Goal: Information Seeking & Learning: Learn about a topic

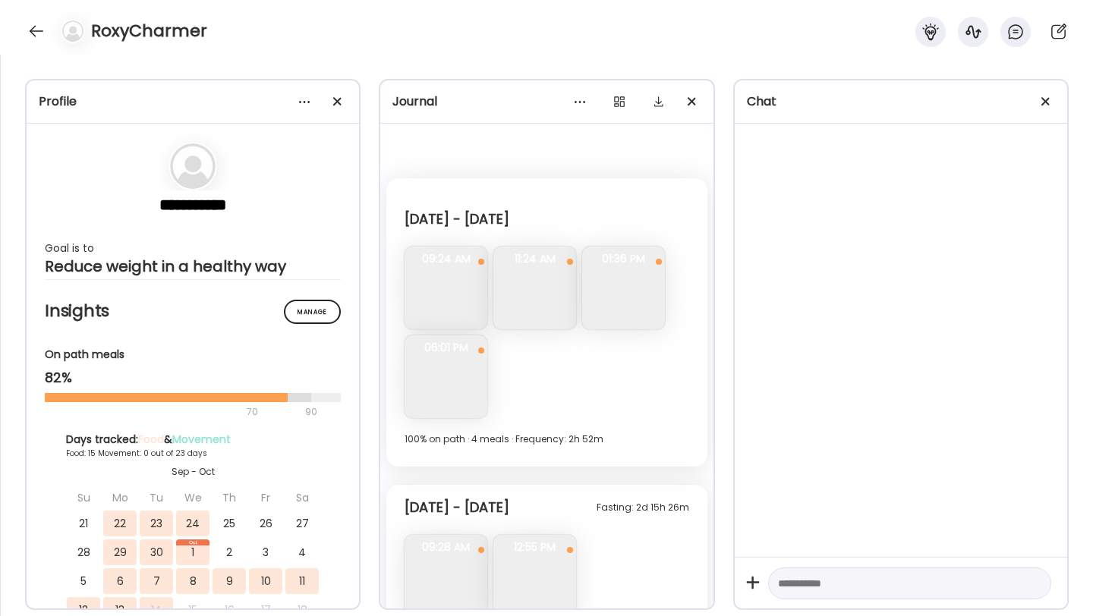
scroll to position [3306, 0]
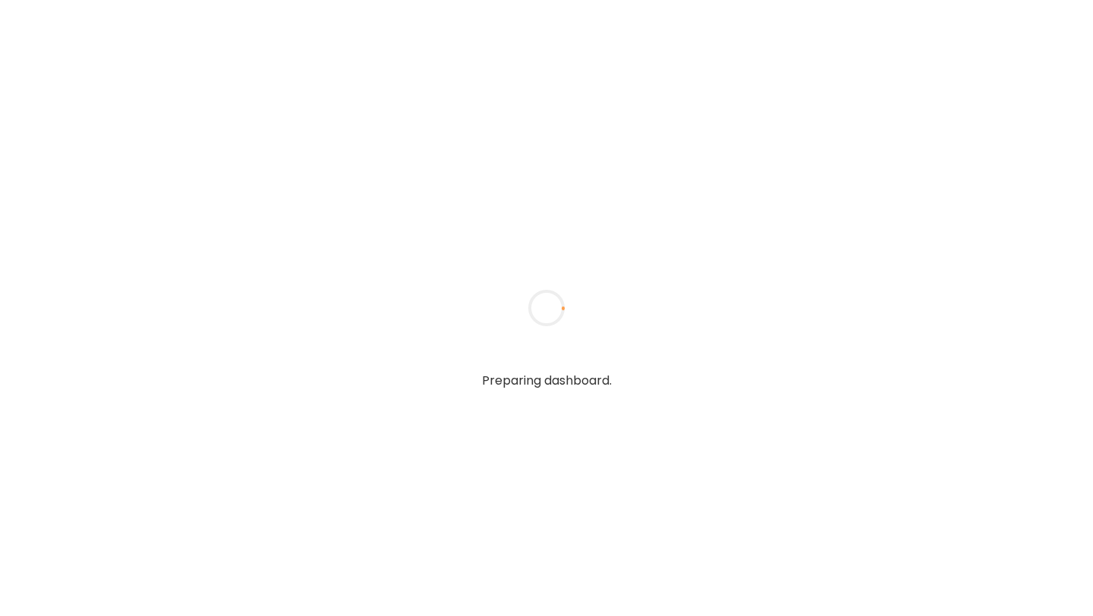
type input "**********"
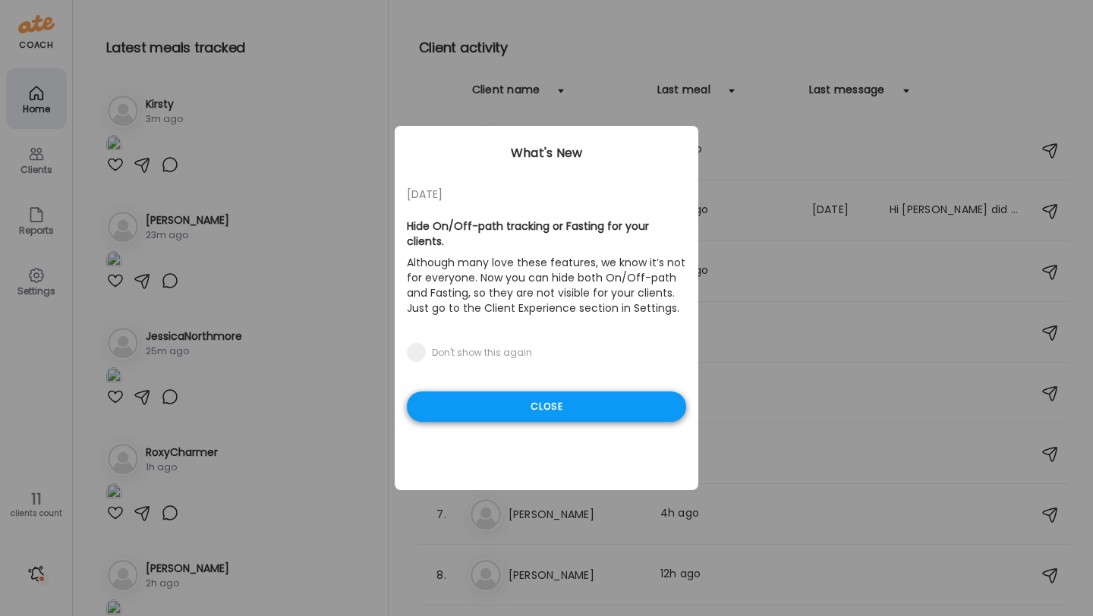
click at [571, 393] on div "Close" at bounding box center [546, 407] width 279 height 30
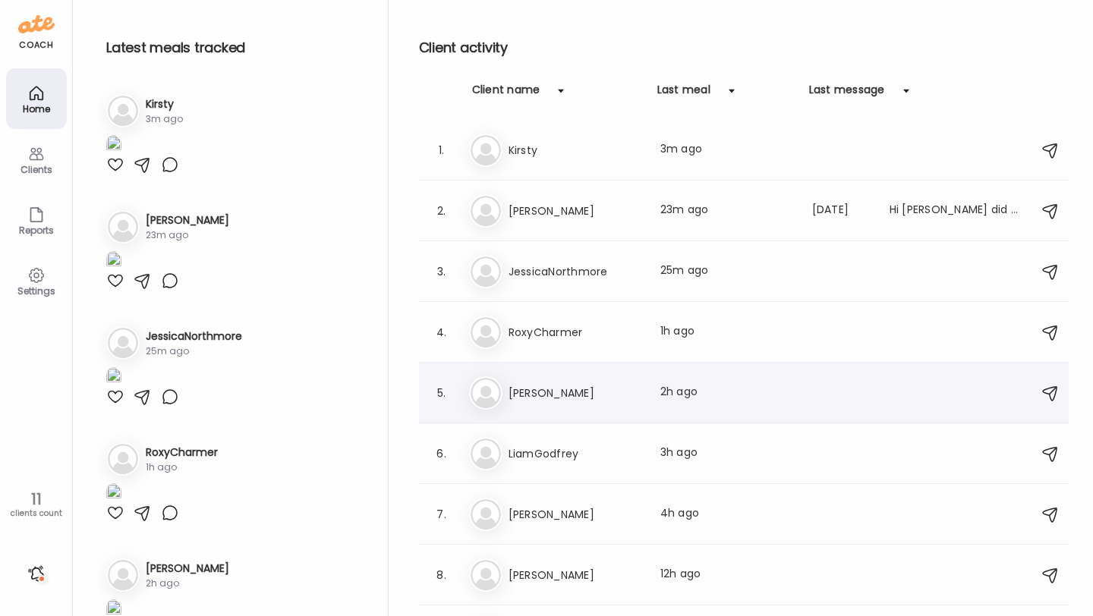
scroll to position [164, 0]
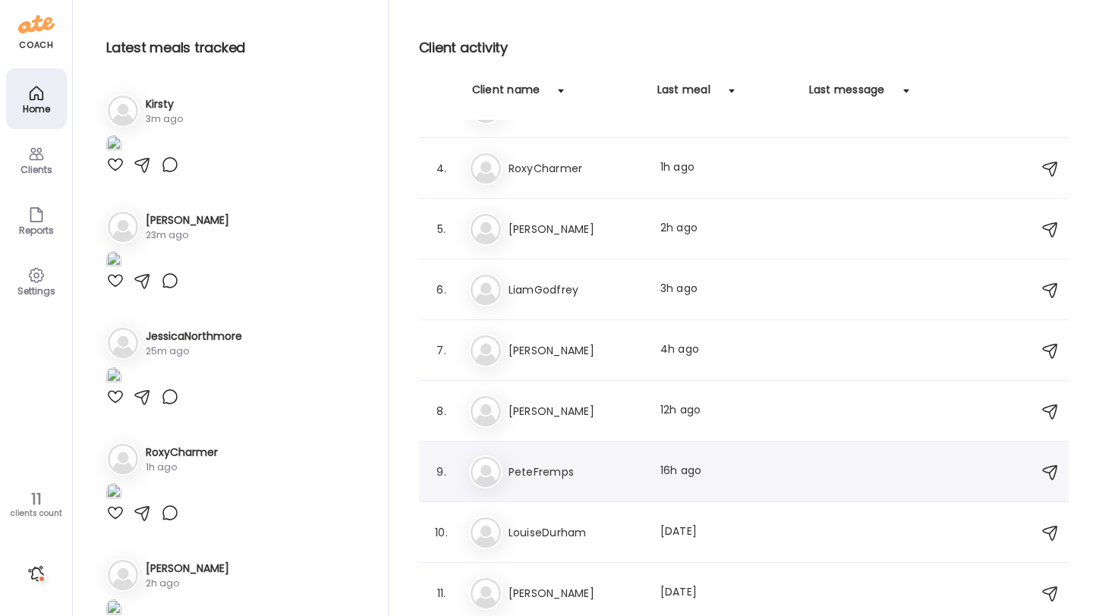
click at [578, 476] on h3 "PeteFremps" at bounding box center [576, 472] width 134 height 18
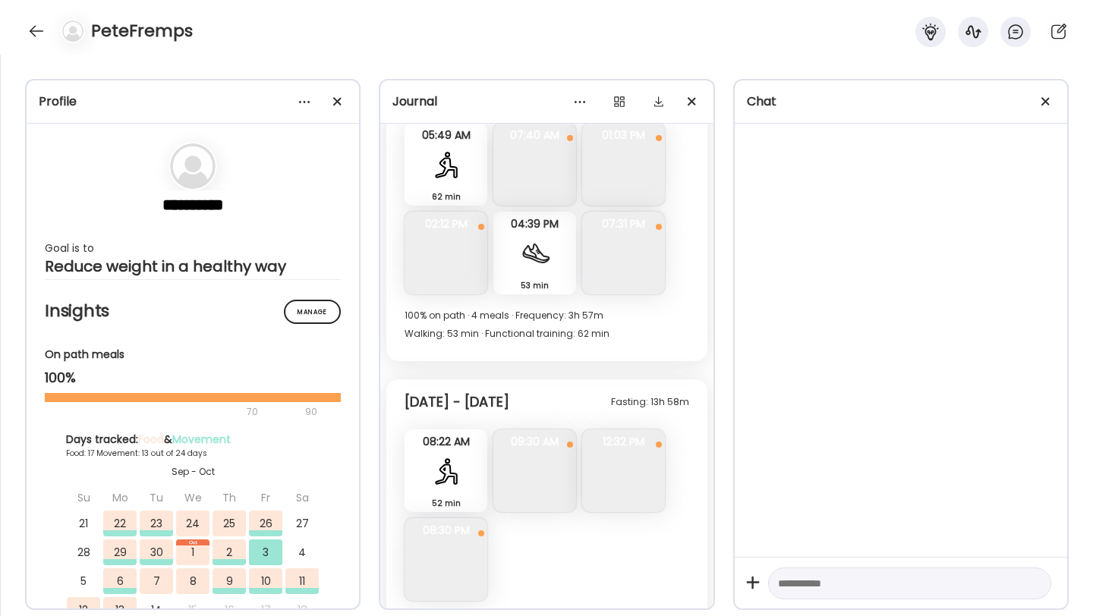
scroll to position [8946, 0]
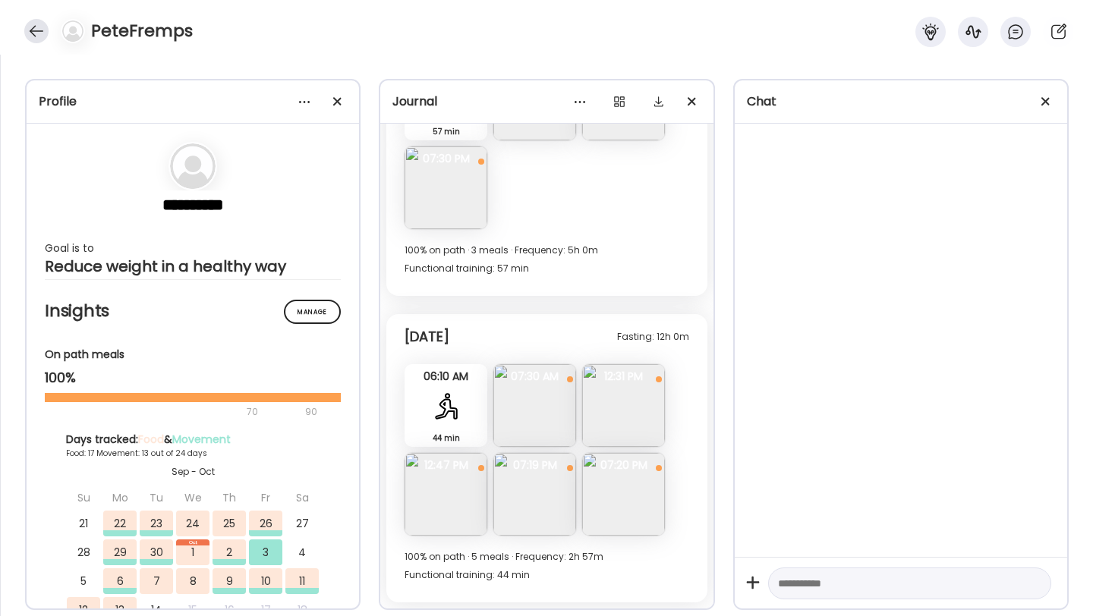
click at [33, 33] on div at bounding box center [36, 31] width 24 height 24
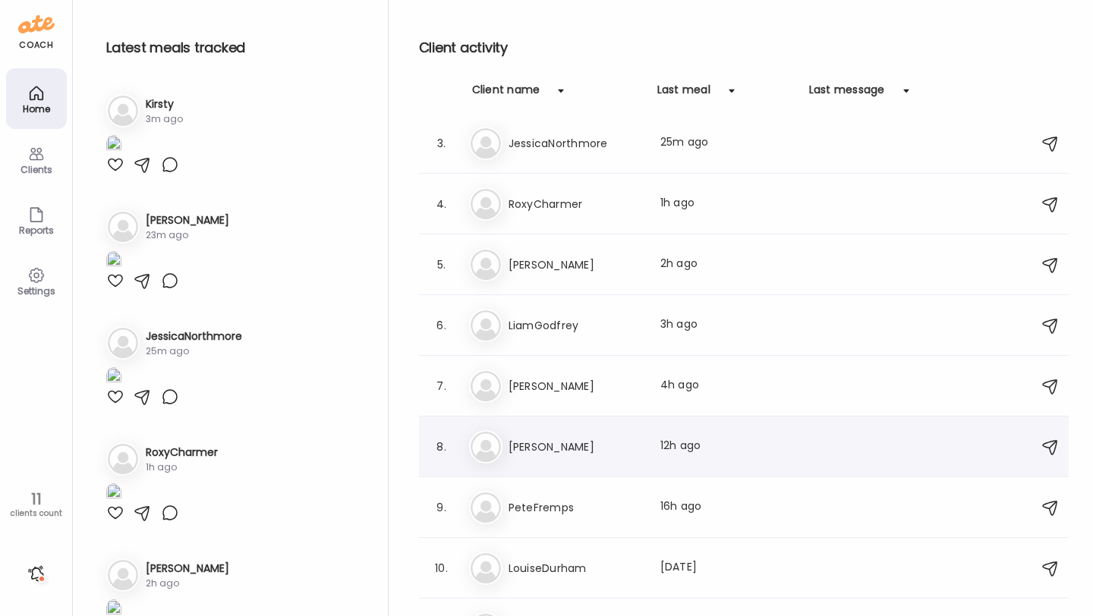
scroll to position [122, 0]
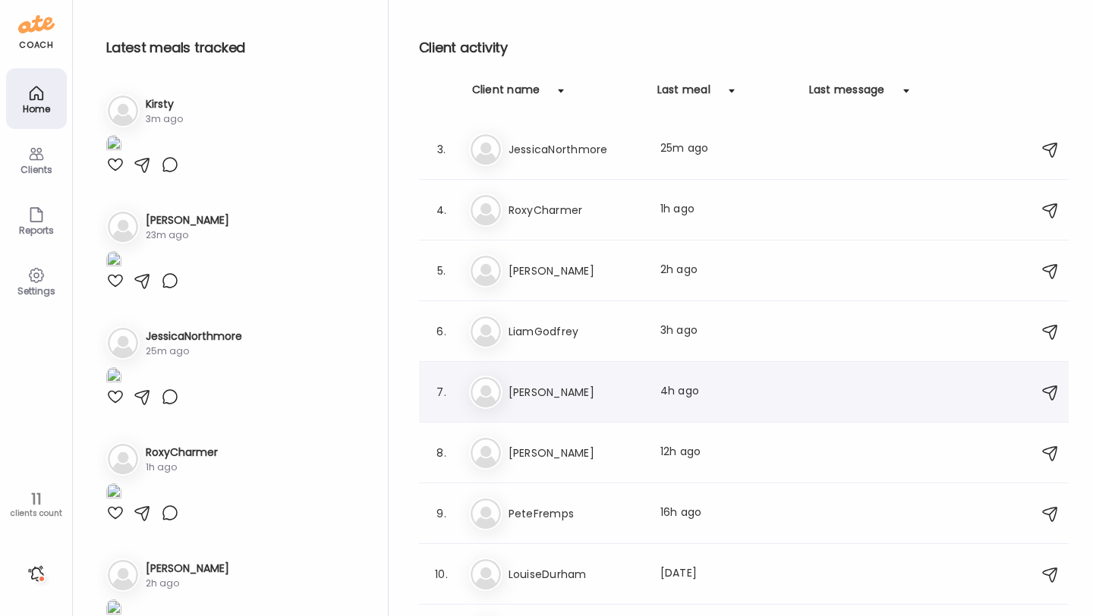
click at [566, 404] on div "Ka KatieBlundell Last meal: 4h ago" at bounding box center [746, 392] width 554 height 33
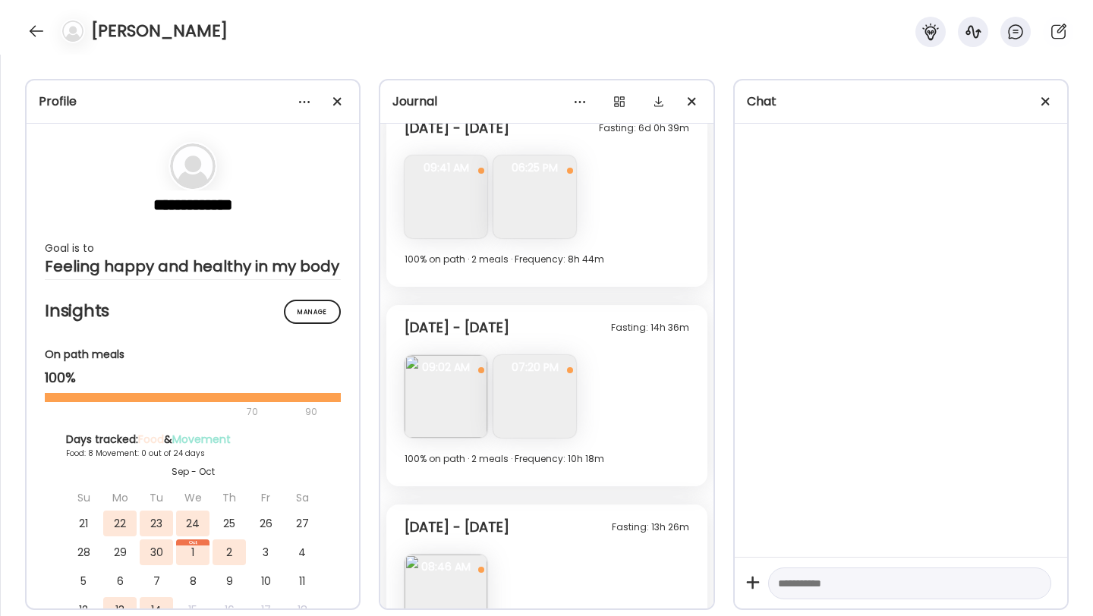
scroll to position [3213, 0]
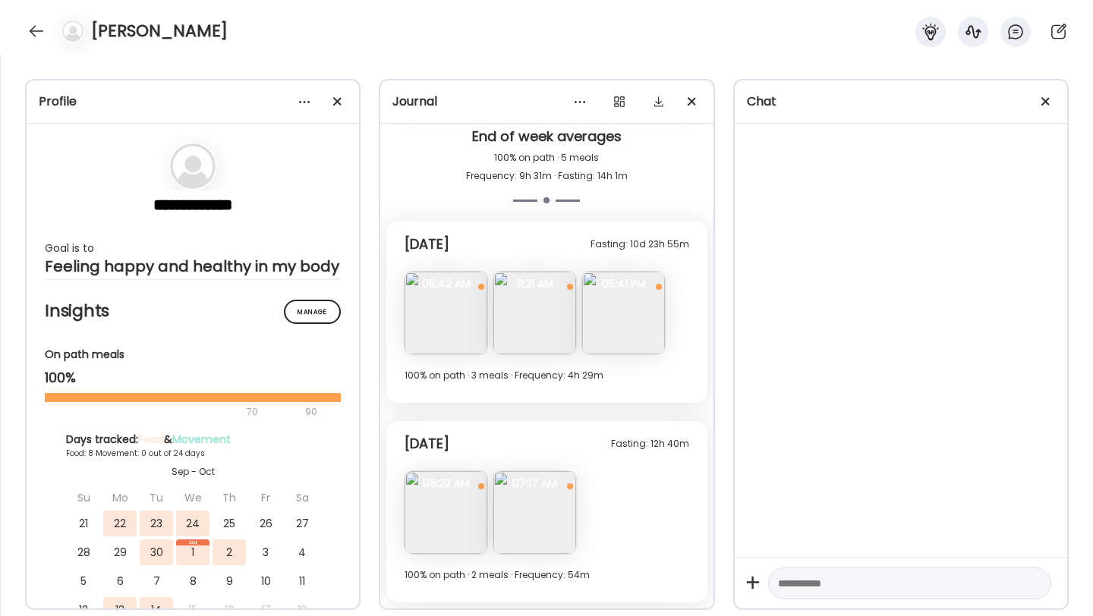
click at [597, 334] on img at bounding box center [623, 313] width 83 height 83
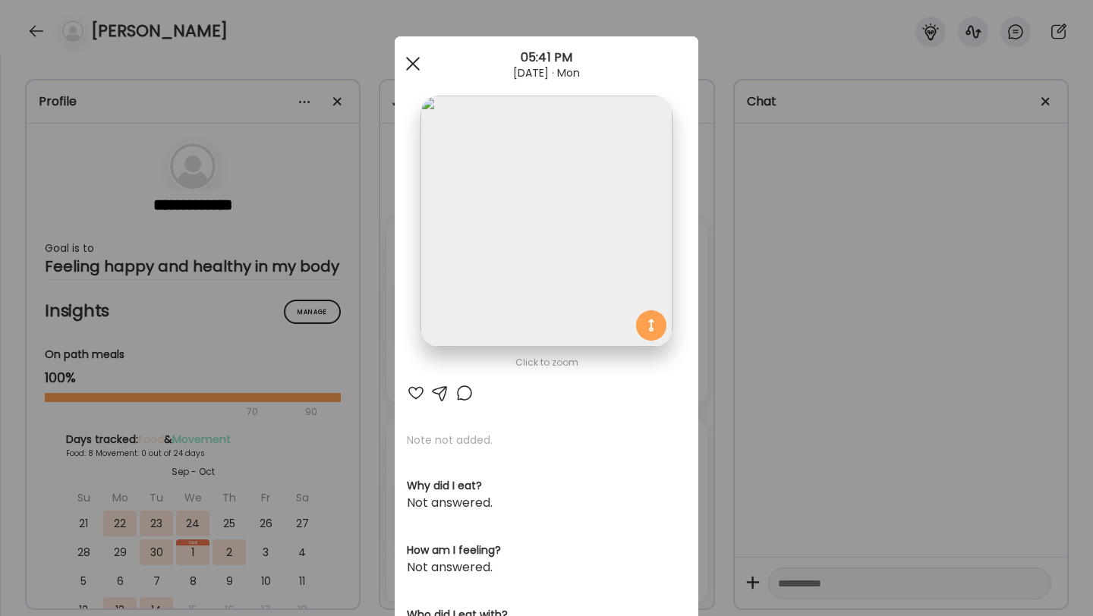
click at [407, 61] on div at bounding box center [413, 64] width 30 height 30
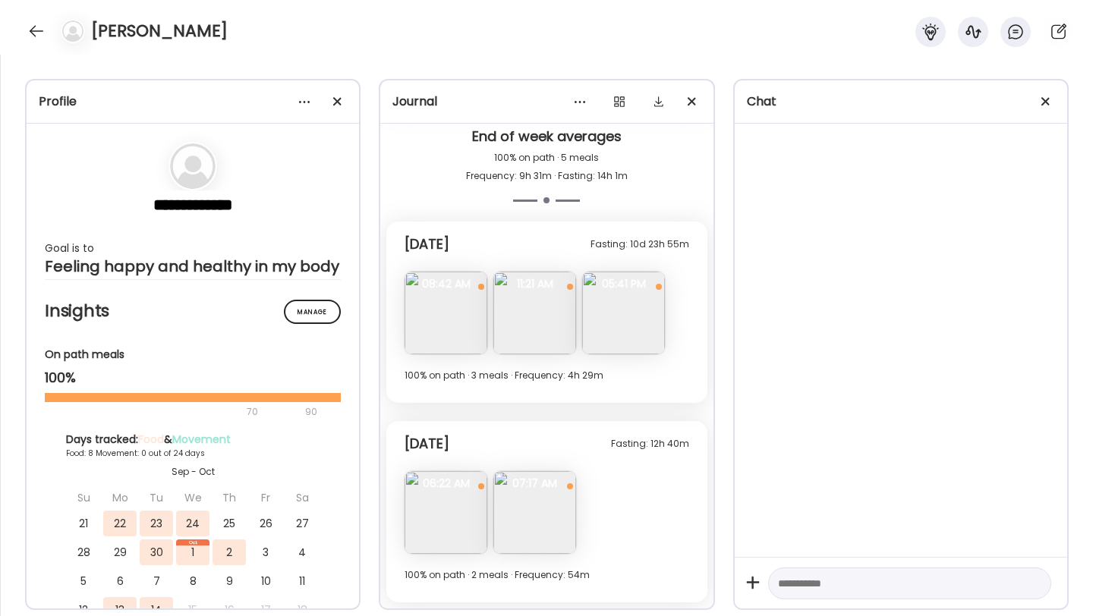
click at [531, 313] on img at bounding box center [534, 313] width 83 height 83
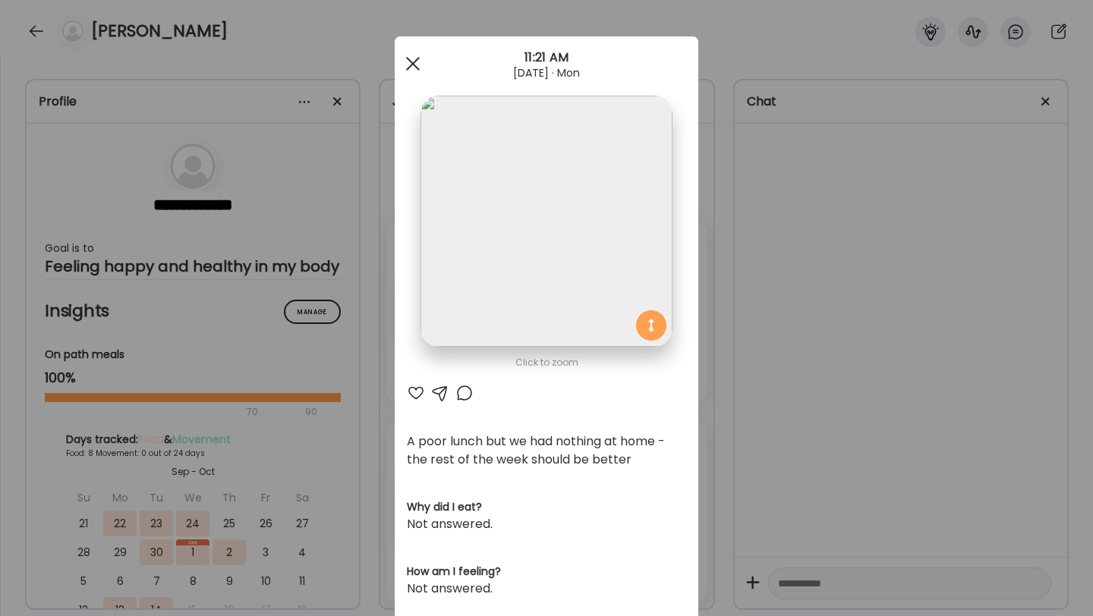
click at [411, 71] on div at bounding box center [413, 64] width 30 height 30
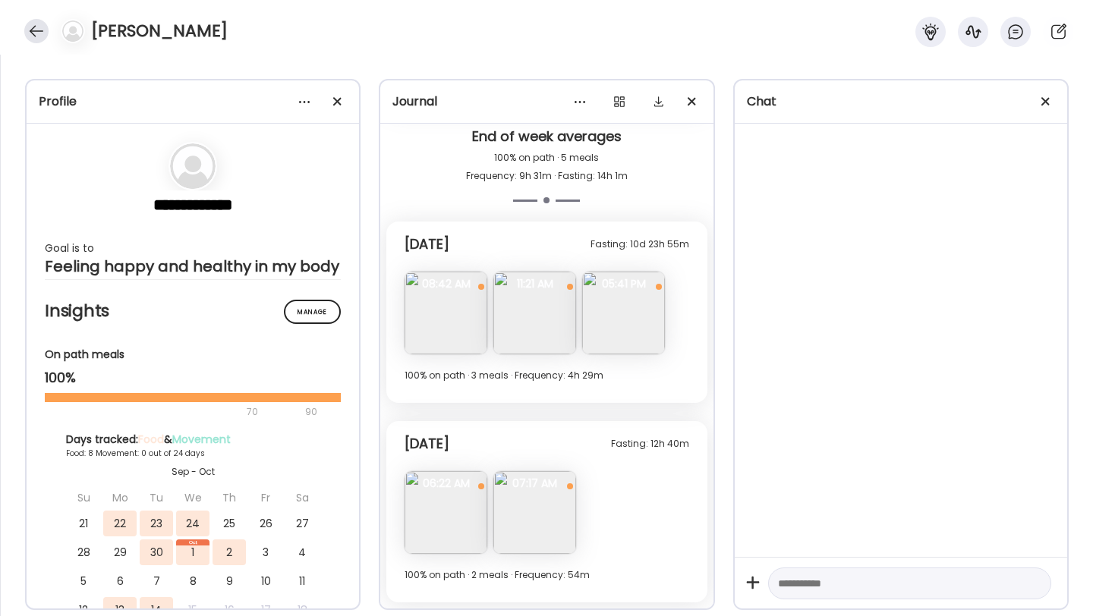
click at [36, 33] on div at bounding box center [36, 31] width 24 height 24
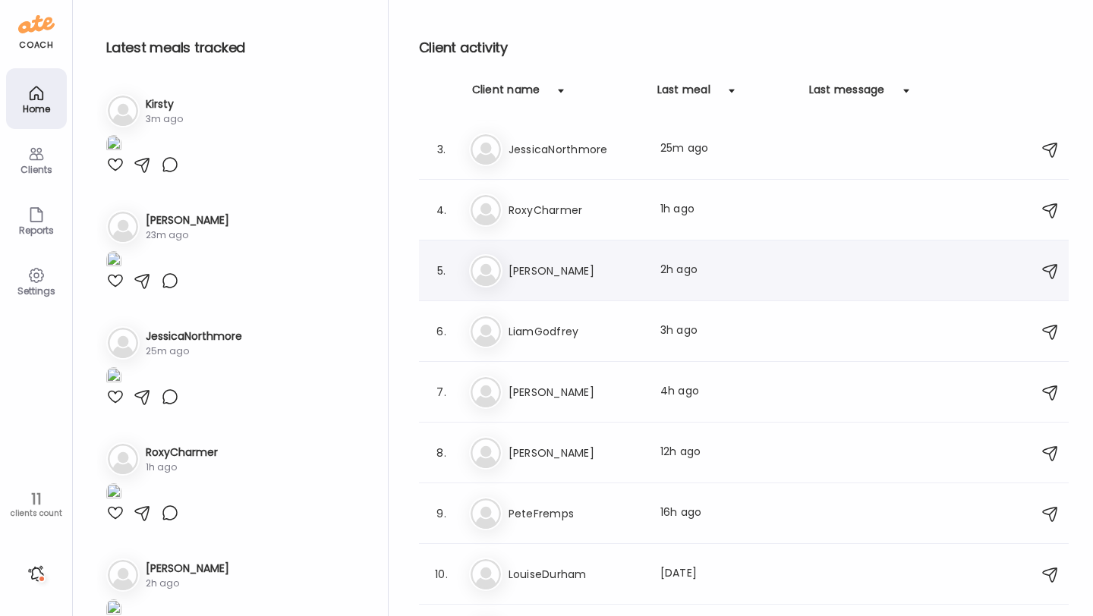
click at [538, 282] on div "Na Naomi Last meal: 2h ago" at bounding box center [746, 270] width 554 height 33
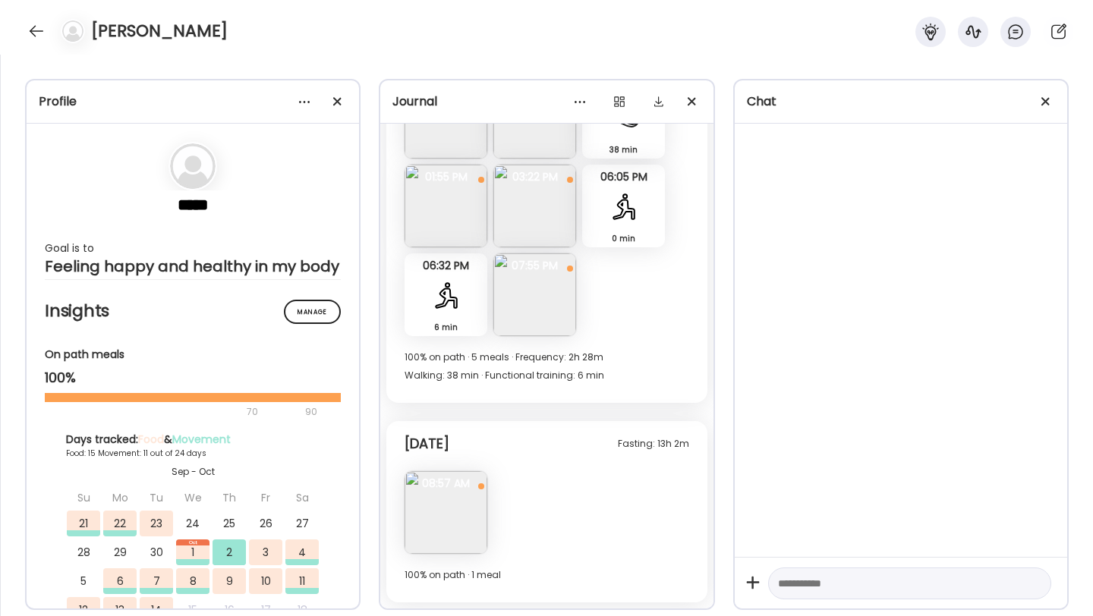
scroll to position [10063, 0]
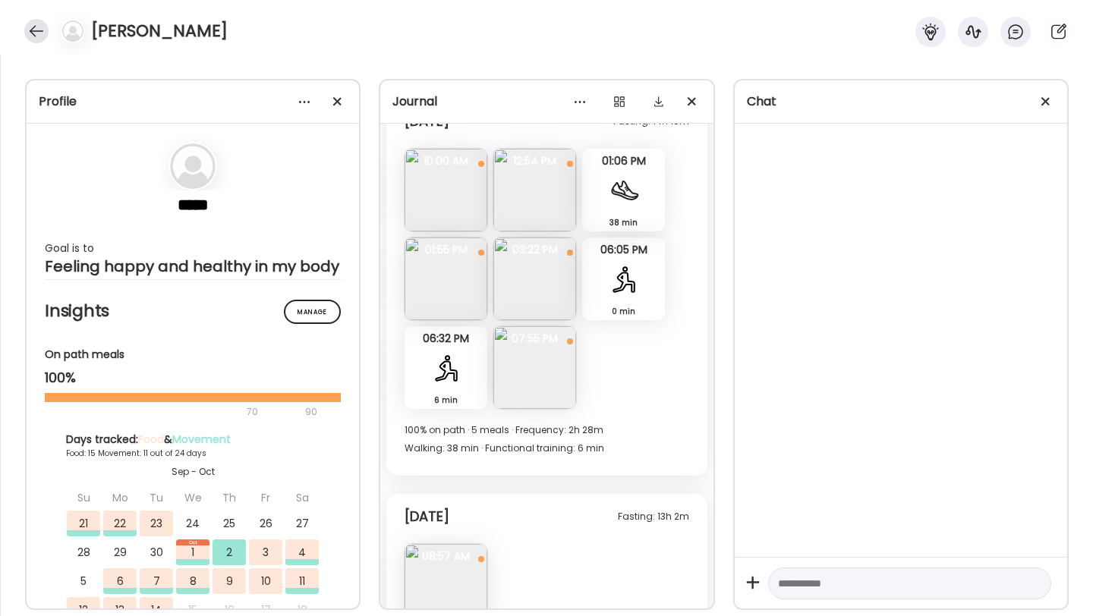
click at [34, 28] on div at bounding box center [36, 31] width 24 height 24
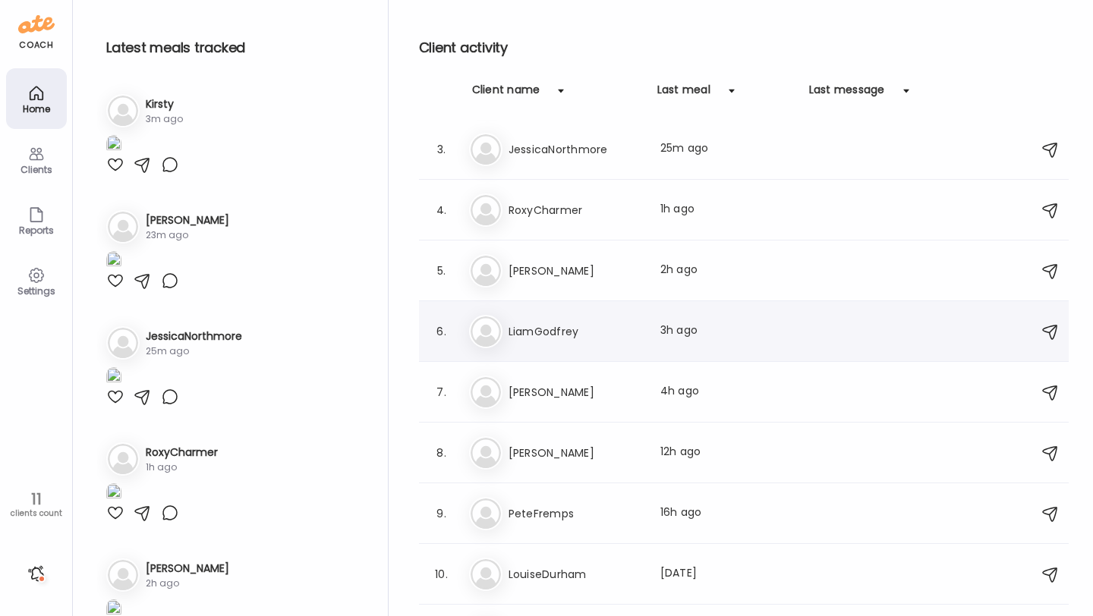
scroll to position [0, 0]
click at [554, 329] on h3 "RoxyCharmer" at bounding box center [576, 332] width 134 height 18
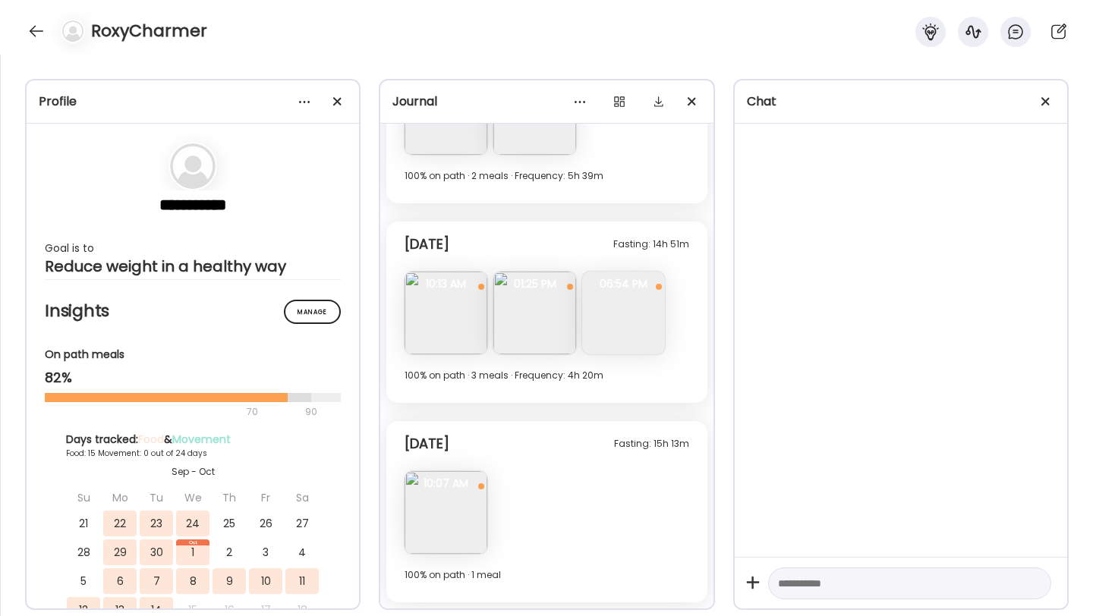
scroll to position [4293, 0]
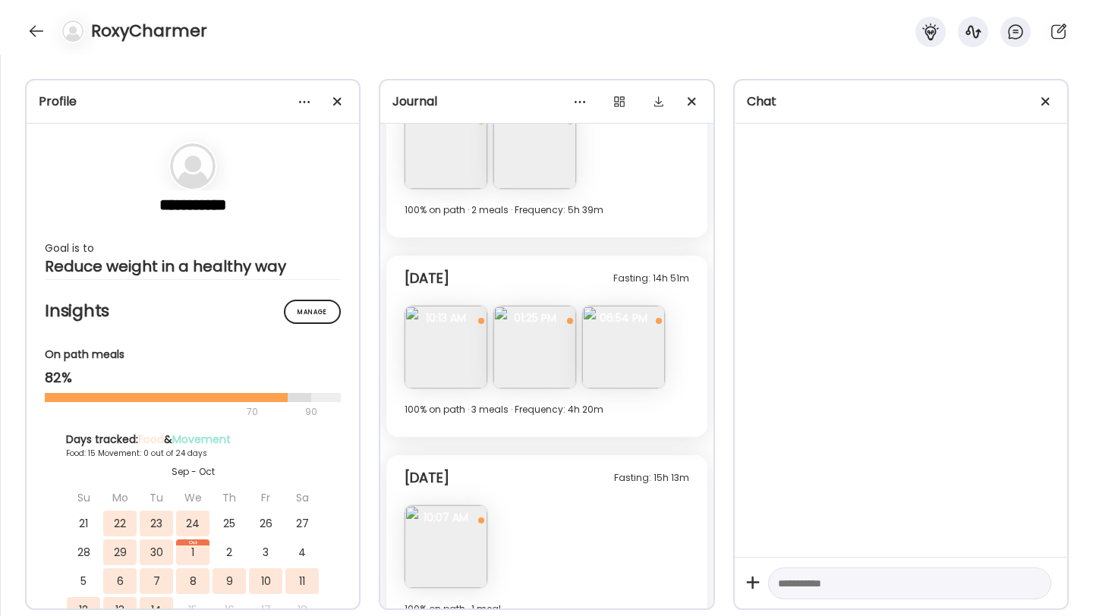
click at [624, 331] on img at bounding box center [623, 347] width 83 height 83
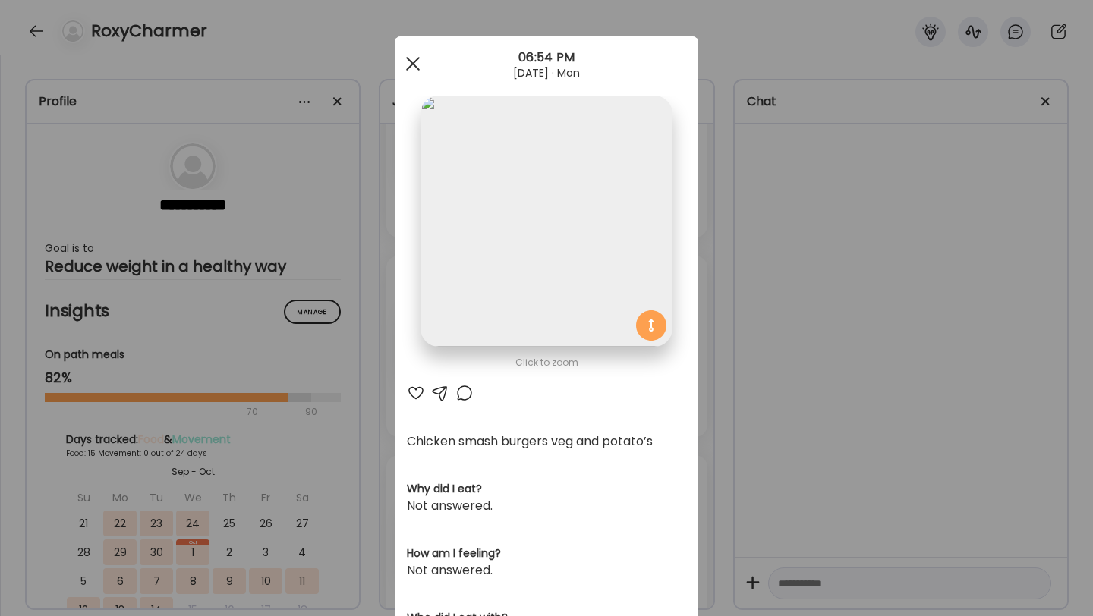
click at [413, 55] on div at bounding box center [413, 64] width 30 height 30
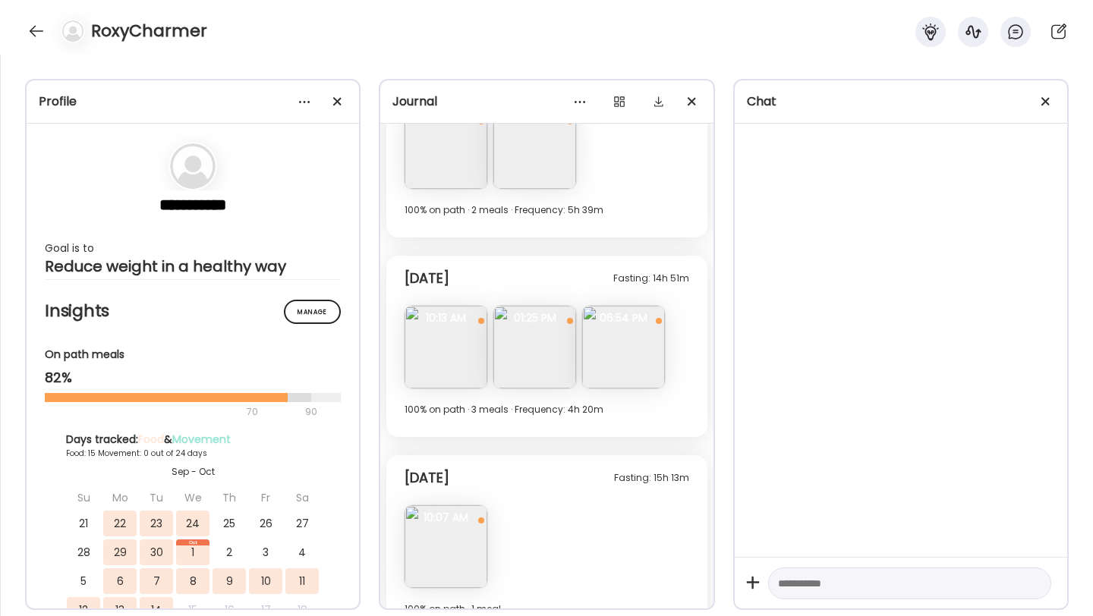
click at [16, 43] on div "RoxyCharmer" at bounding box center [546, 27] width 1093 height 55
click at [30, 41] on div "RoxyCharmer" at bounding box center [546, 27] width 1093 height 55
click at [30, 39] on div at bounding box center [36, 31] width 24 height 24
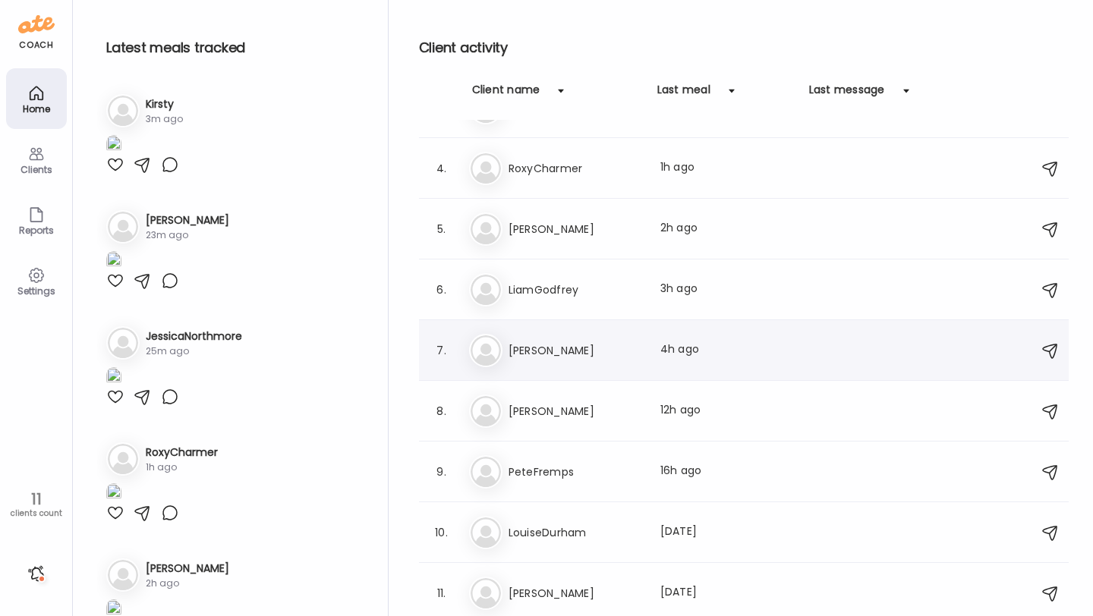
scroll to position [98, 0]
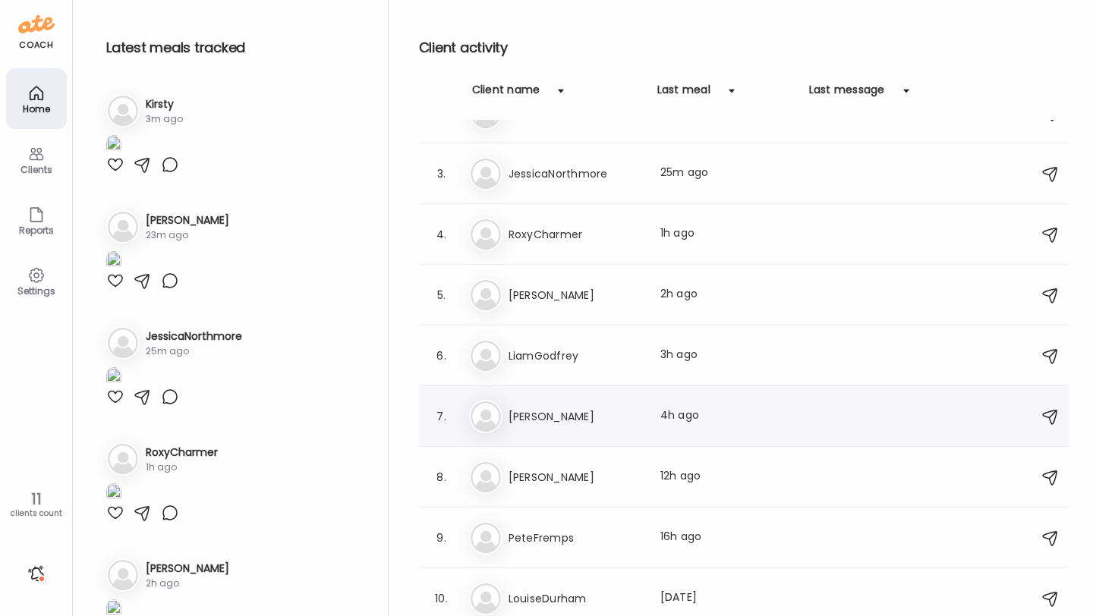
click at [566, 341] on div "Li LiamGodfrey Last meal: 3h ago" at bounding box center [746, 355] width 554 height 33
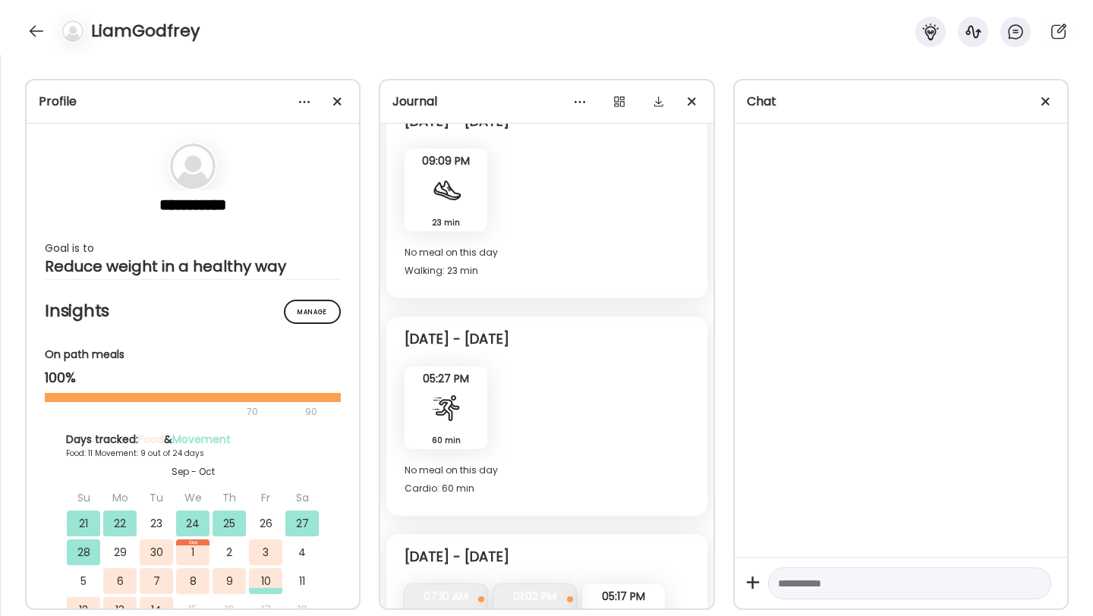
scroll to position [6477, 0]
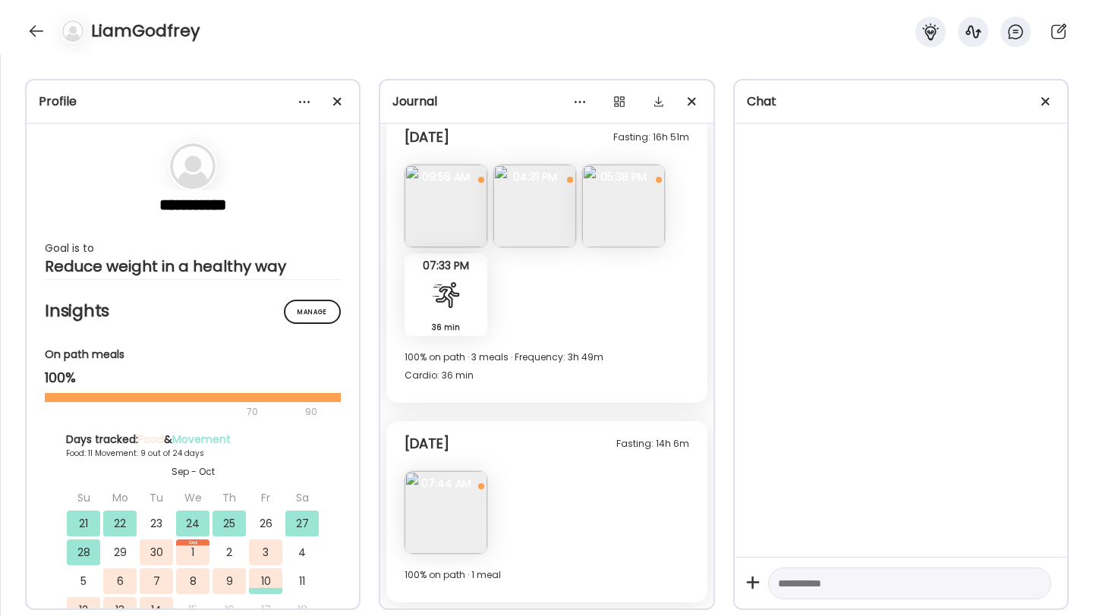
click at [491, 471] on div "Fasting: 14h 6m Today Note not added Questions not answered 07:44 AM Today 100%…" at bounding box center [546, 511] width 320 height 181
click at [470, 482] on span "07:44 AM" at bounding box center [446, 484] width 83 height 14
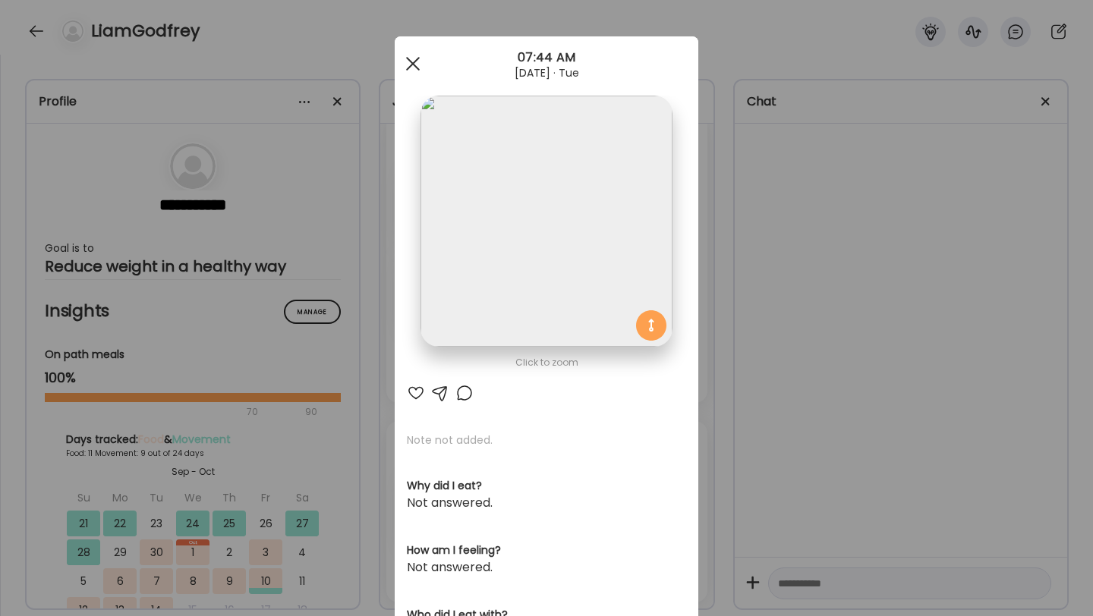
click at [412, 61] on div at bounding box center [413, 64] width 30 height 30
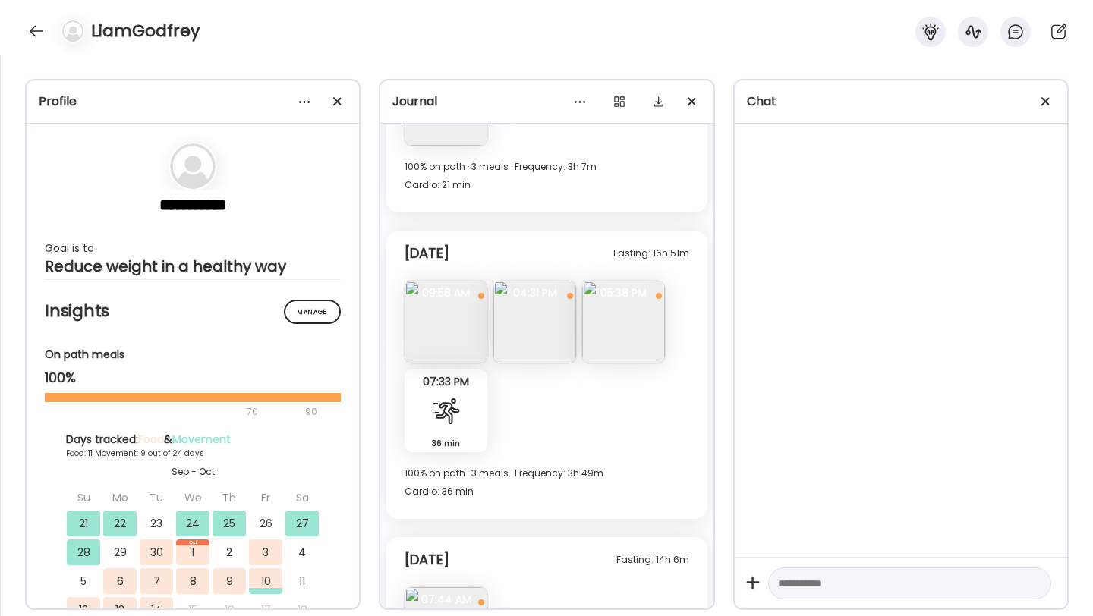
scroll to position [6359, 0]
click at [602, 326] on img at bounding box center [623, 324] width 83 height 83
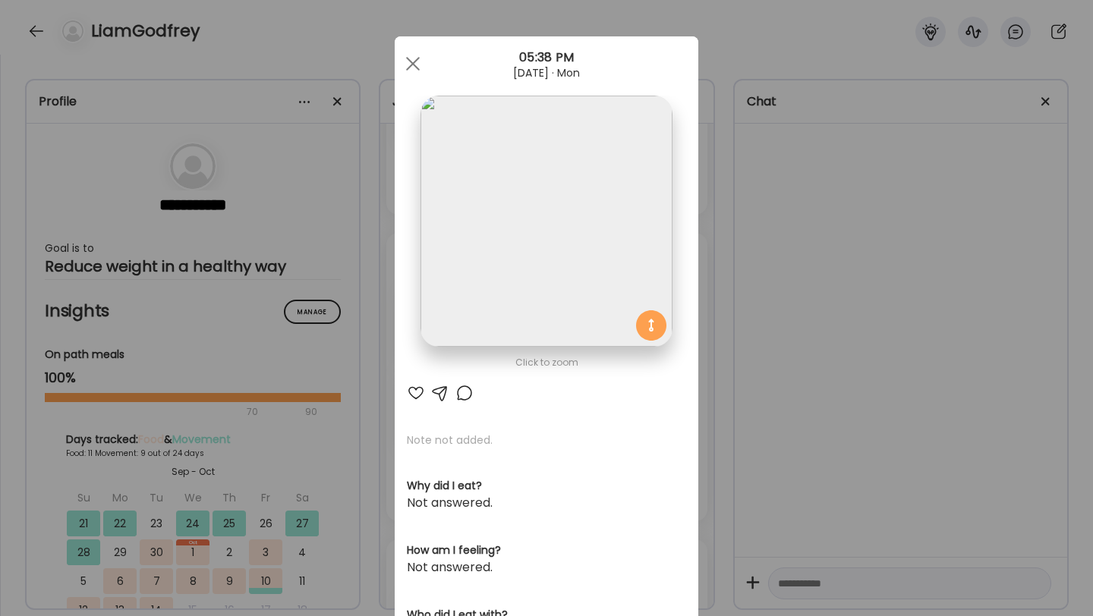
click at [405, 40] on div "Ate Coach Dashboard 05:38 PM Oct 13, 2025 · Mon" at bounding box center [547, 63] width 304 height 55
click at [411, 52] on div at bounding box center [413, 64] width 30 height 30
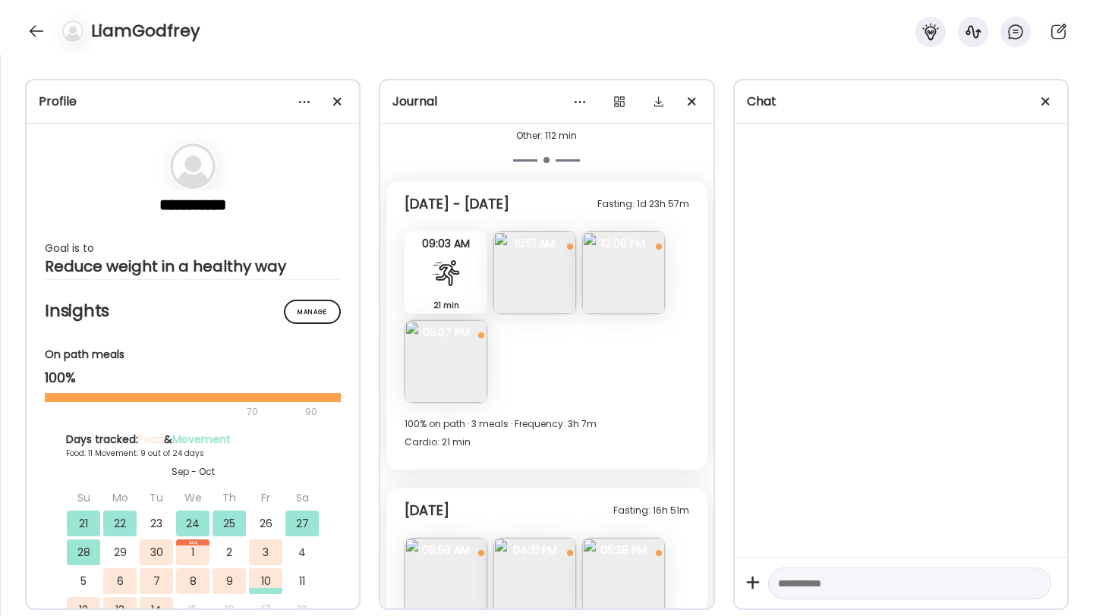
scroll to position [6102, 0]
click at [609, 288] on img at bounding box center [623, 274] width 83 height 83
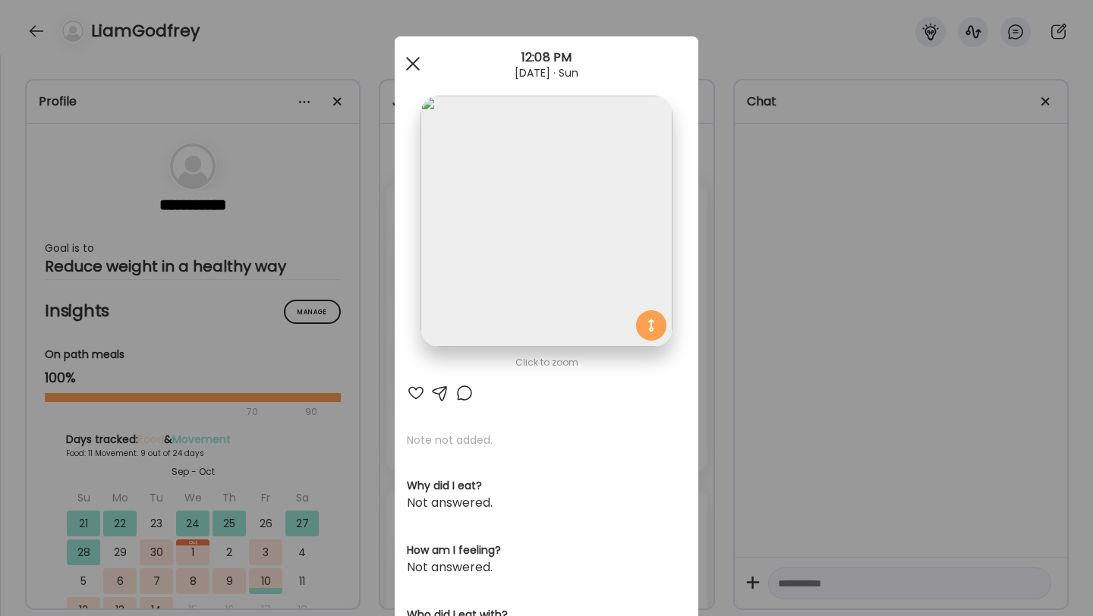
click at [417, 68] on span at bounding box center [413, 64] width 14 height 14
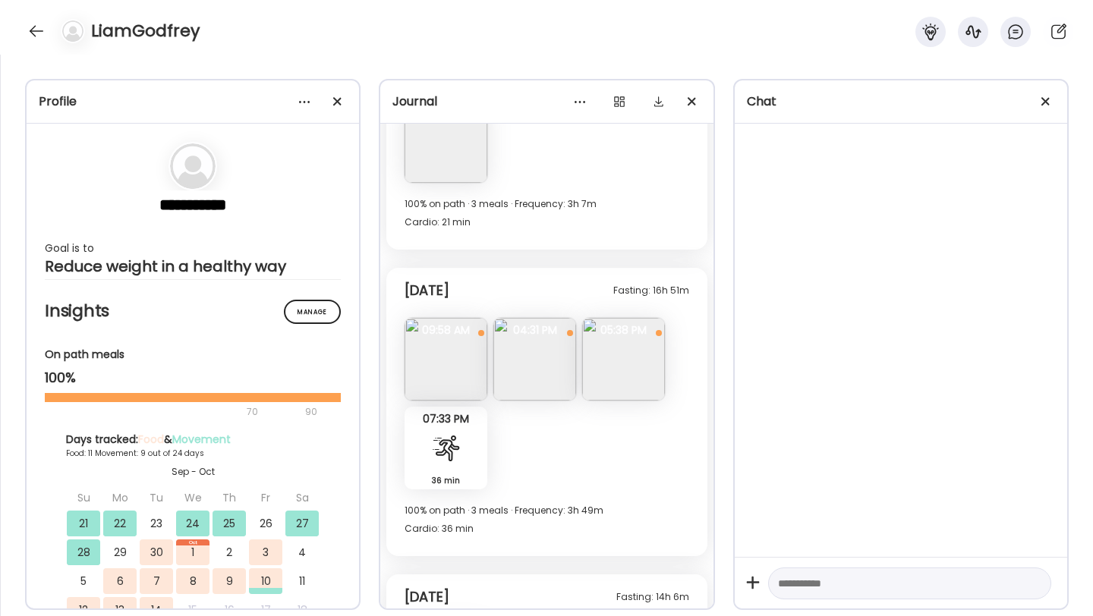
scroll to position [6332, 0]
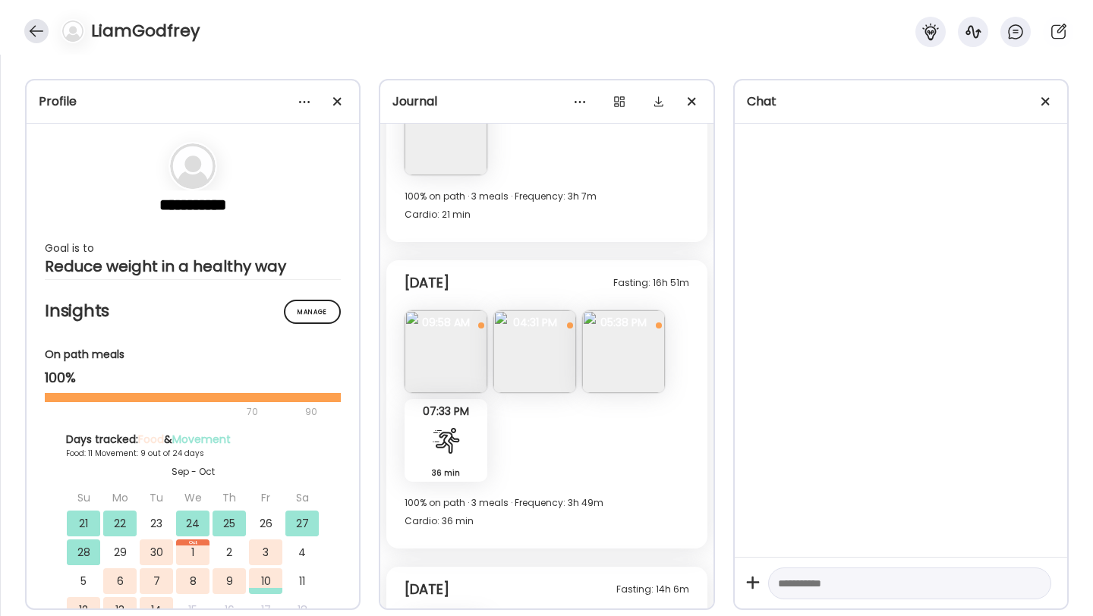
click at [33, 34] on div at bounding box center [36, 31] width 24 height 24
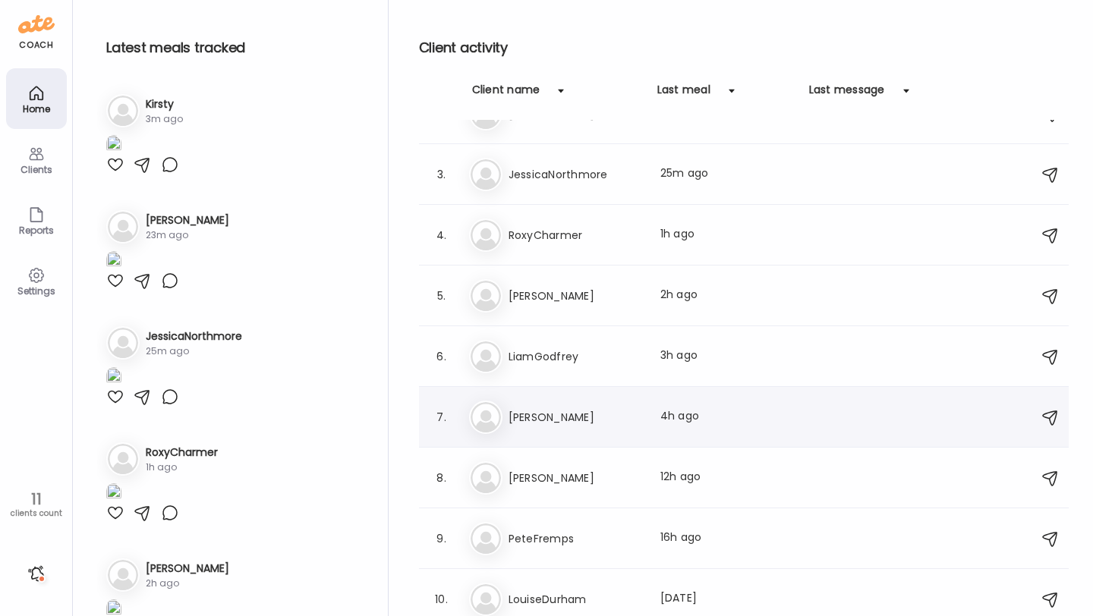
scroll to position [164, 0]
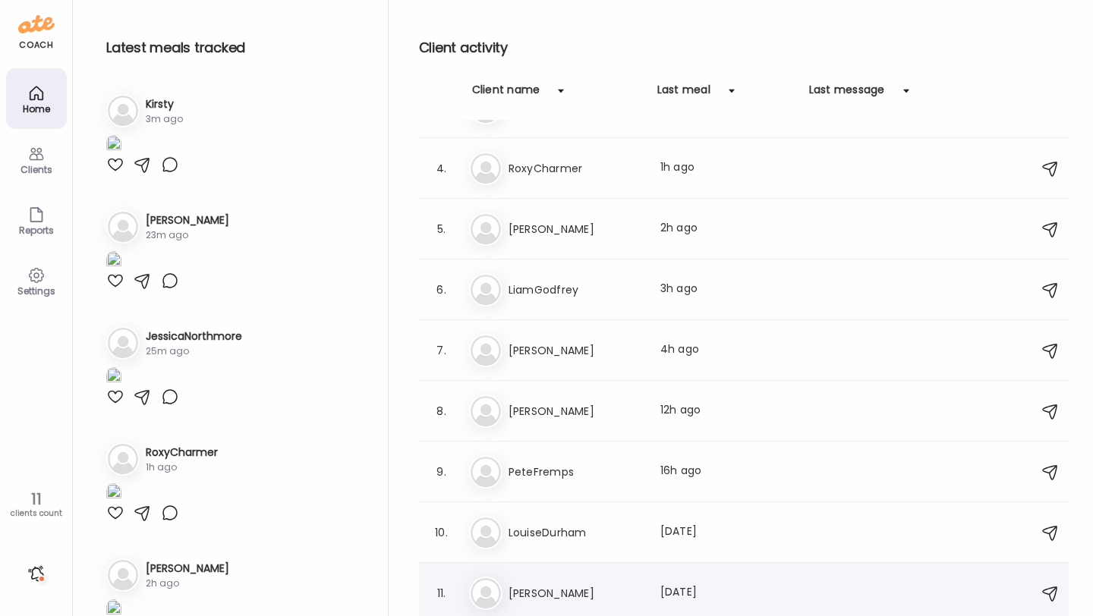
click at [554, 588] on h3 "[PERSON_NAME]" at bounding box center [576, 594] width 134 height 18
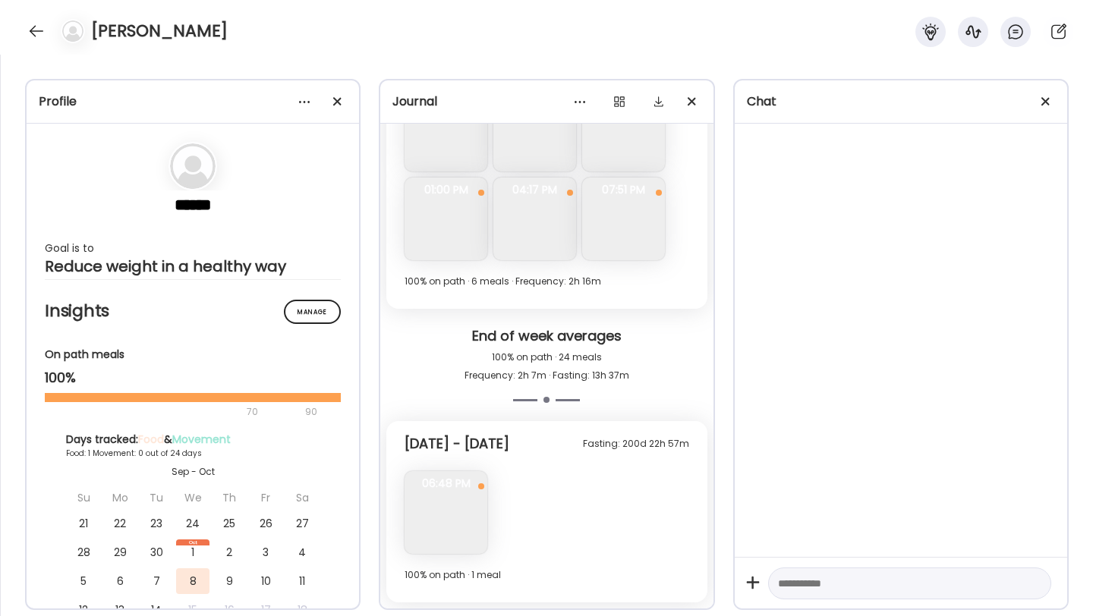
scroll to position [1578, 0]
click at [30, 31] on div at bounding box center [36, 31] width 24 height 24
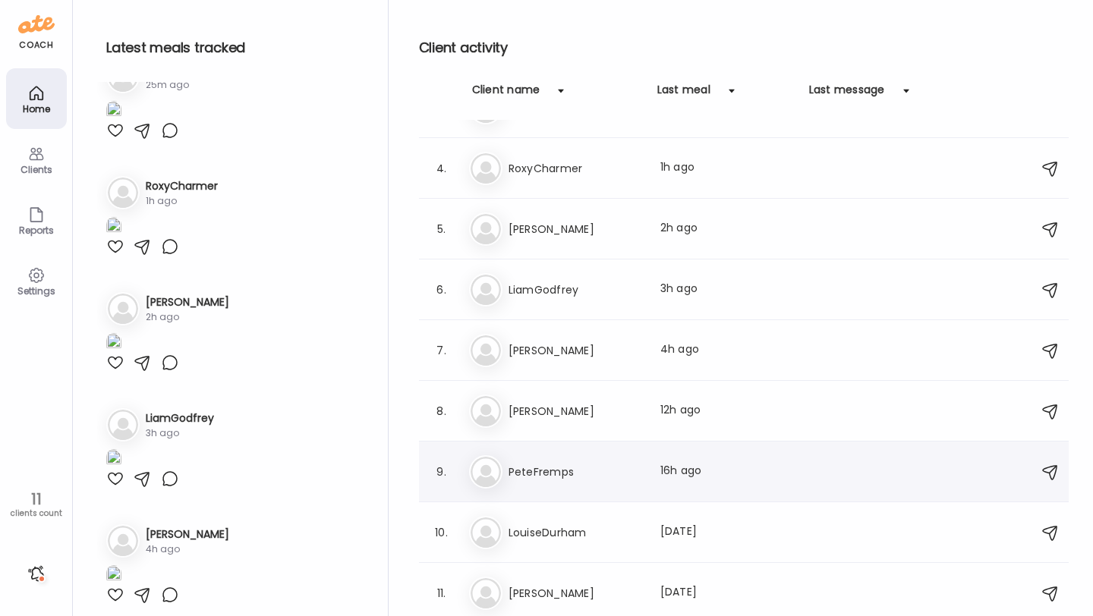
scroll to position [132, 0]
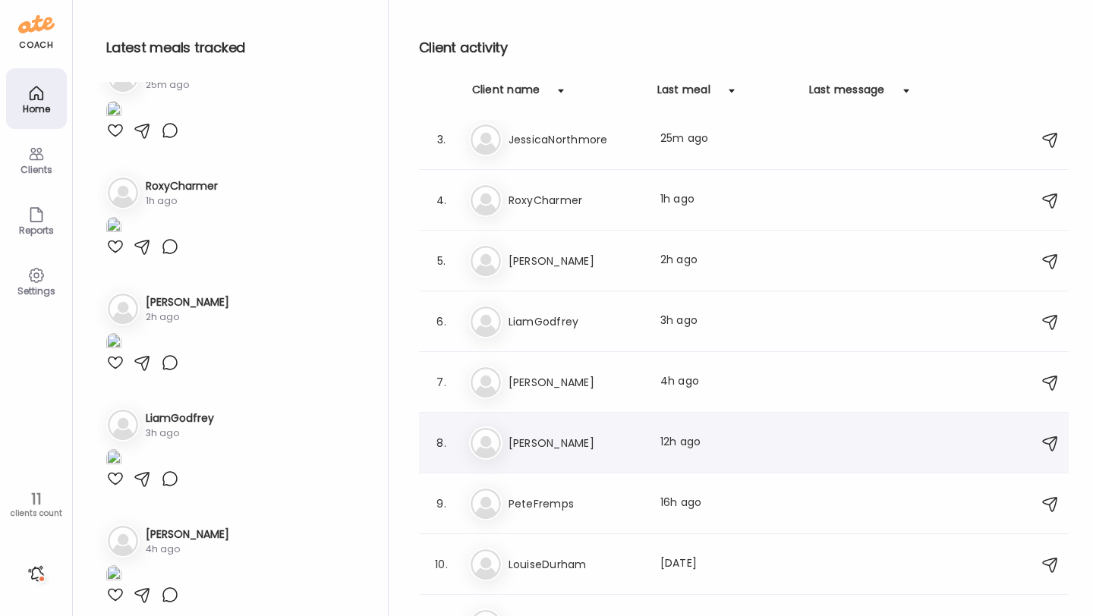
click at [547, 439] on h3 "[PERSON_NAME]" at bounding box center [576, 443] width 134 height 18
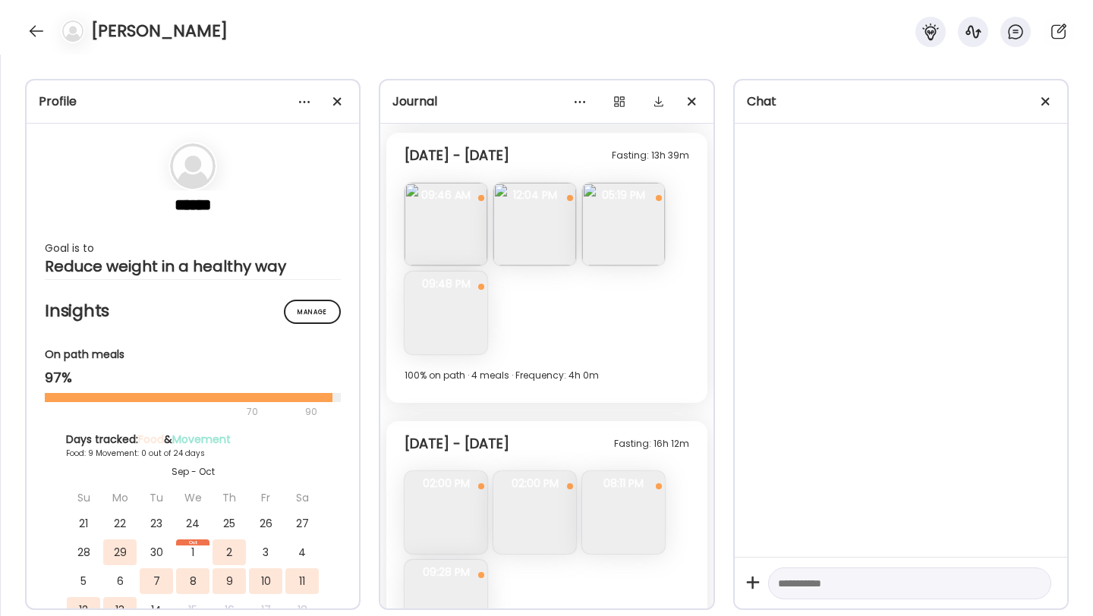
scroll to position [2182, 0]
click at [471, 503] on img at bounding box center [446, 512] width 83 height 83
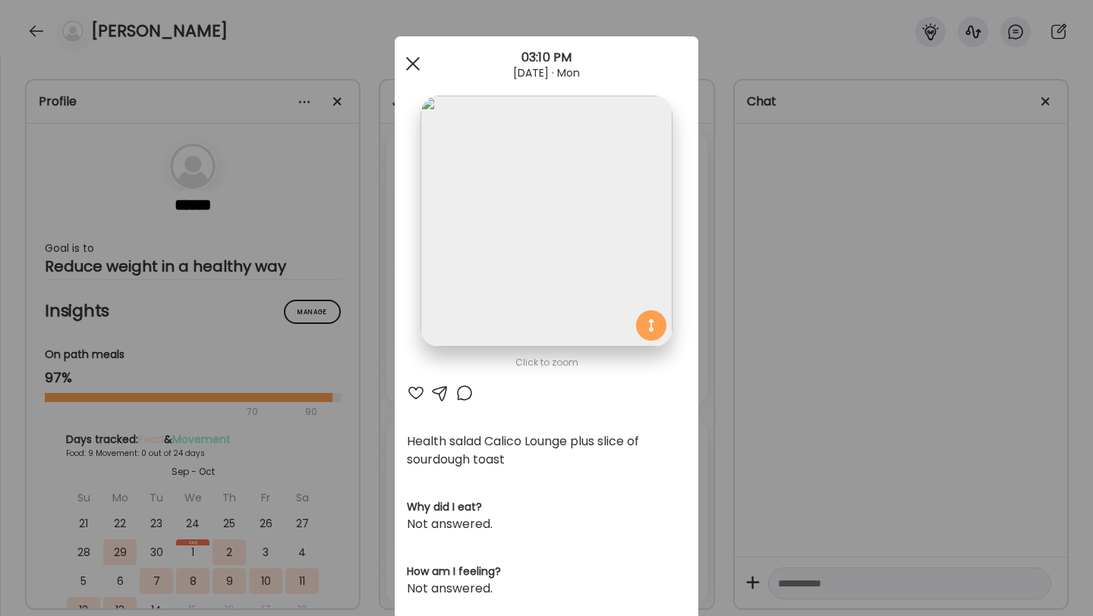
click at [416, 63] on div at bounding box center [413, 64] width 30 height 30
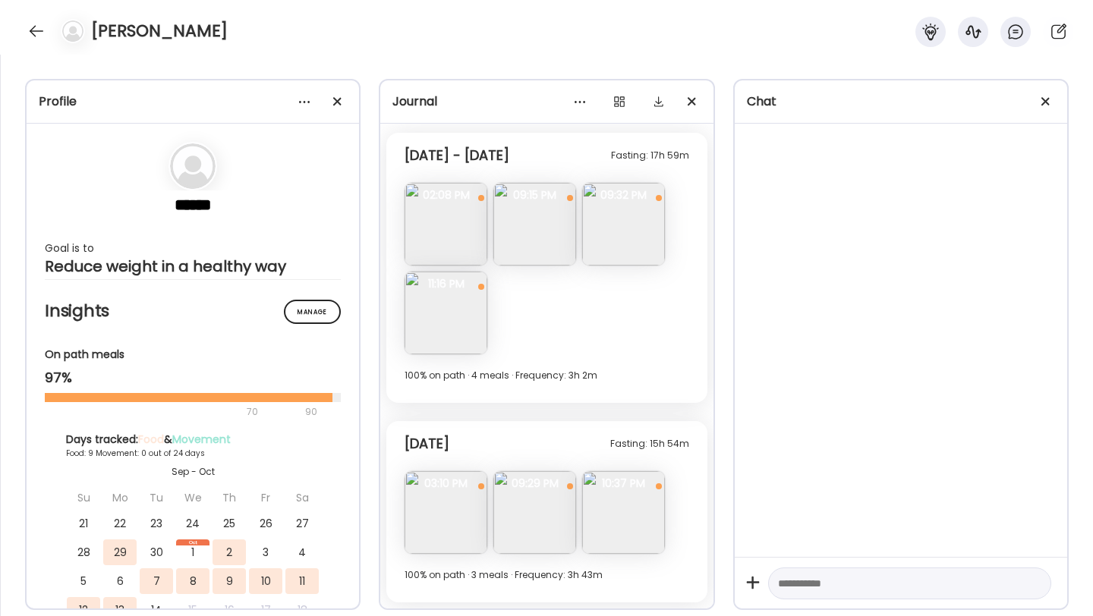
click at [521, 487] on span "09:29 PM" at bounding box center [534, 484] width 83 height 14
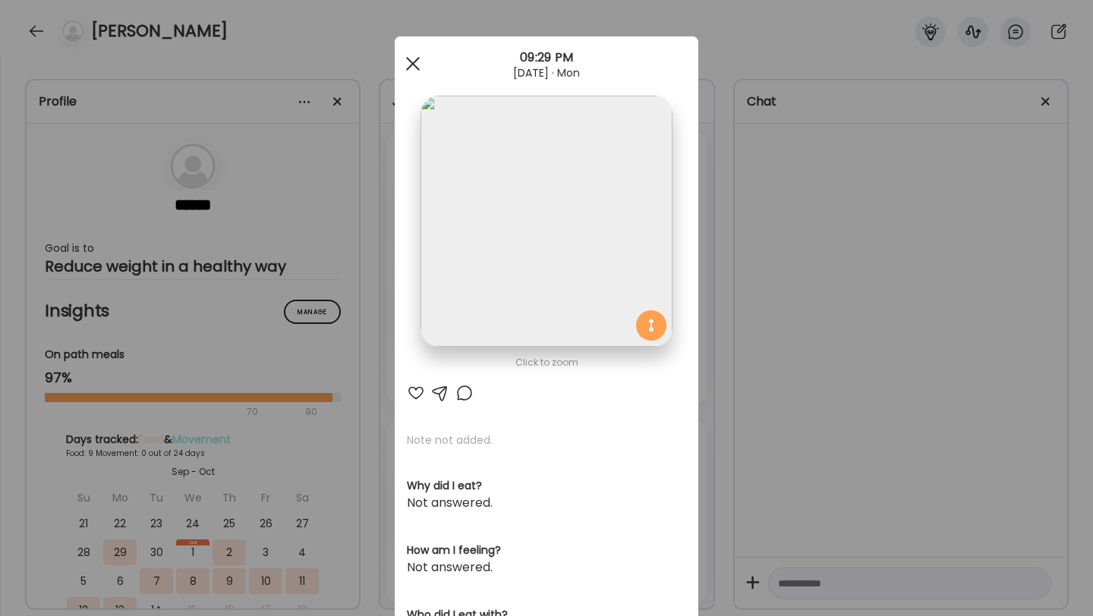
click at [409, 55] on div at bounding box center [413, 64] width 30 height 30
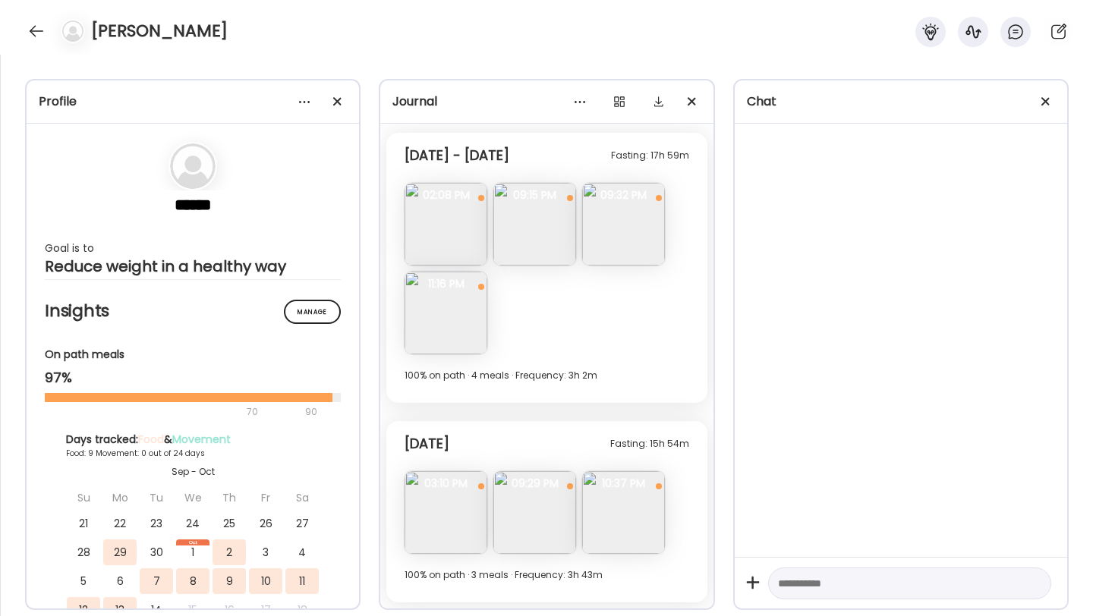
click at [607, 529] on img at bounding box center [623, 512] width 83 height 83
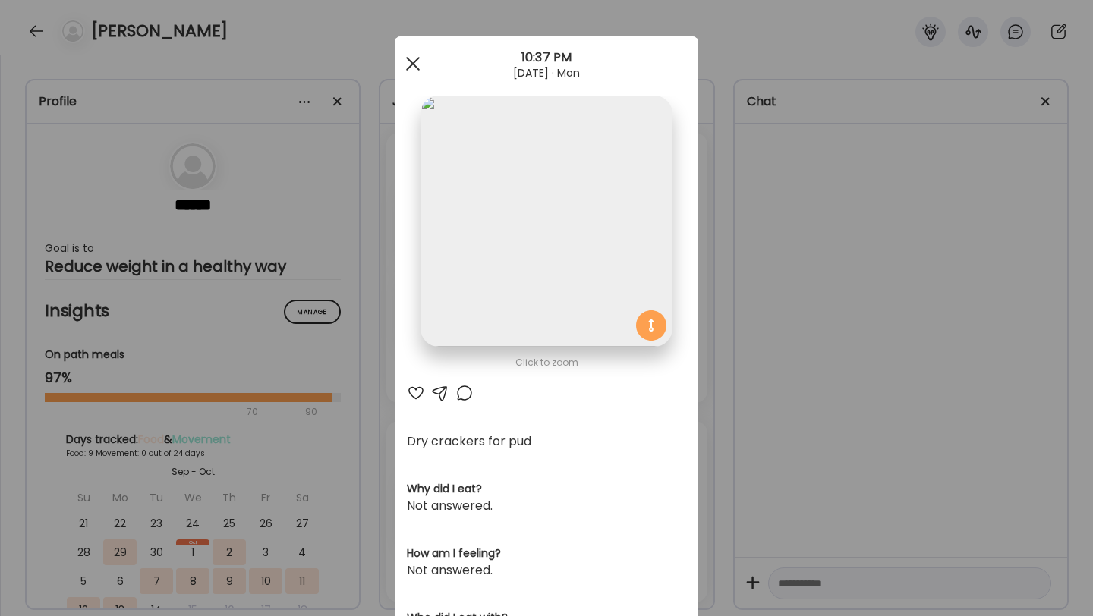
click at [408, 72] on div at bounding box center [413, 64] width 30 height 30
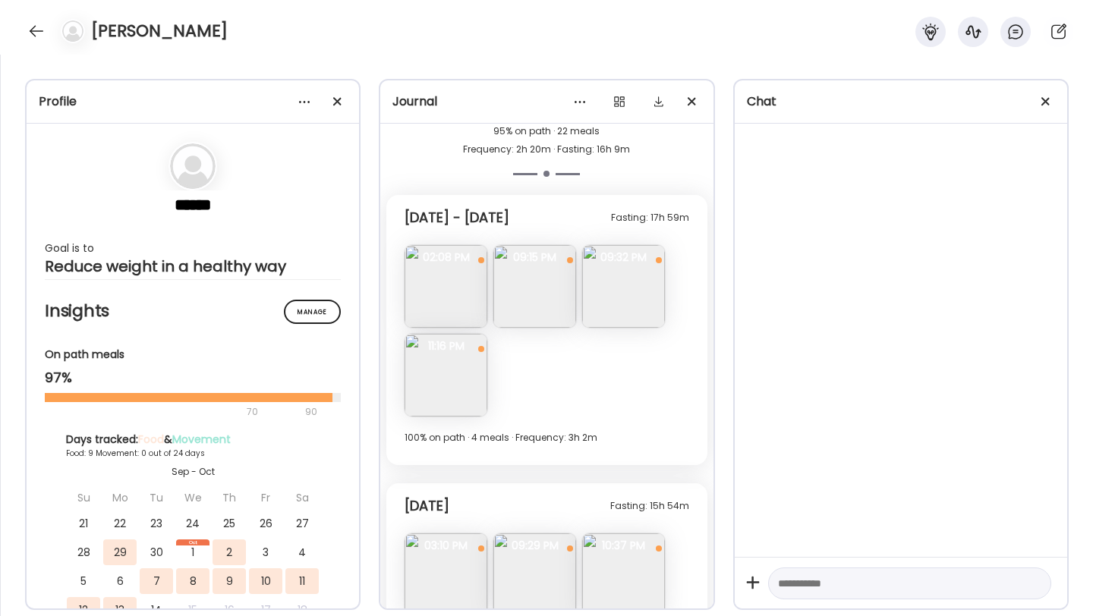
scroll to position [2106, 0]
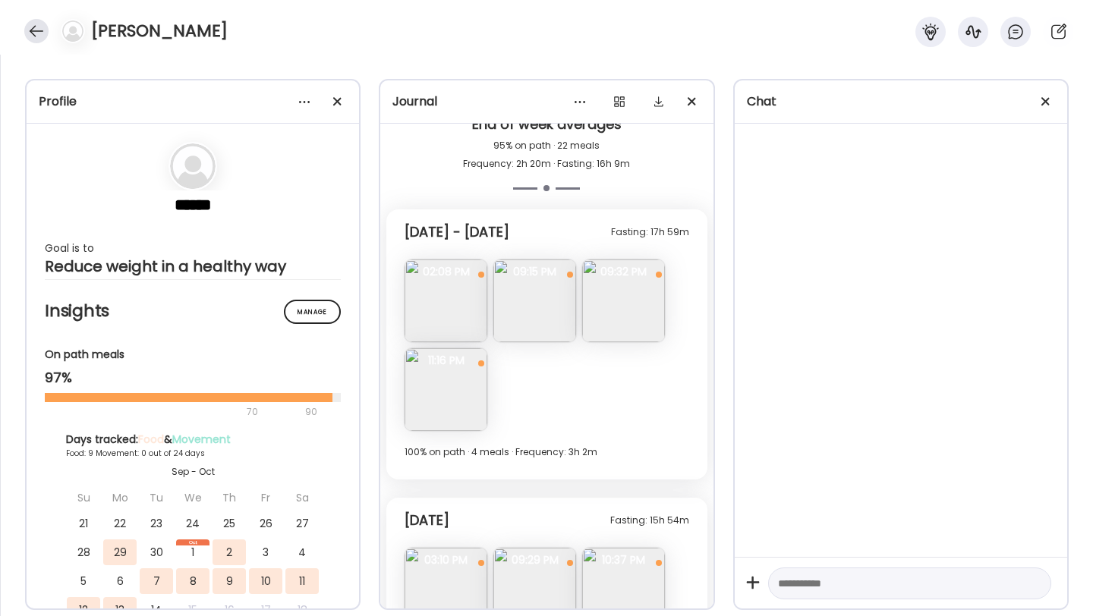
click at [39, 35] on div at bounding box center [36, 31] width 24 height 24
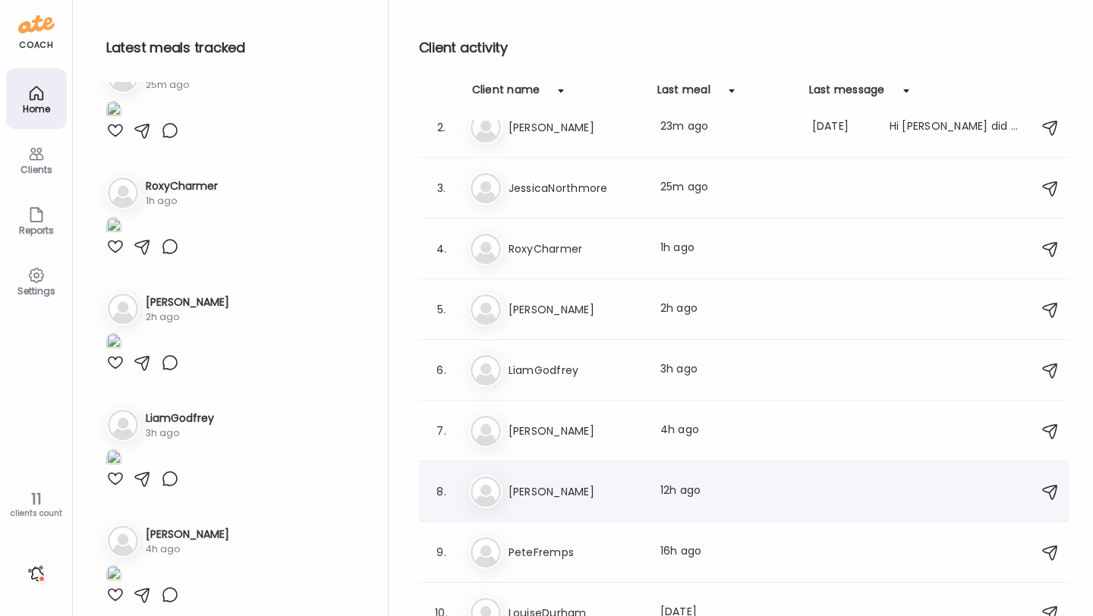
scroll to position [72, 0]
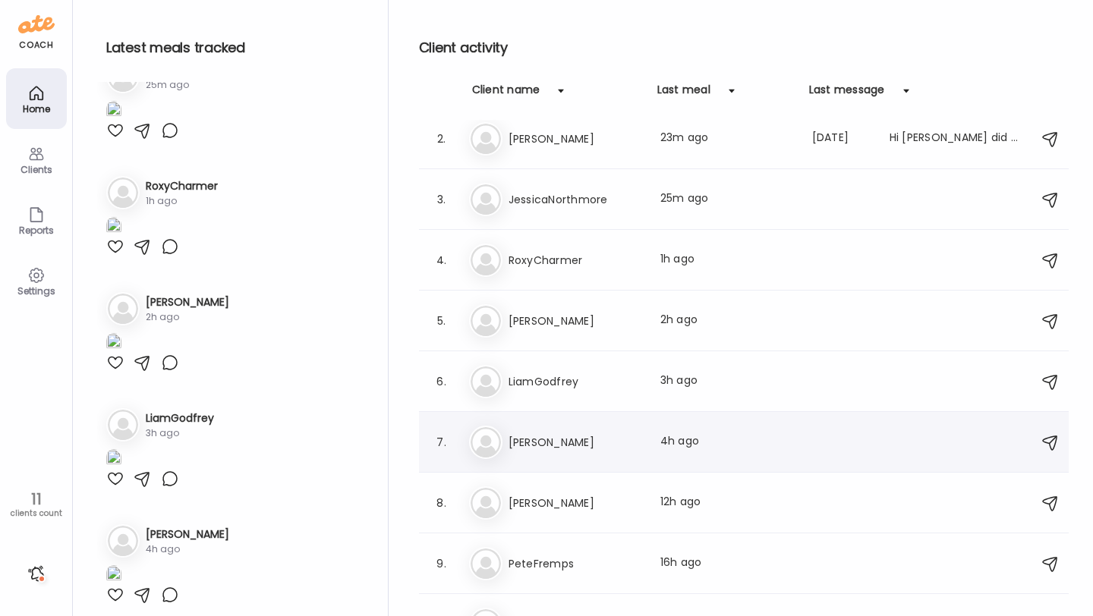
click at [571, 430] on div "Ka KatieBlundell Last meal: 4h ago" at bounding box center [746, 442] width 554 height 33
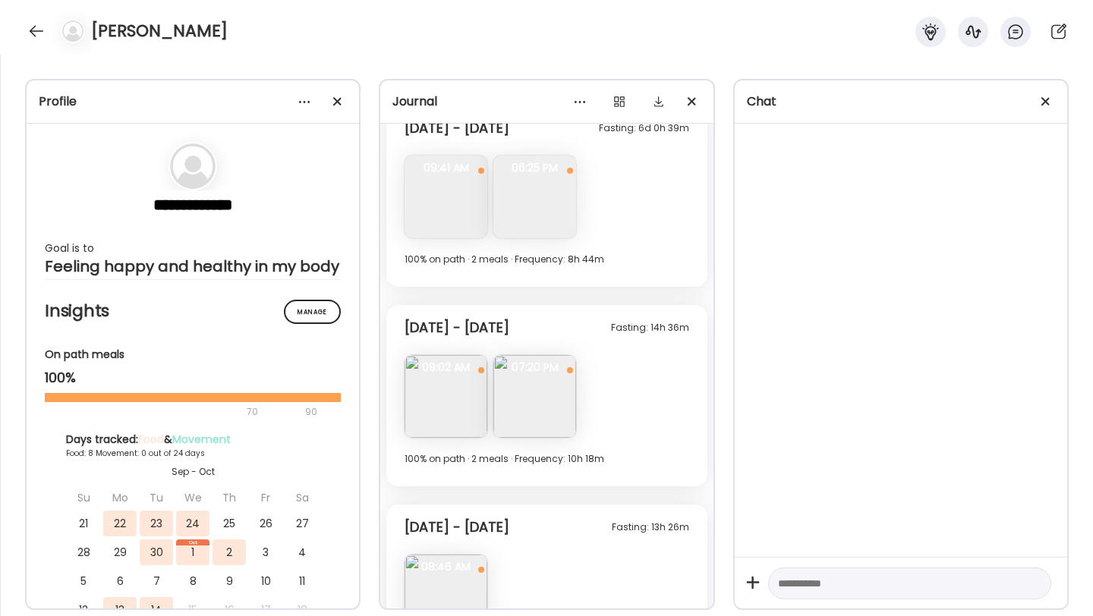
scroll to position [3213, 0]
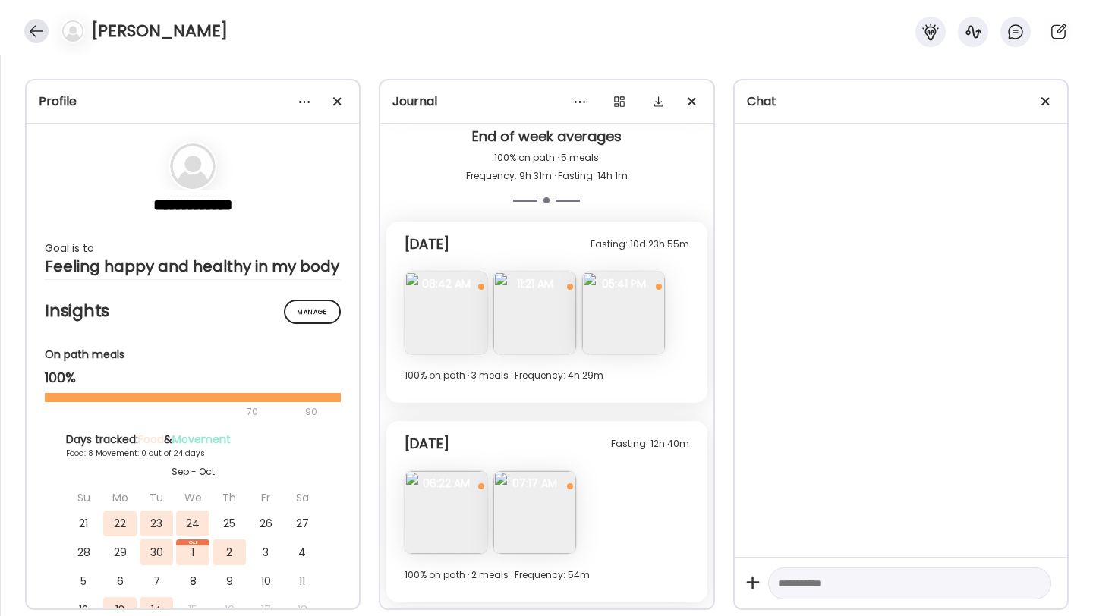
click at [31, 33] on div at bounding box center [36, 31] width 24 height 24
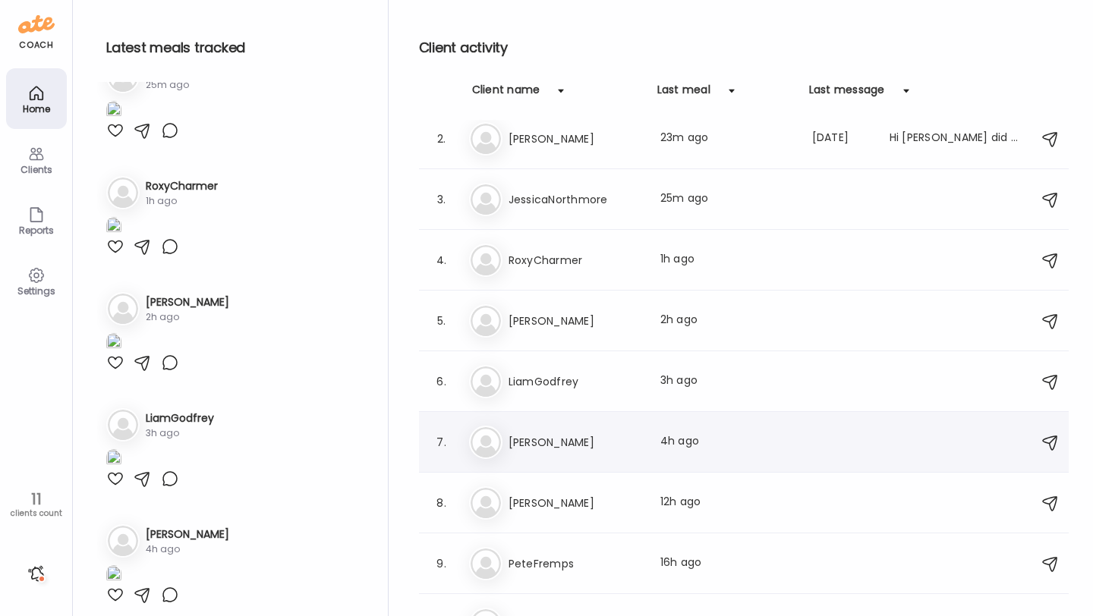
click at [643, 460] on div "7. Ka KatieBlundell Last meal: 4h ago" at bounding box center [744, 442] width 650 height 61
click at [609, 437] on h3 "[PERSON_NAME]" at bounding box center [576, 442] width 134 height 18
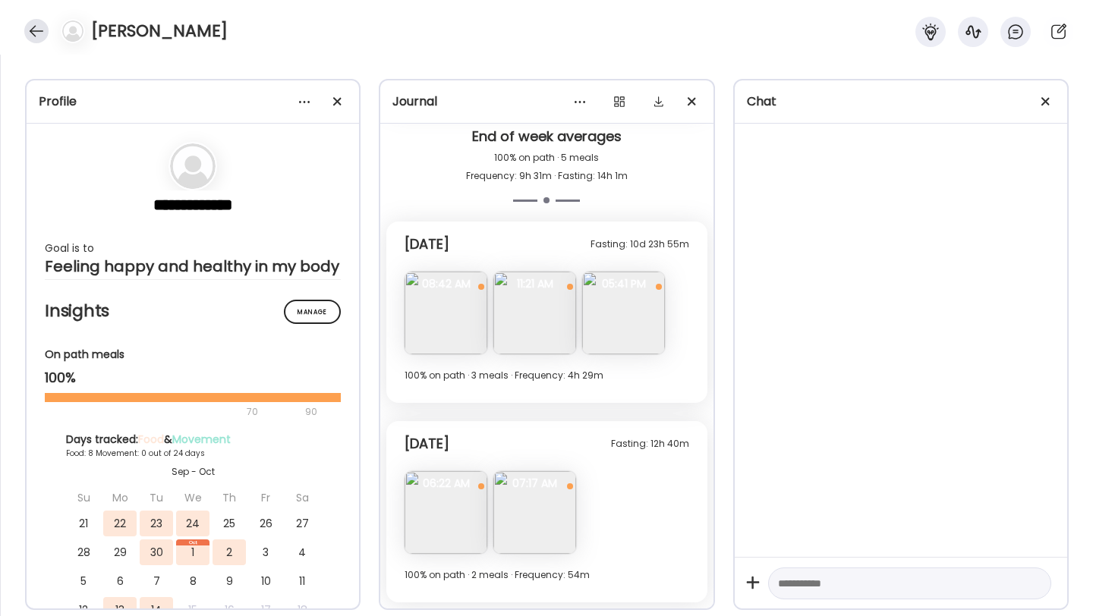
click at [37, 33] on div at bounding box center [36, 31] width 24 height 24
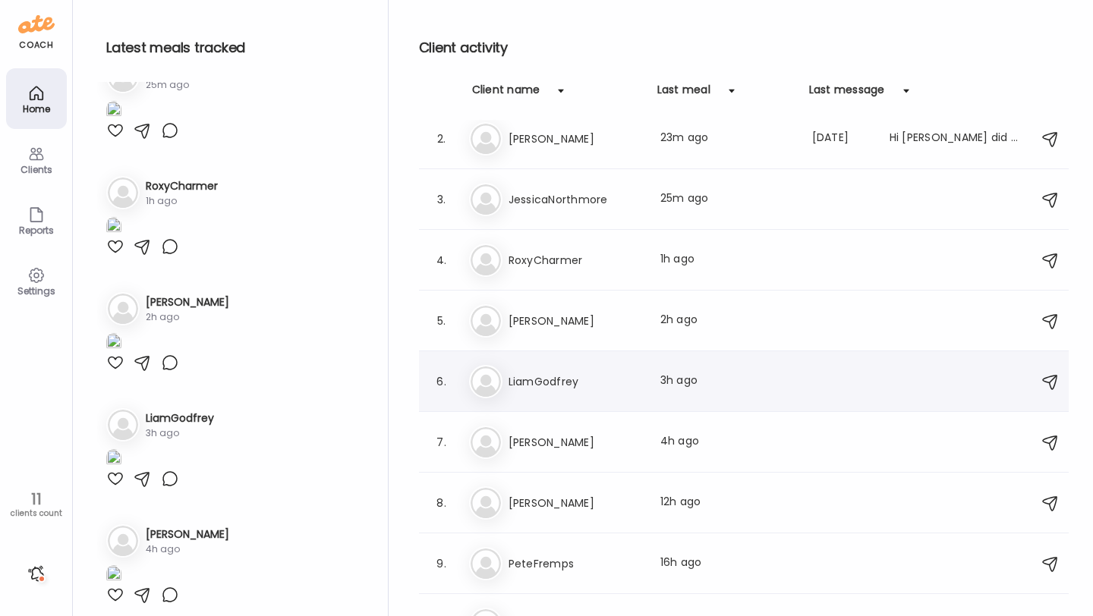
click at [517, 385] on h3 "LiamGodfrey" at bounding box center [576, 382] width 134 height 18
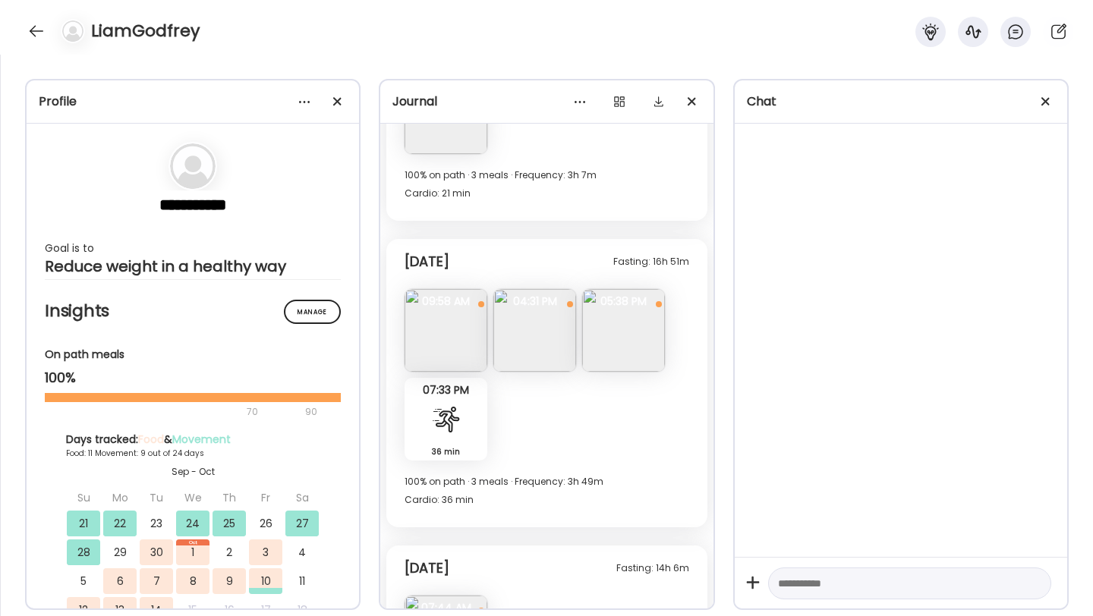
scroll to position [6477, 0]
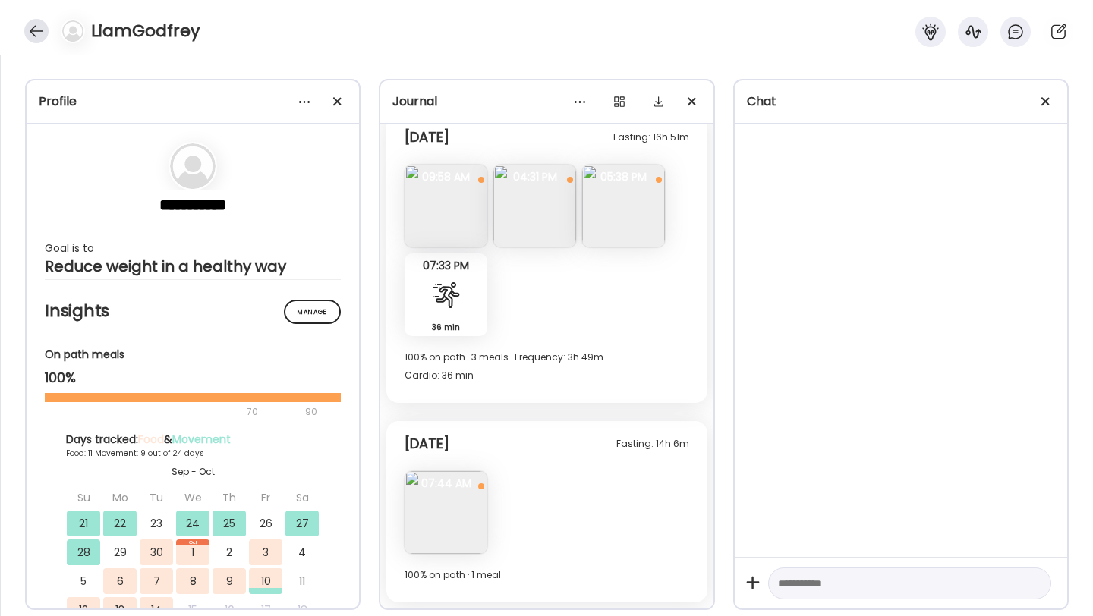
click at [36, 22] on div at bounding box center [36, 31] width 24 height 24
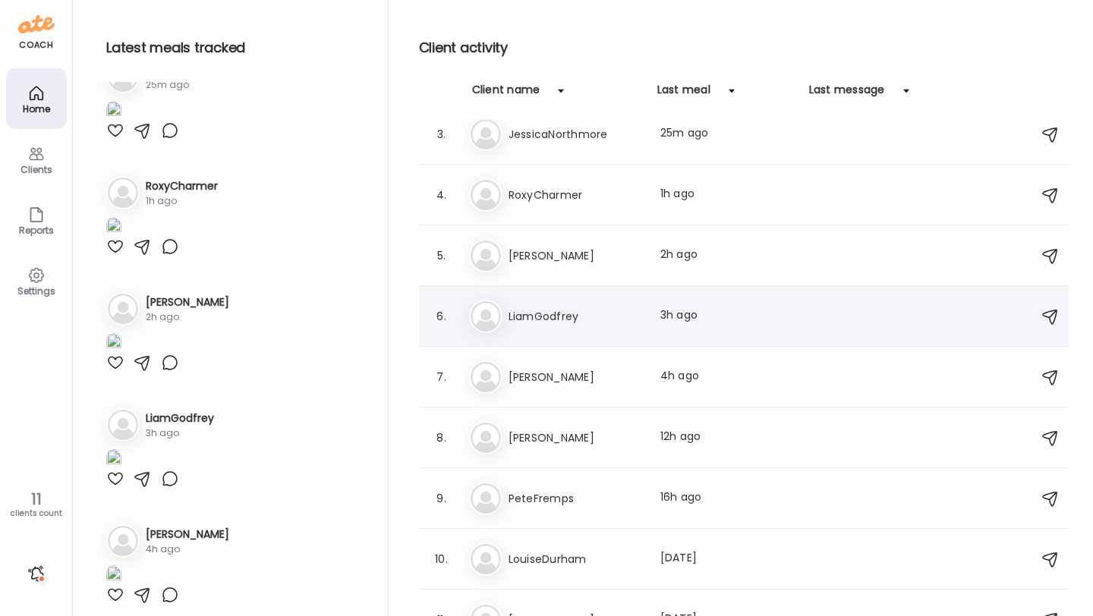
scroll to position [148, 0]
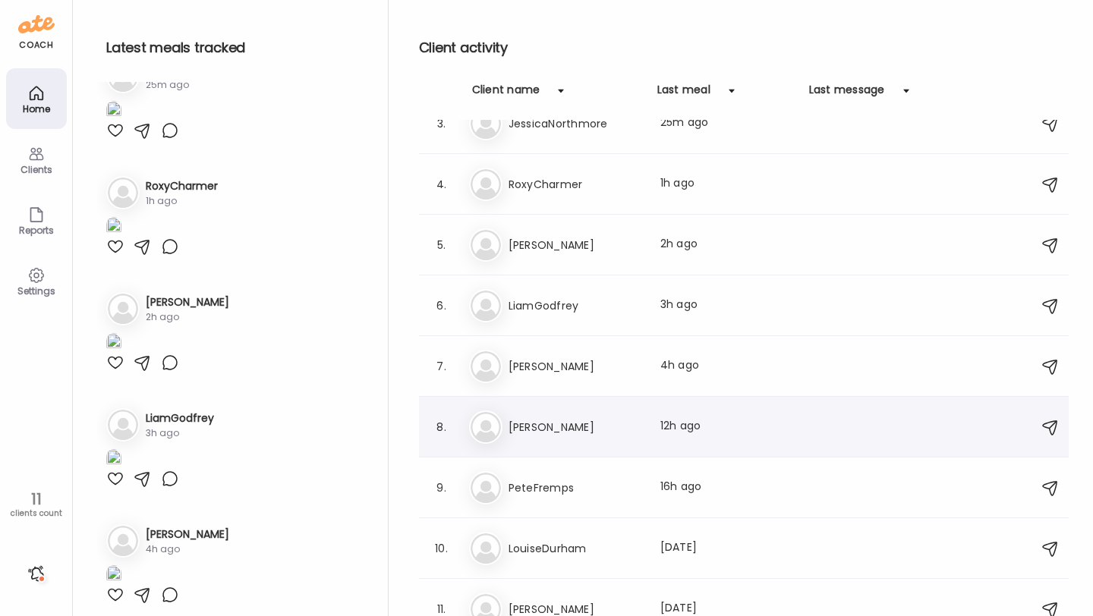
click at [531, 443] on div "Lo Louise Last meal: 12h ago" at bounding box center [746, 427] width 554 height 33
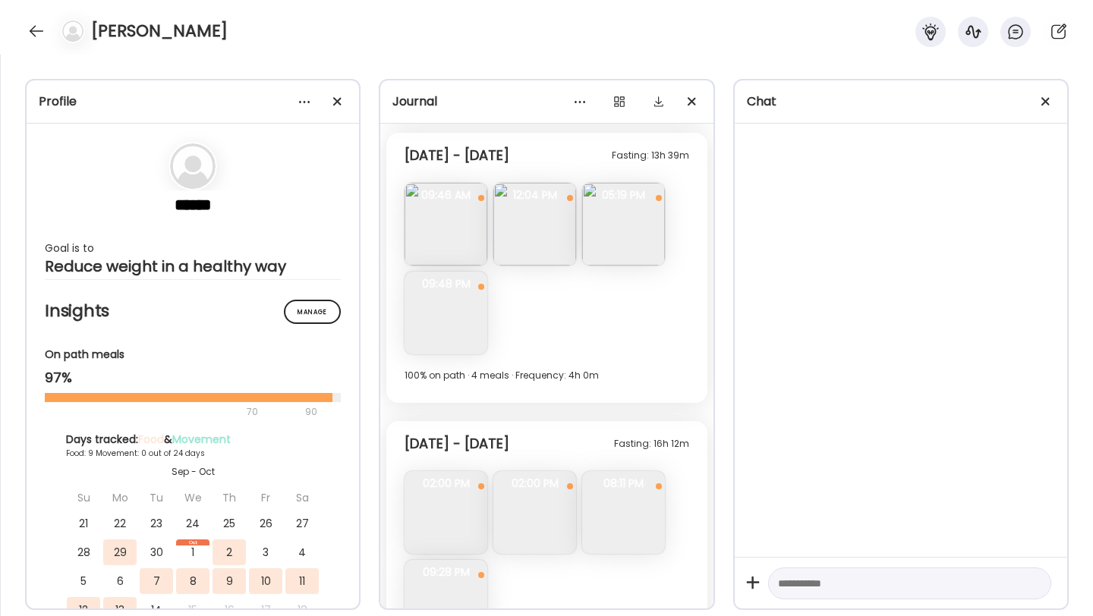
scroll to position [2182, 0]
click at [451, 503] on img at bounding box center [446, 512] width 83 height 83
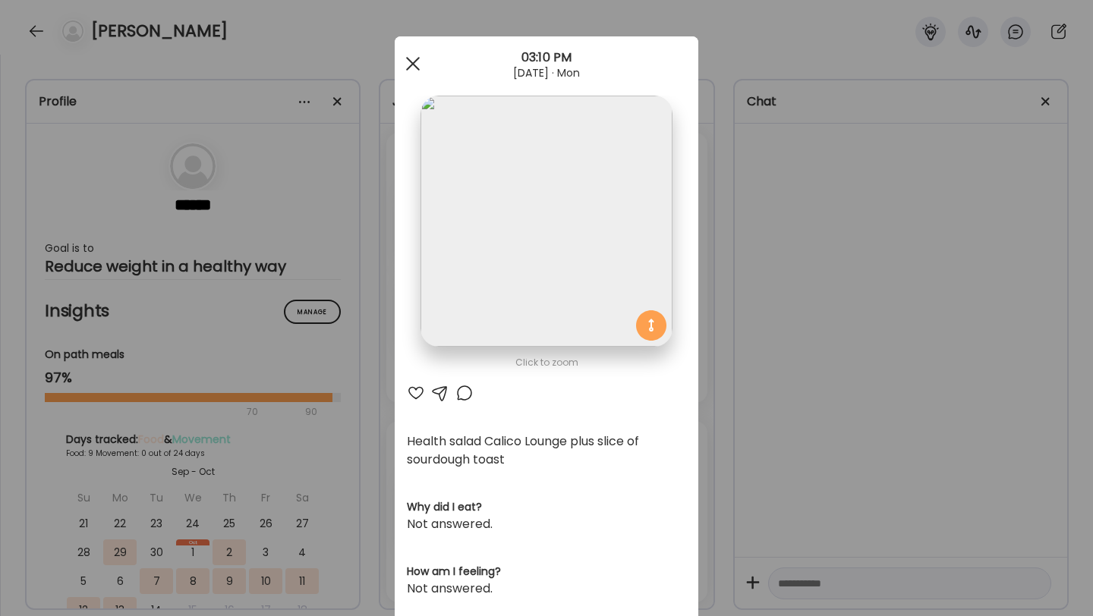
click at [417, 67] on span at bounding box center [413, 64] width 14 height 14
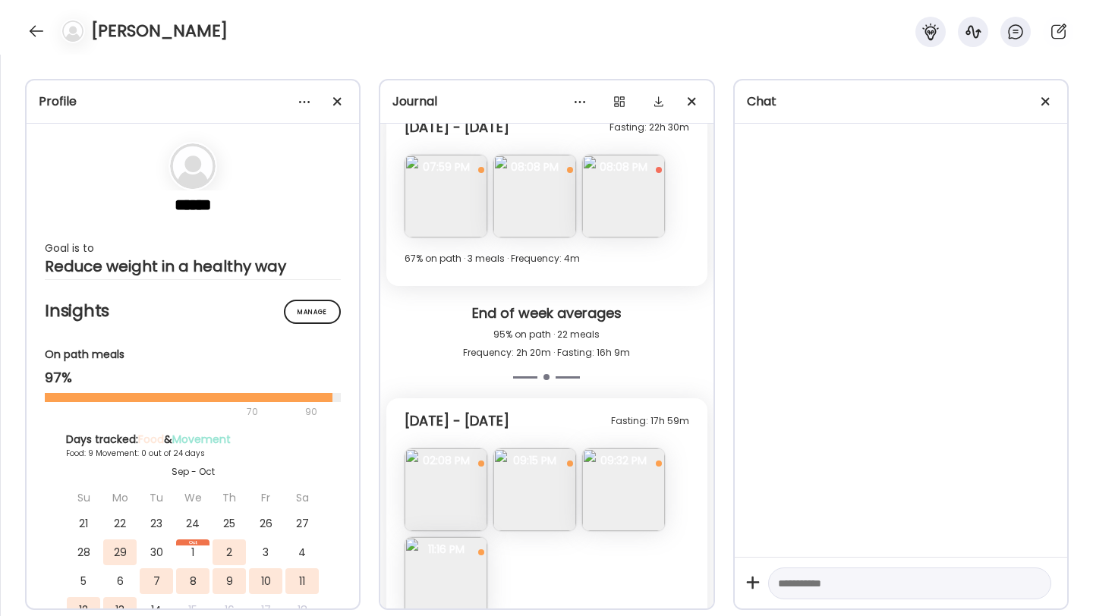
scroll to position [4753, 0]
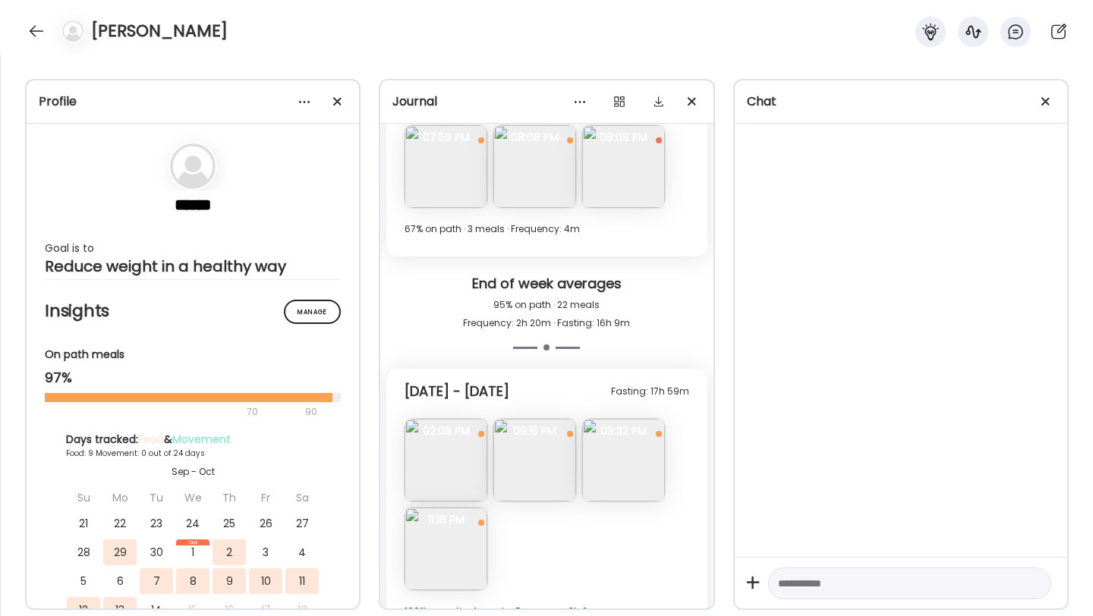
click at [541, 461] on img at bounding box center [534, 460] width 83 height 83
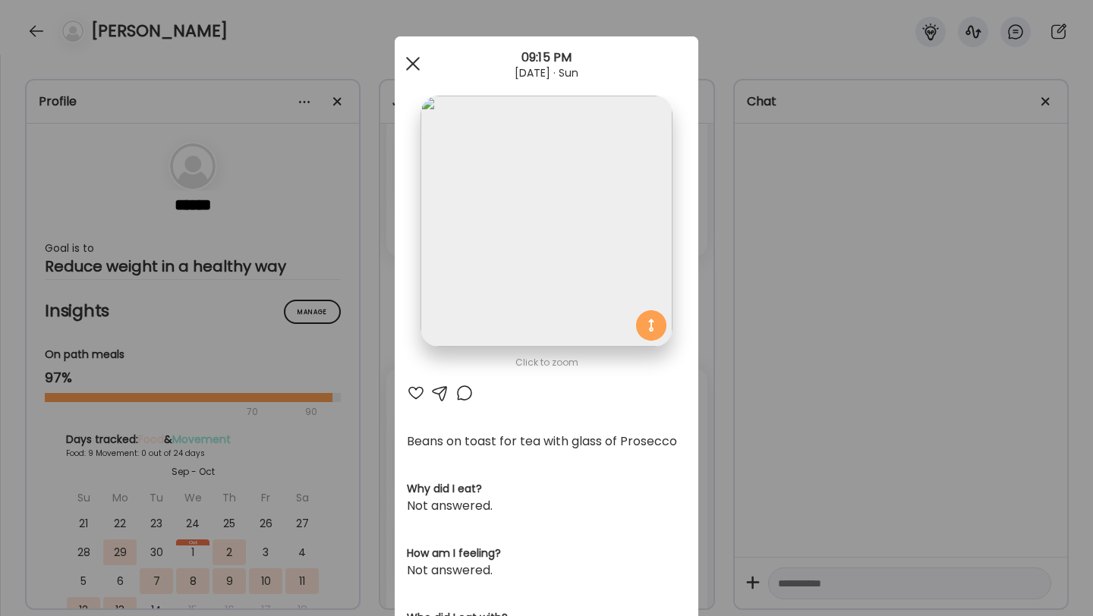
click at [412, 61] on div at bounding box center [413, 64] width 30 height 30
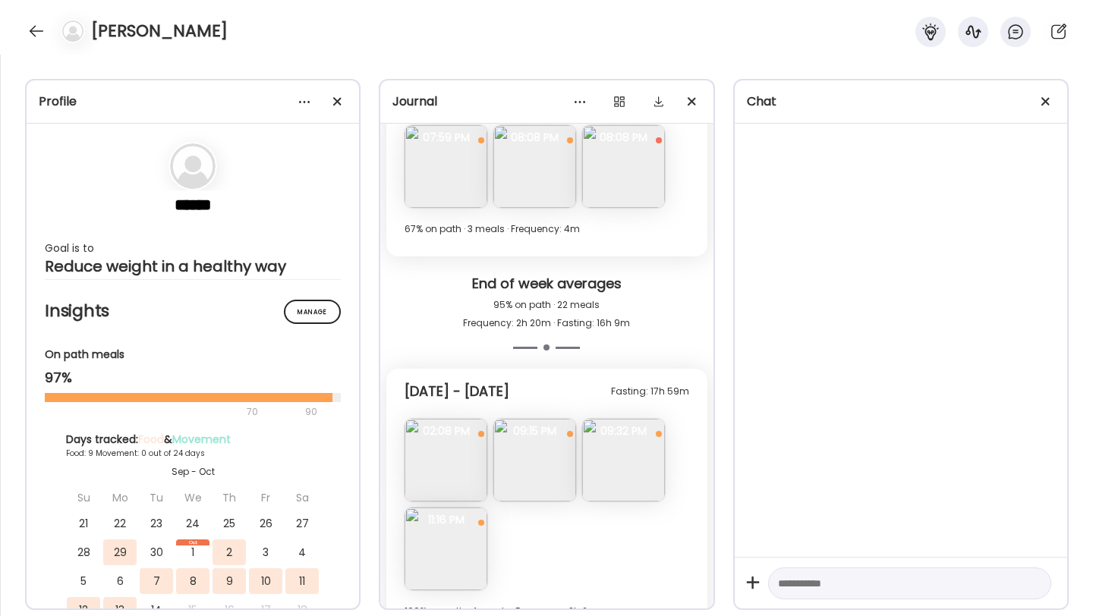
click at [436, 415] on div "Fasting: 17h 59m Sunday - Oct 12 Lunch at st Catherine’s no breakfast today Que…" at bounding box center [546, 504] width 320 height 270
click at [459, 456] on img at bounding box center [446, 460] width 83 height 83
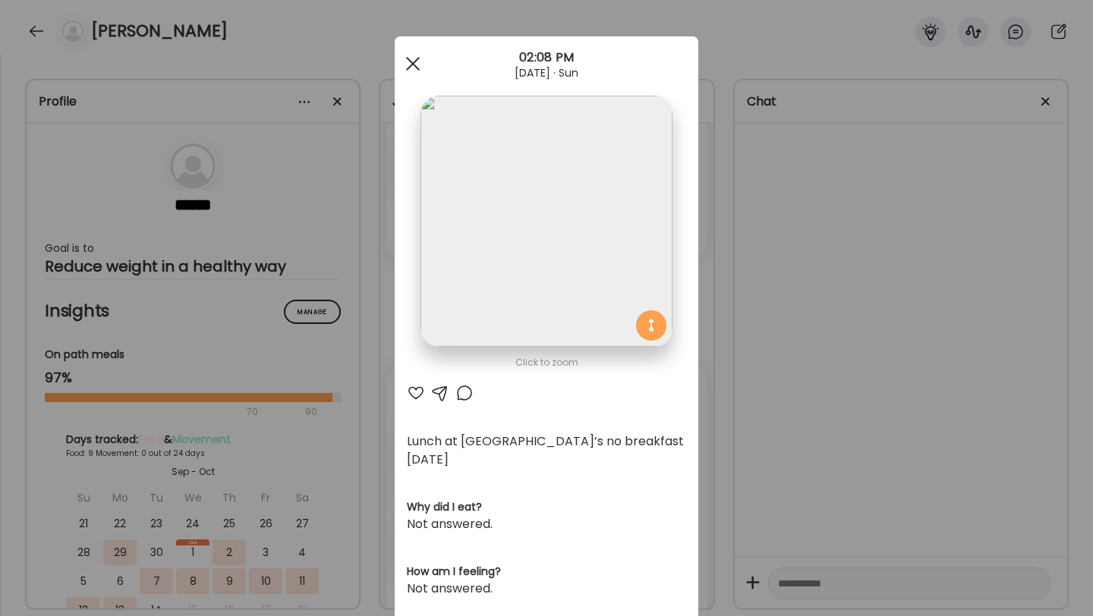
click at [418, 62] on div at bounding box center [413, 64] width 30 height 30
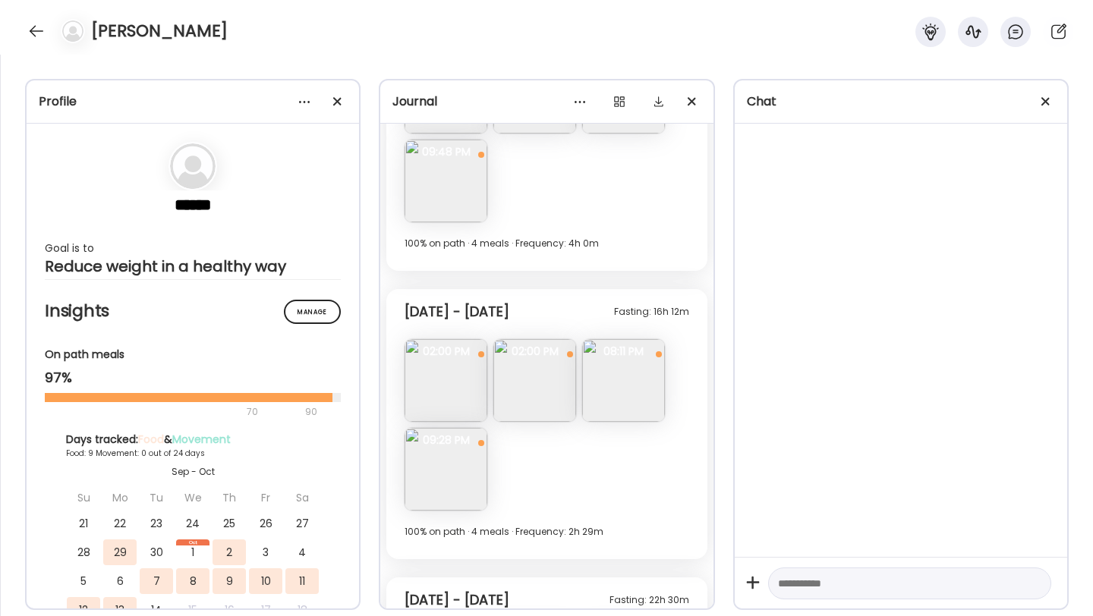
scroll to position [4429, 0]
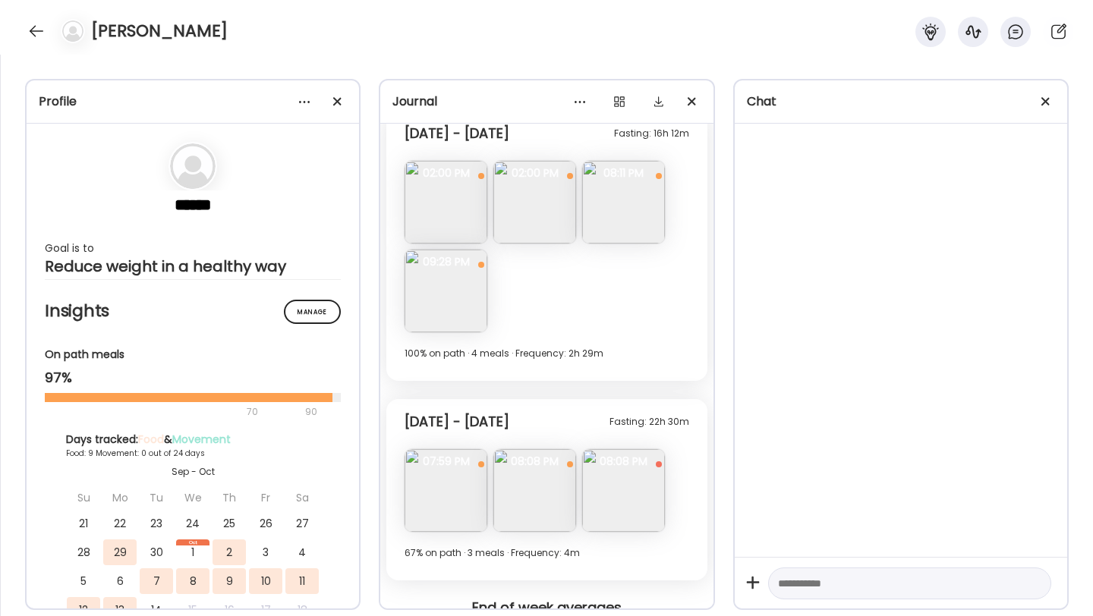
click at [559, 513] on img at bounding box center [534, 490] width 83 height 83
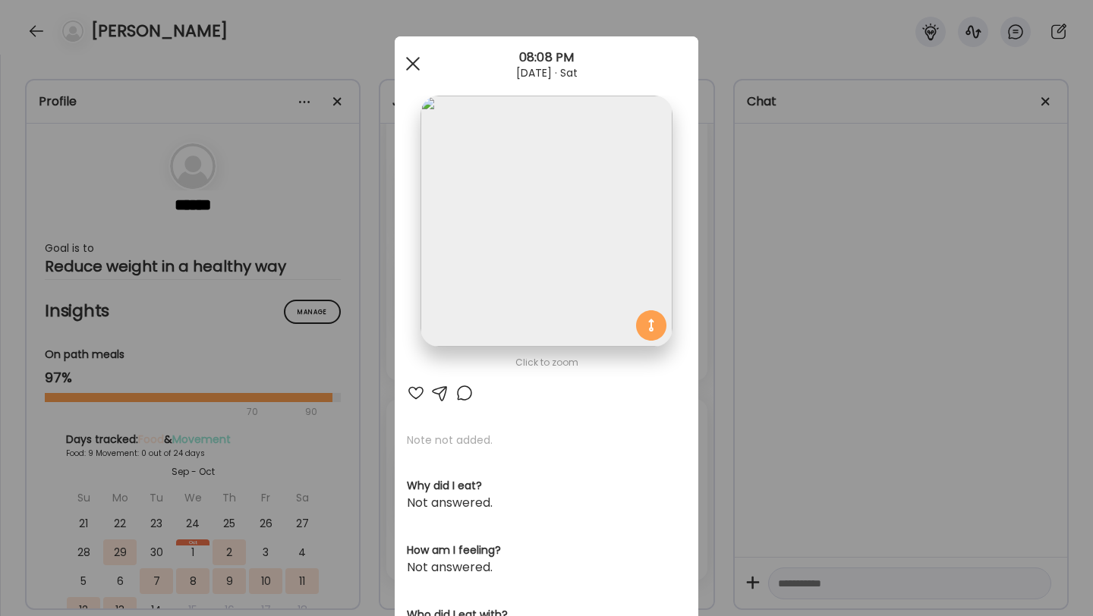
click at [413, 73] on div at bounding box center [413, 64] width 30 height 30
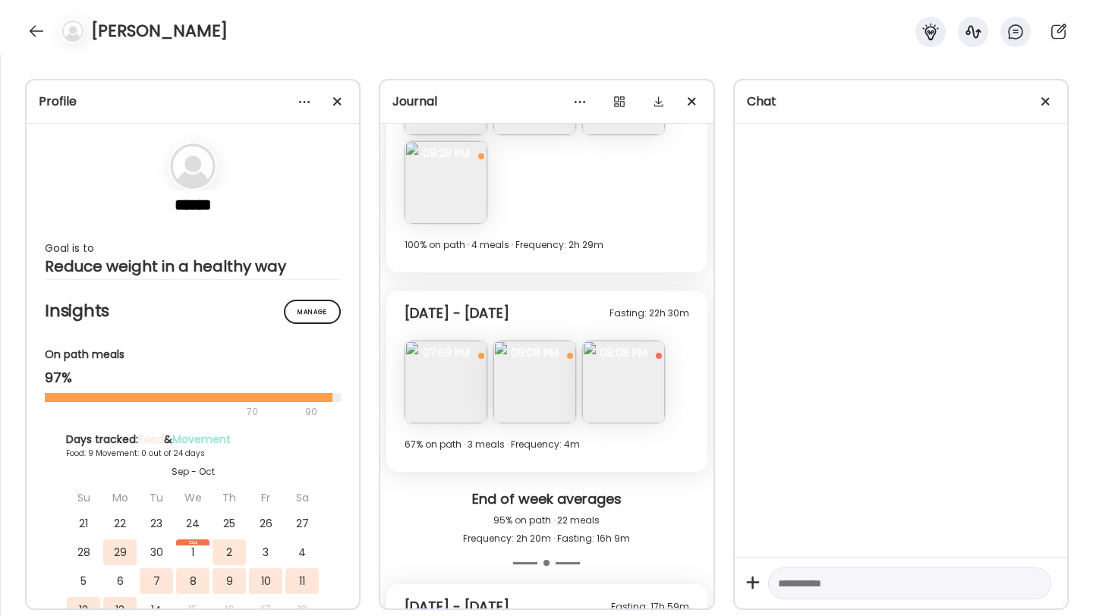
scroll to position [4989, 0]
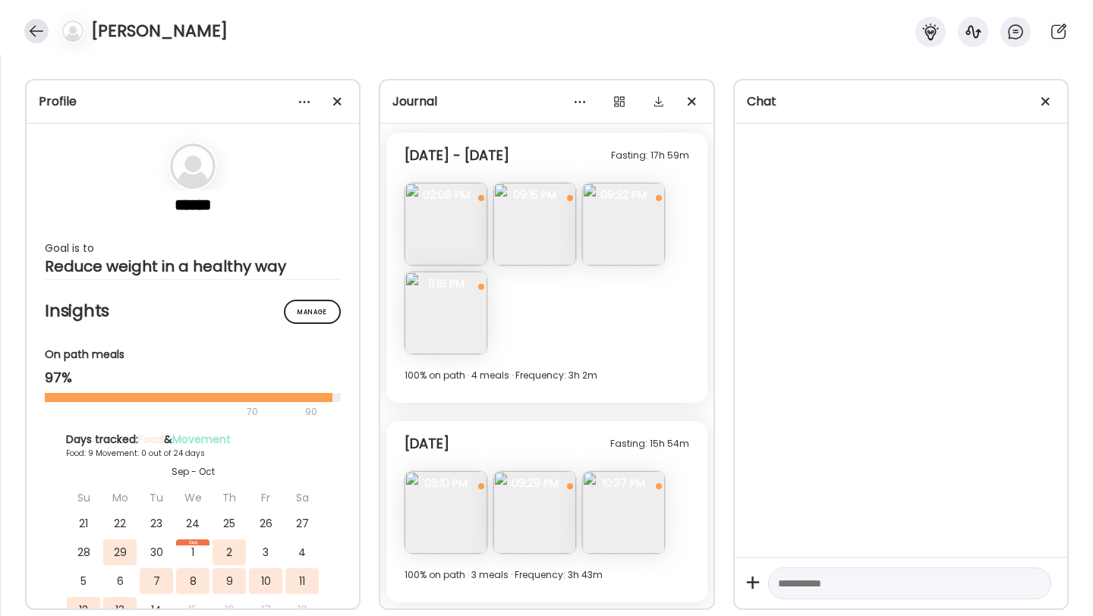
click at [37, 27] on div at bounding box center [36, 31] width 24 height 24
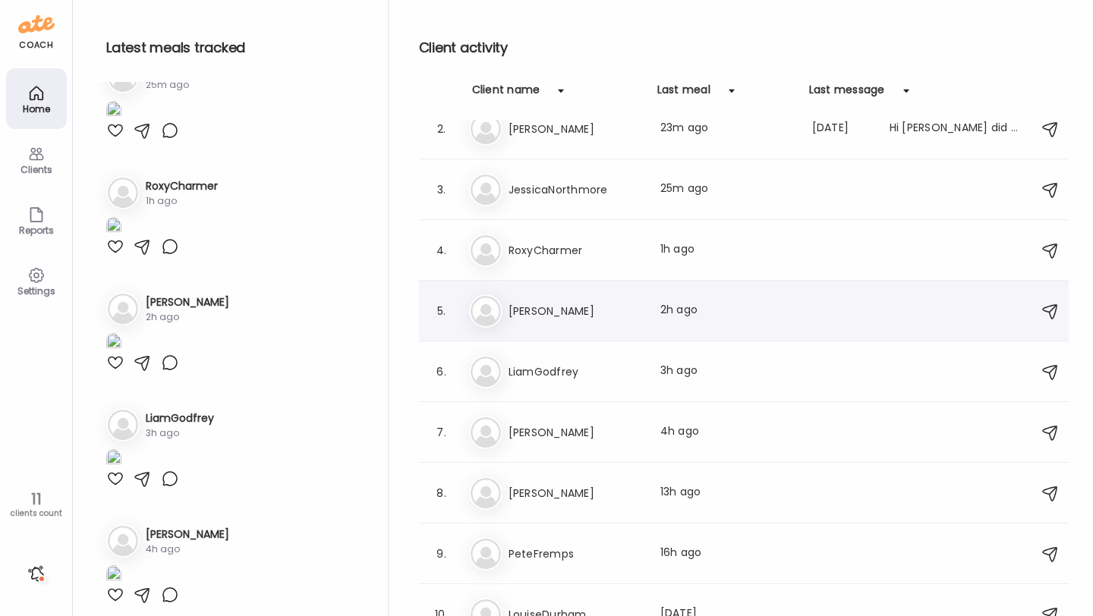
scroll to position [5, 0]
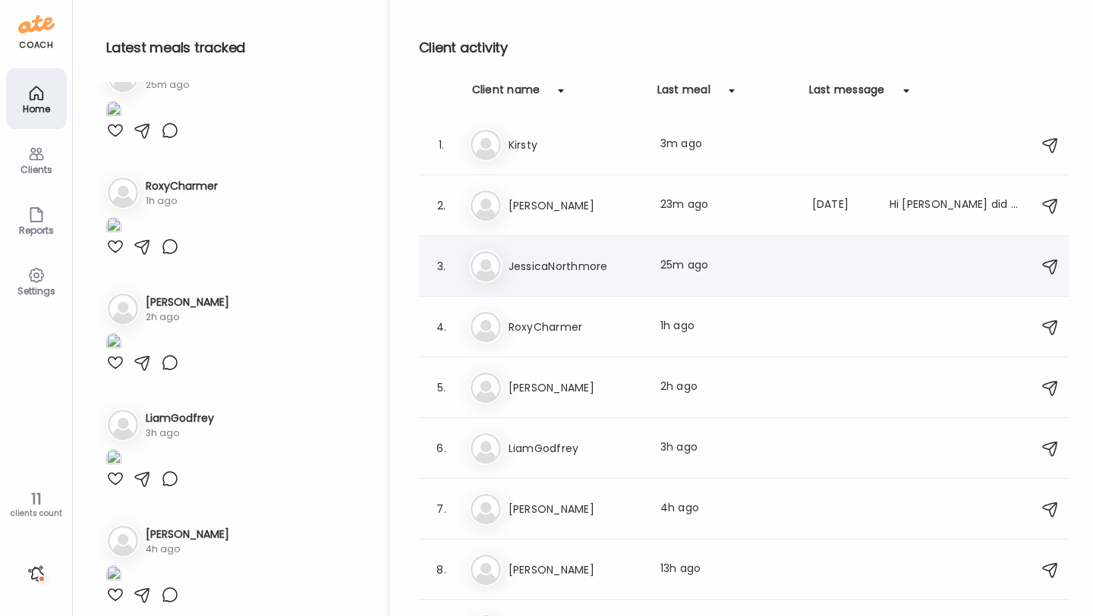
click at [555, 266] on h3 "JessicaNorthmore" at bounding box center [576, 266] width 134 height 18
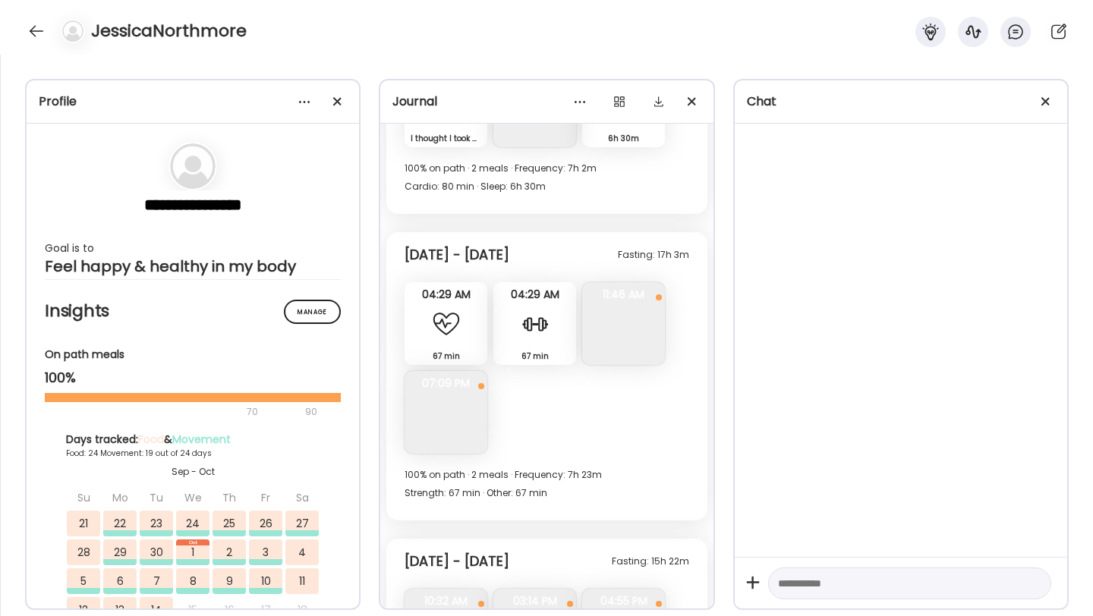
scroll to position [12641, 0]
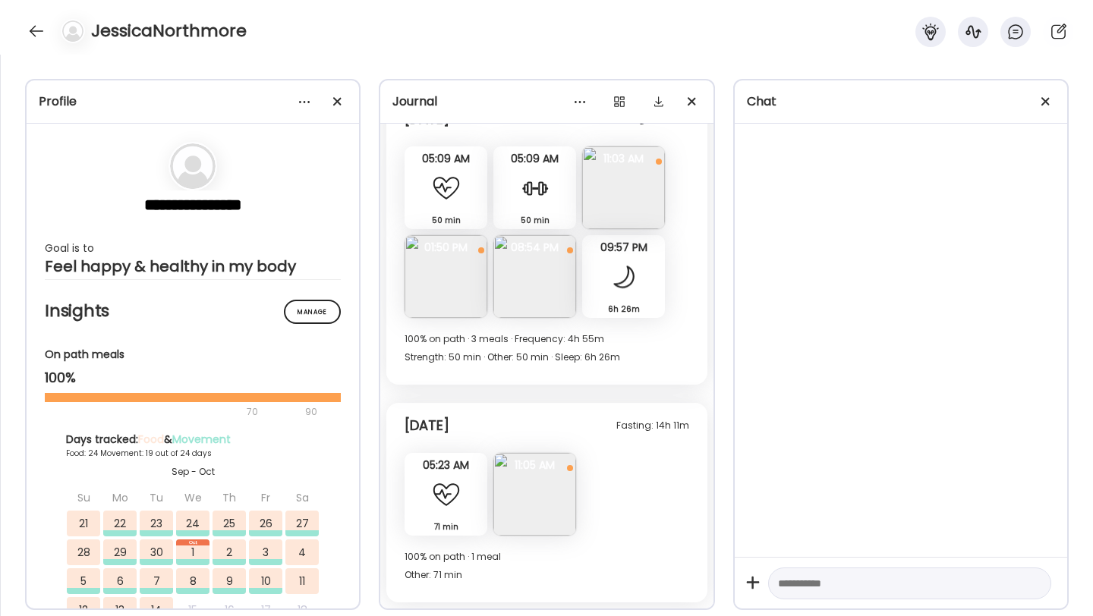
click at [36, 44] on div "JessicaNorthmore" at bounding box center [546, 27] width 1093 height 55
click at [34, 31] on div at bounding box center [36, 31] width 24 height 24
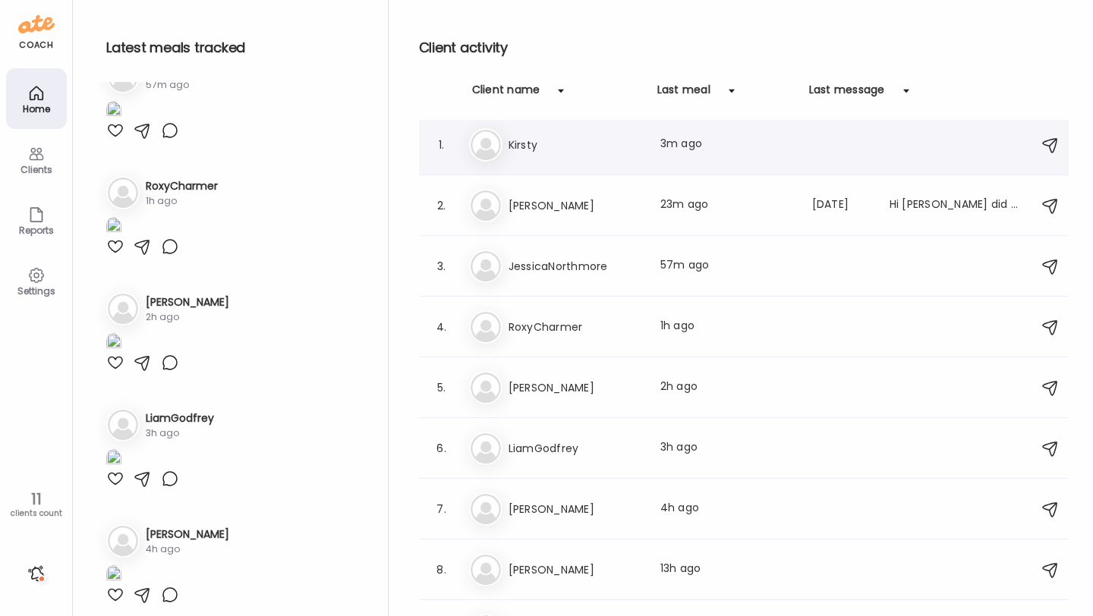
click at [580, 167] on div "1. Ki Kirsty Last meal: 3m ago" at bounding box center [744, 145] width 650 height 61
click at [572, 154] on div "Ki Kirsty Last meal: 3m ago" at bounding box center [746, 144] width 554 height 33
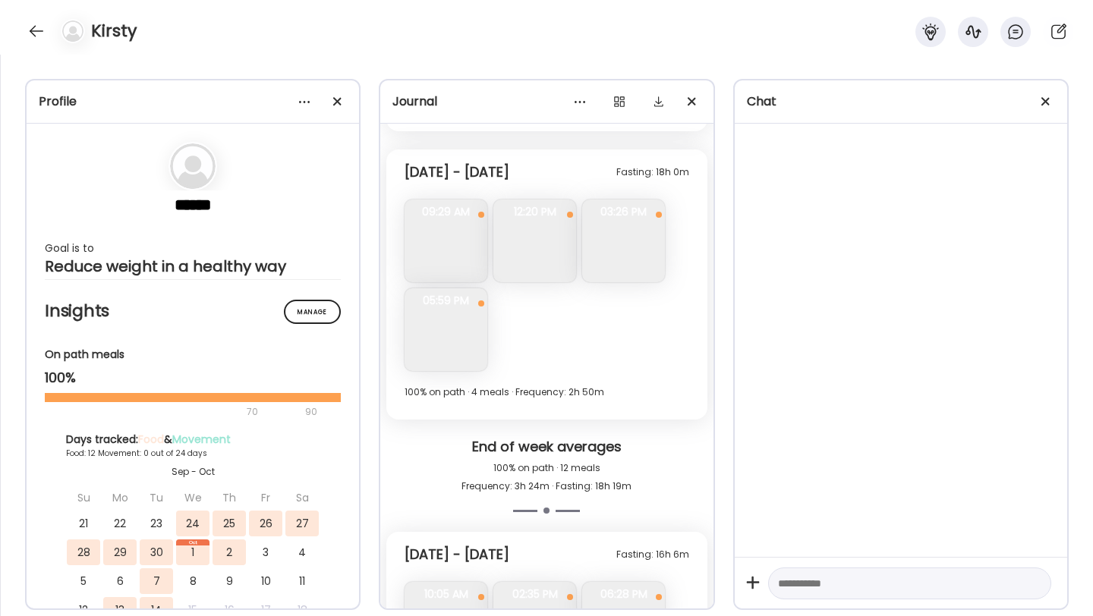
scroll to position [3591, 0]
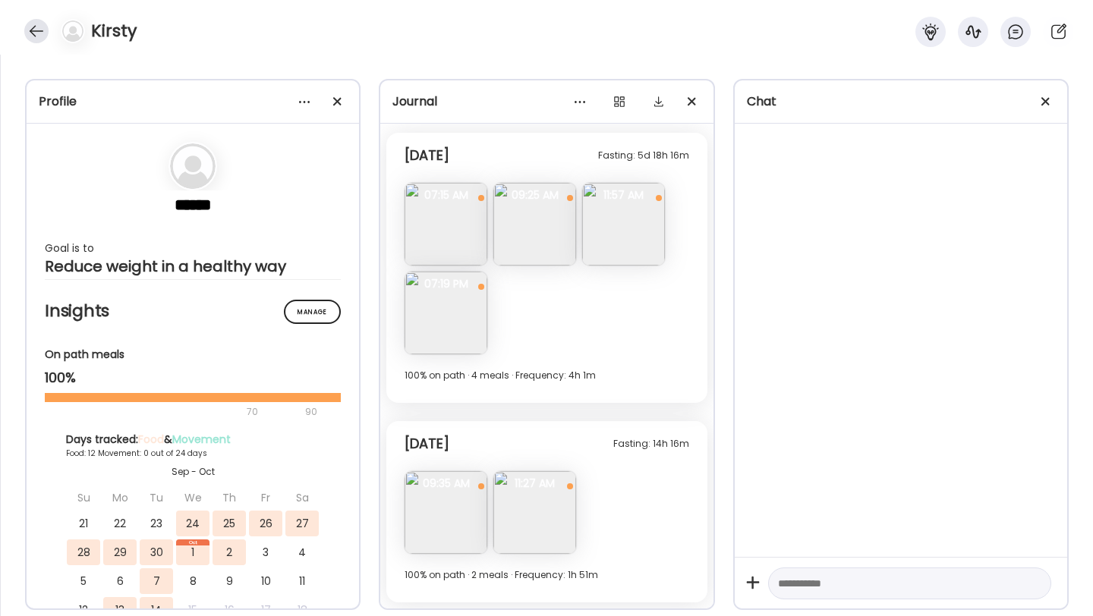
click at [31, 29] on div at bounding box center [36, 31] width 24 height 24
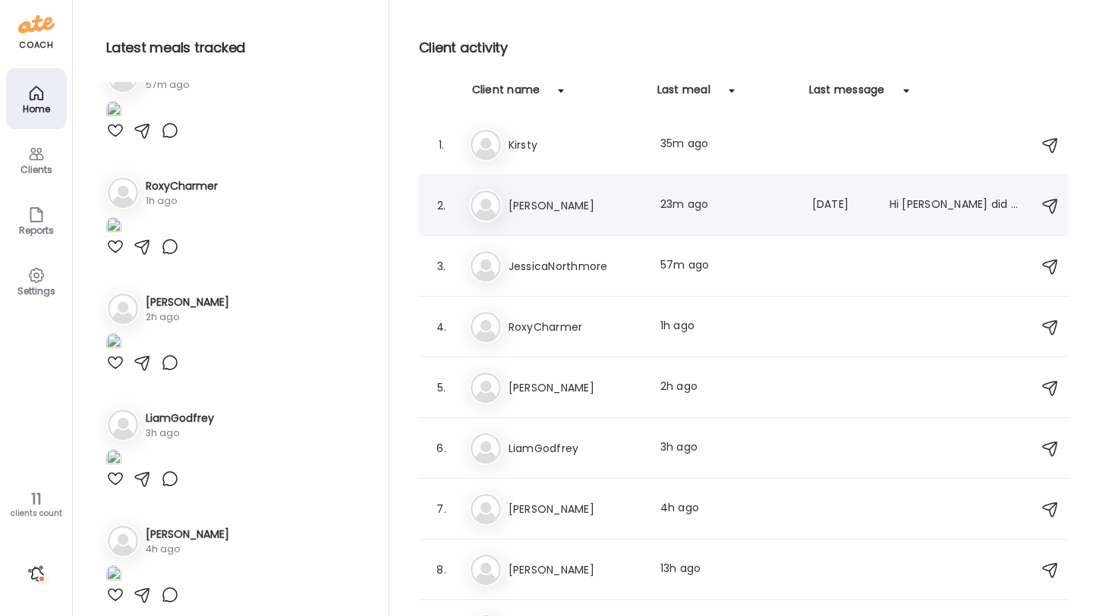
click at [572, 219] on div "To Tony Last meal: 23m ago Last message: 158d ago Hi ryan did you get the photo…" at bounding box center [746, 205] width 554 height 33
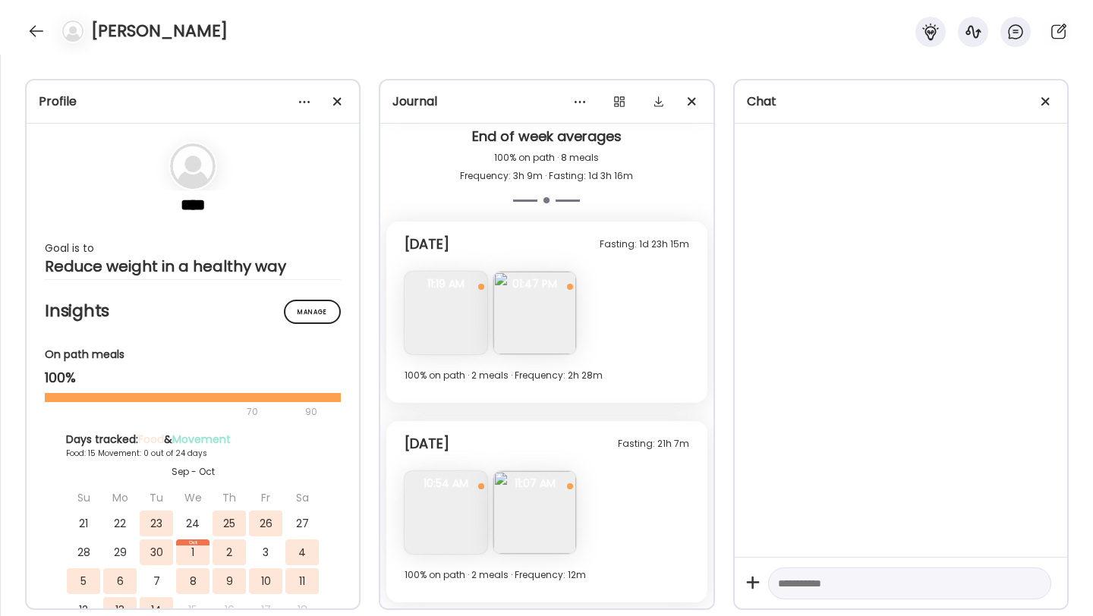
scroll to position [5636, 0]
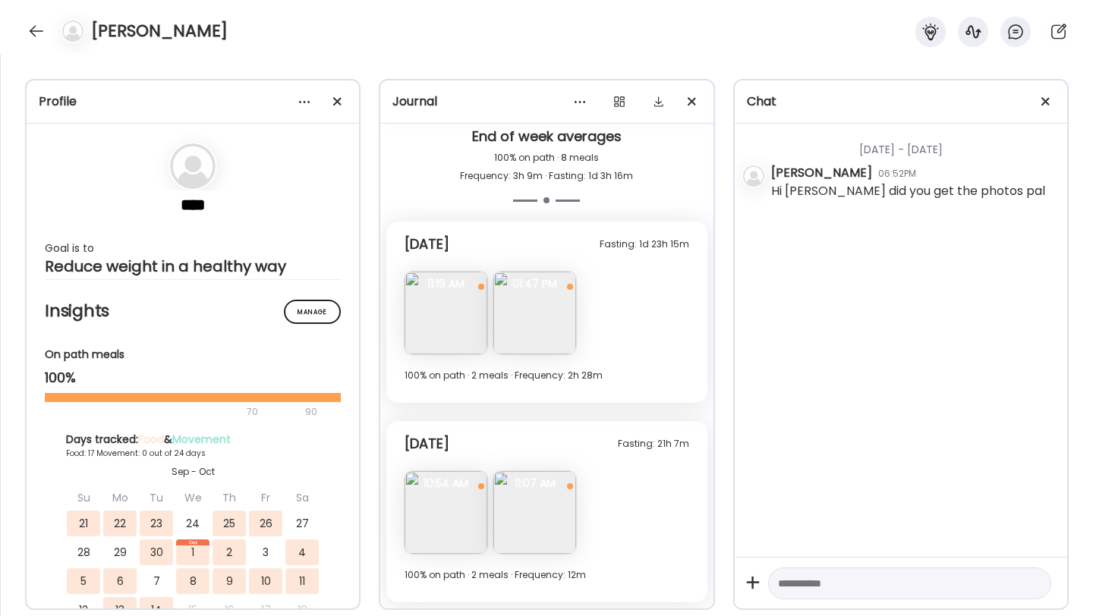
click at [451, 505] on img at bounding box center [446, 512] width 83 height 83
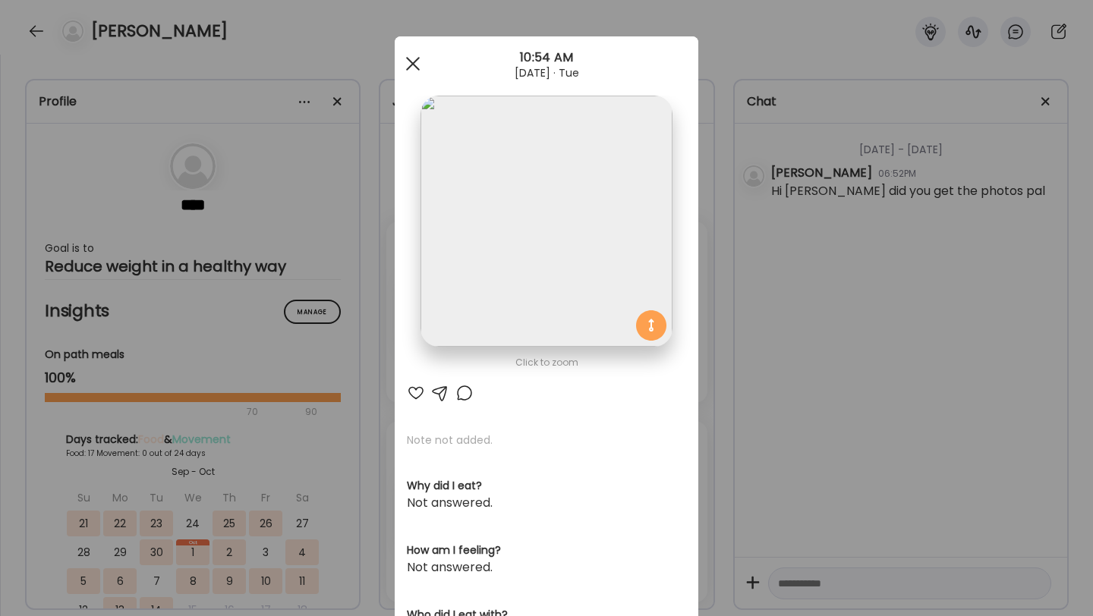
click at [417, 66] on div at bounding box center [413, 64] width 30 height 30
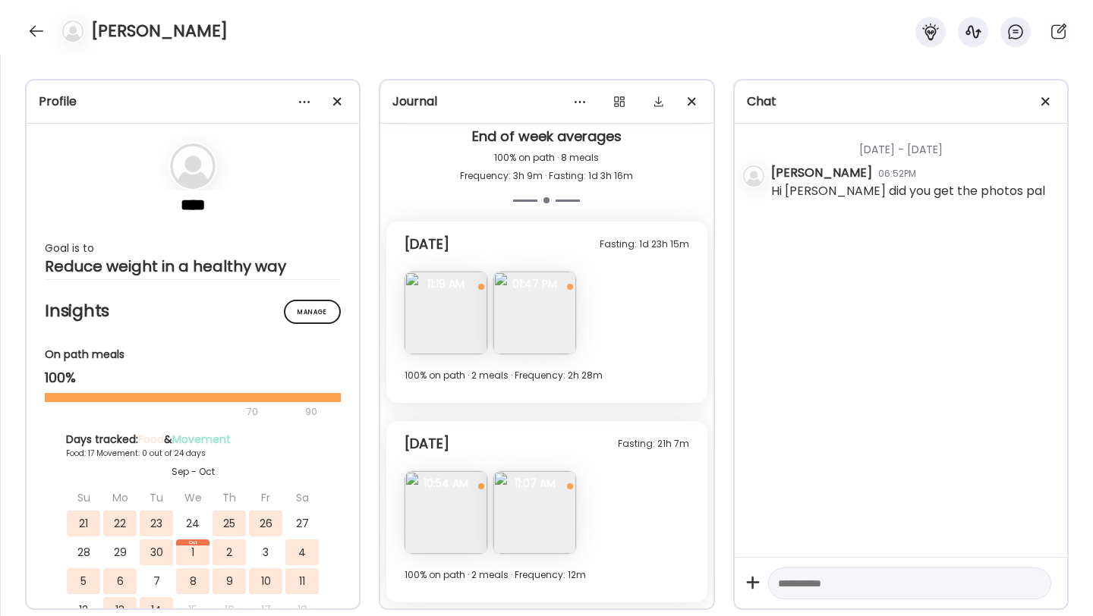
click at [525, 535] on img at bounding box center [534, 512] width 83 height 83
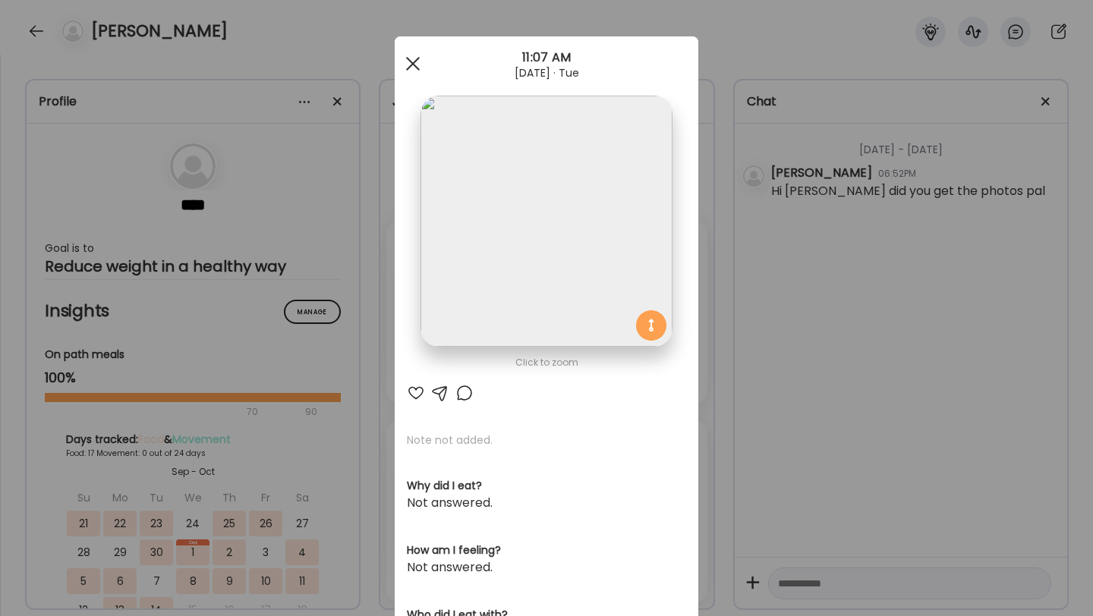
click at [418, 54] on div at bounding box center [413, 64] width 30 height 30
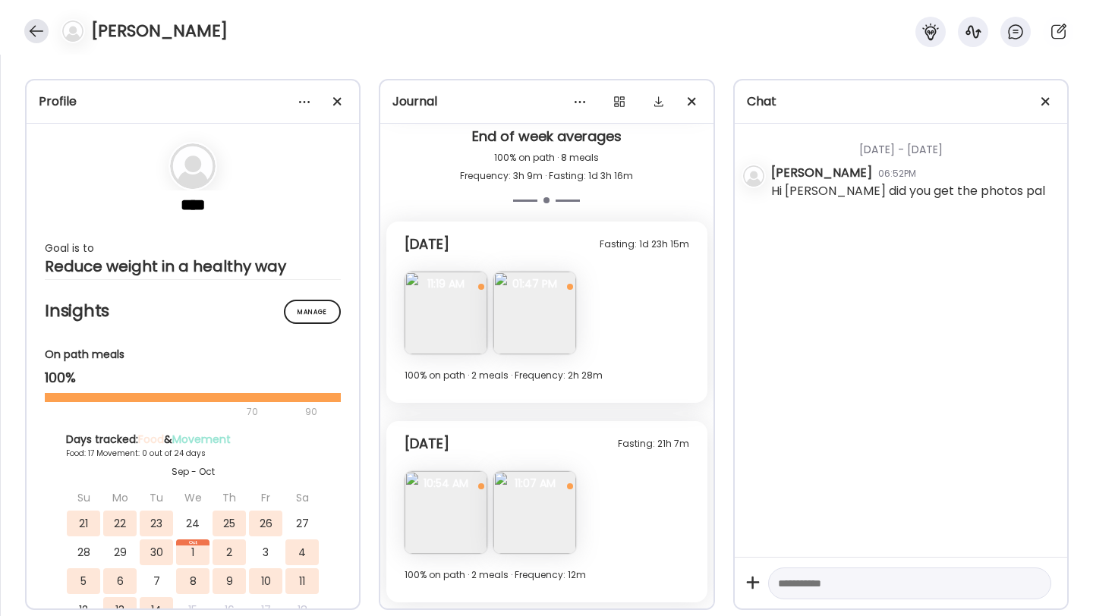
click at [36, 41] on div at bounding box center [36, 31] width 24 height 24
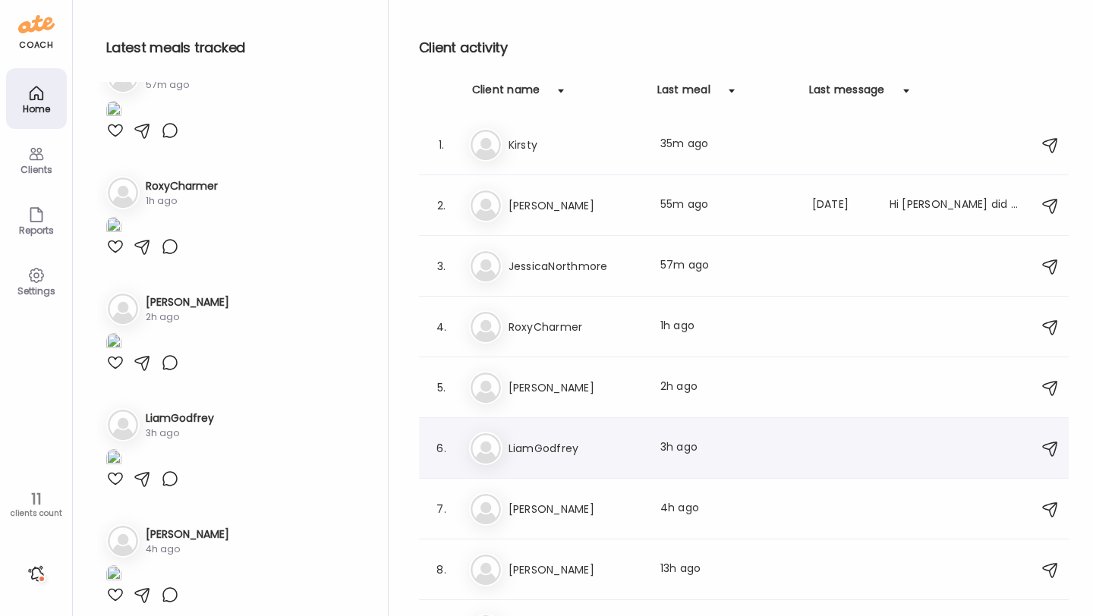
scroll to position [22, 0]
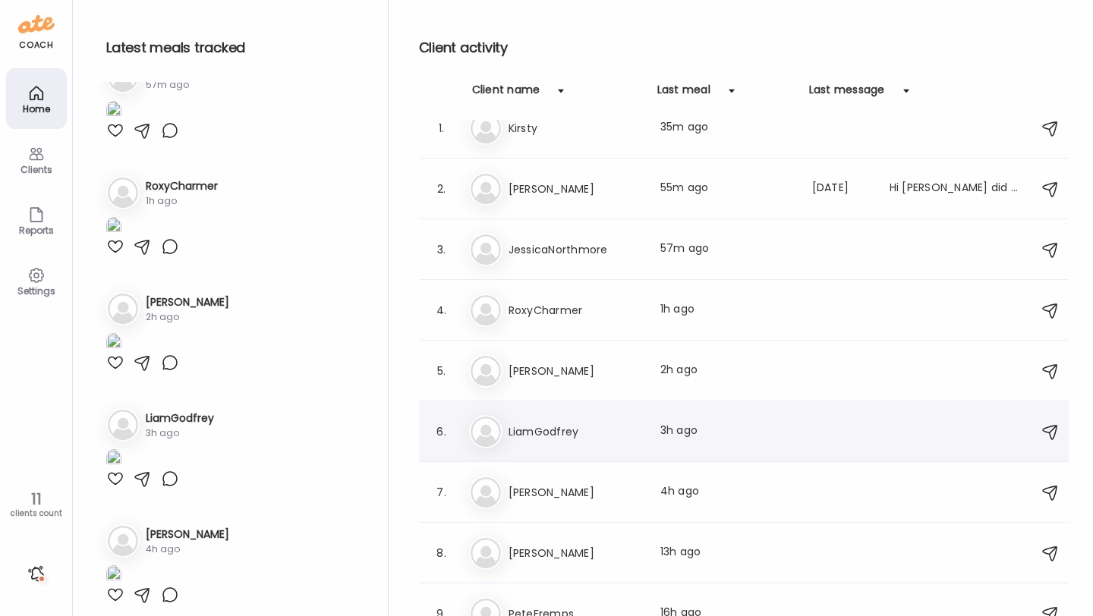
click at [513, 436] on h3 "LiamGodfrey" at bounding box center [576, 432] width 134 height 18
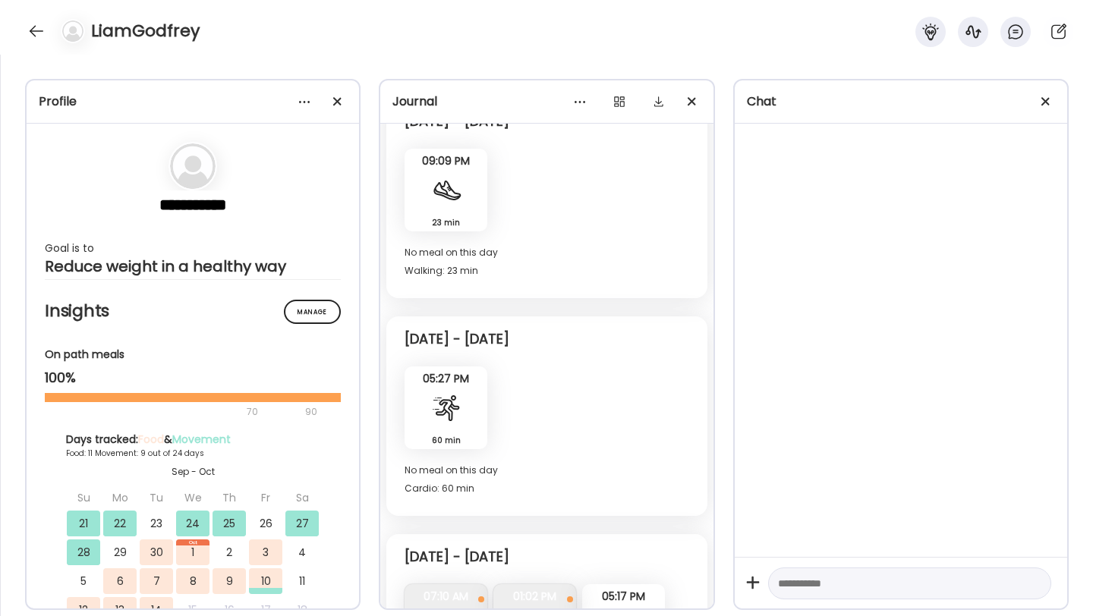
scroll to position [6477, 0]
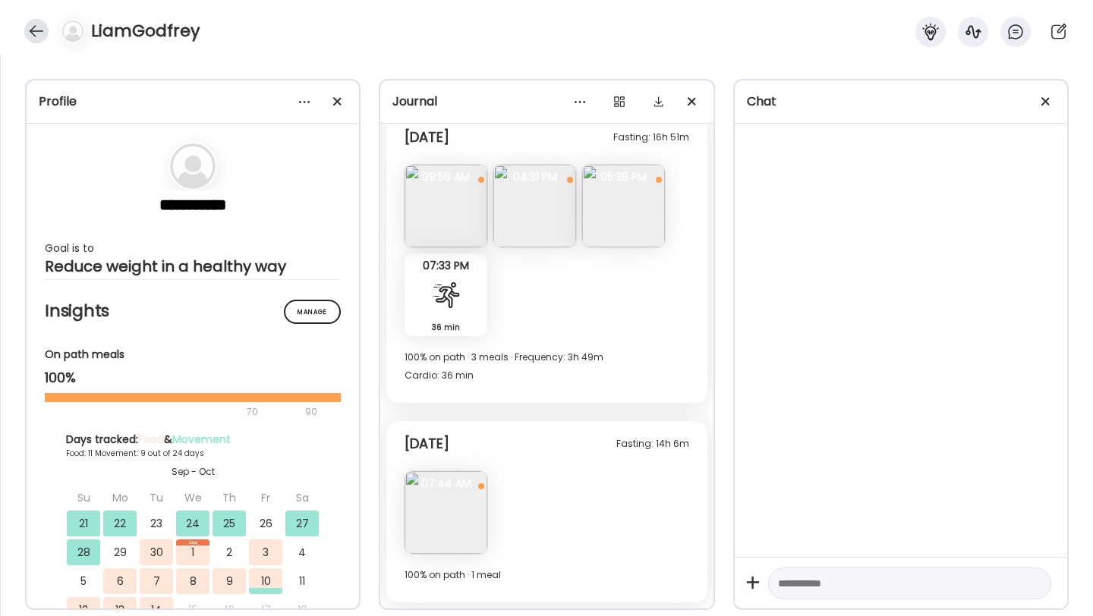
click at [46, 33] on div at bounding box center [36, 31] width 24 height 24
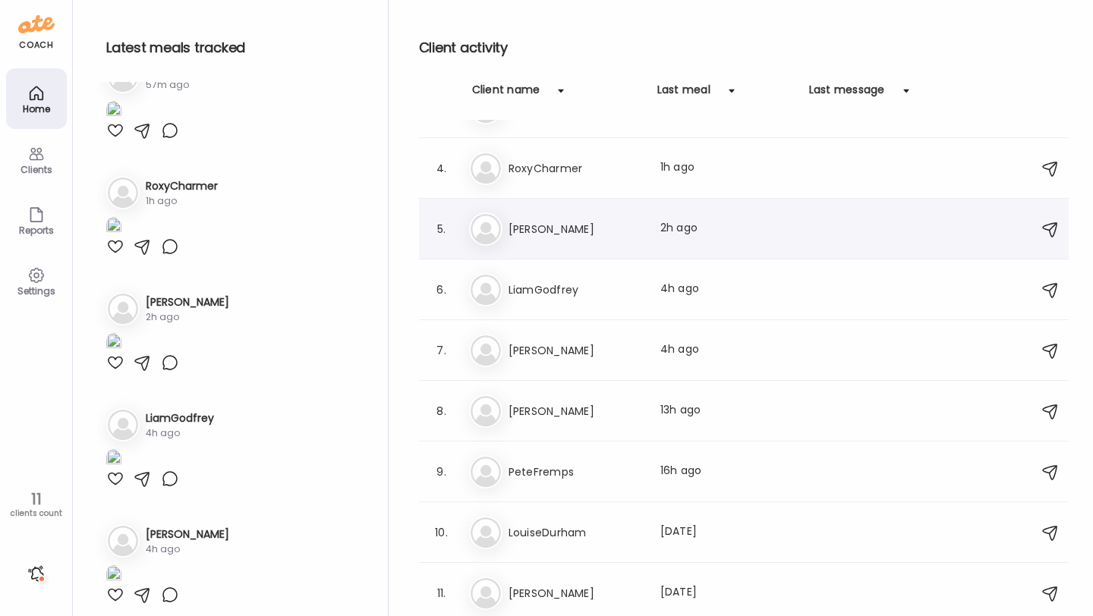
scroll to position [163, 0]
click at [540, 348] on h3 "[PERSON_NAME]" at bounding box center [576, 351] width 134 height 18
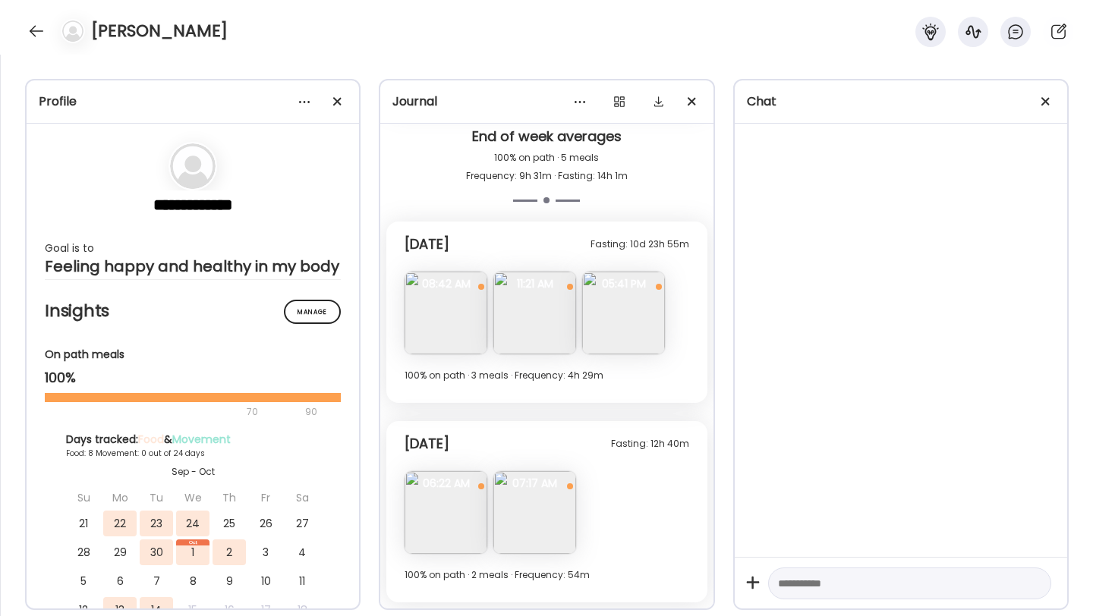
scroll to position [3213, 0]
click at [33, 30] on div at bounding box center [36, 31] width 24 height 24
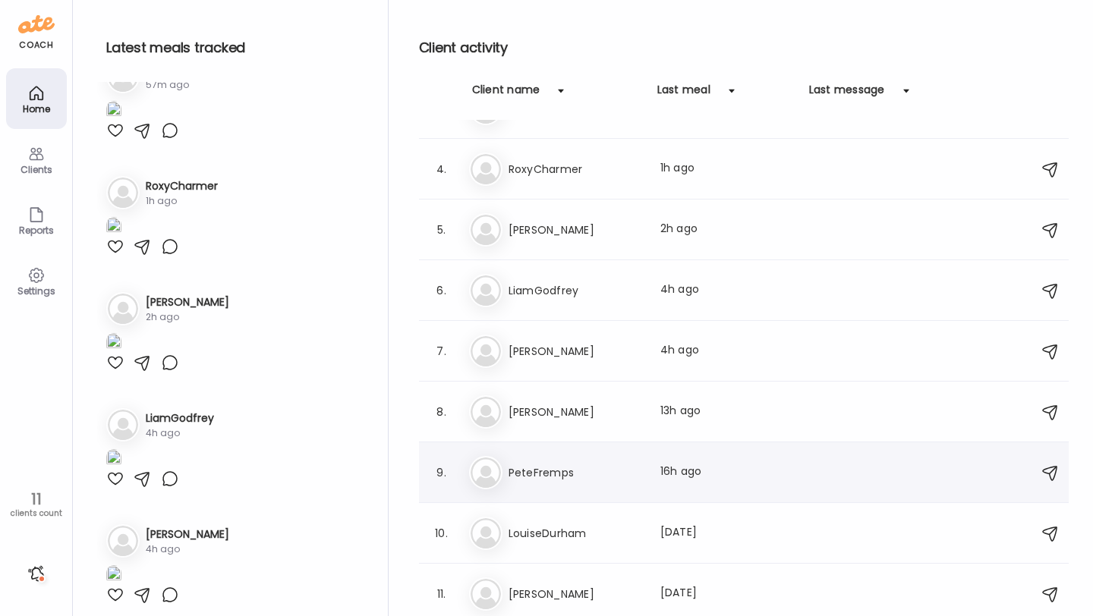
scroll to position [164, 0]
click at [557, 479] on h3 "PeteFremps" at bounding box center [576, 472] width 134 height 18
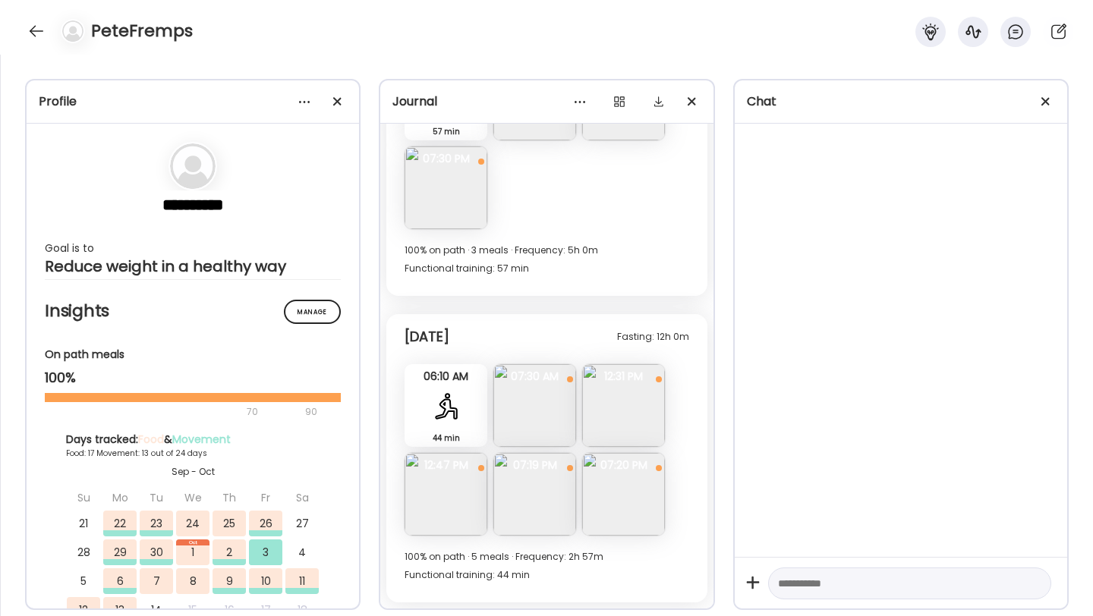
scroll to position [8946, 0]
click at [531, 494] on img at bounding box center [534, 494] width 83 height 83
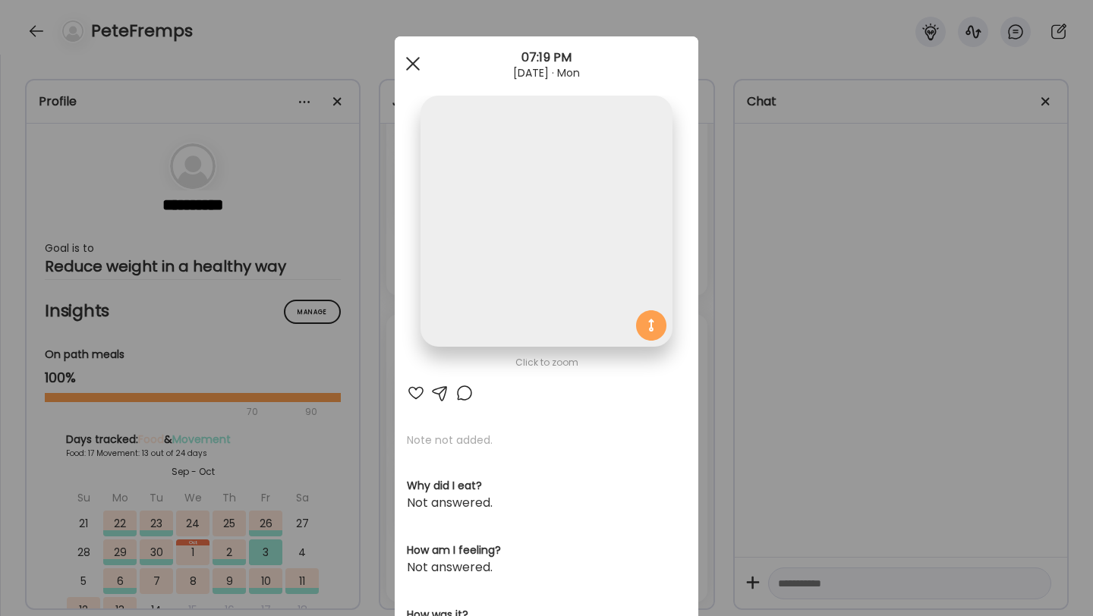
click at [415, 70] on div at bounding box center [413, 64] width 30 height 30
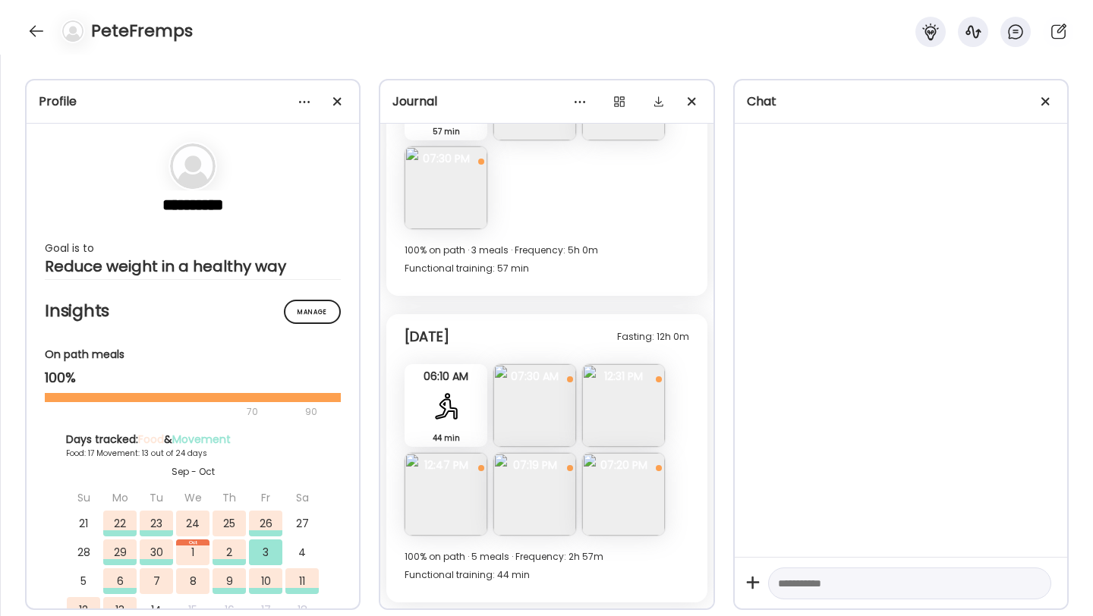
click at [615, 408] on img at bounding box center [623, 405] width 83 height 83
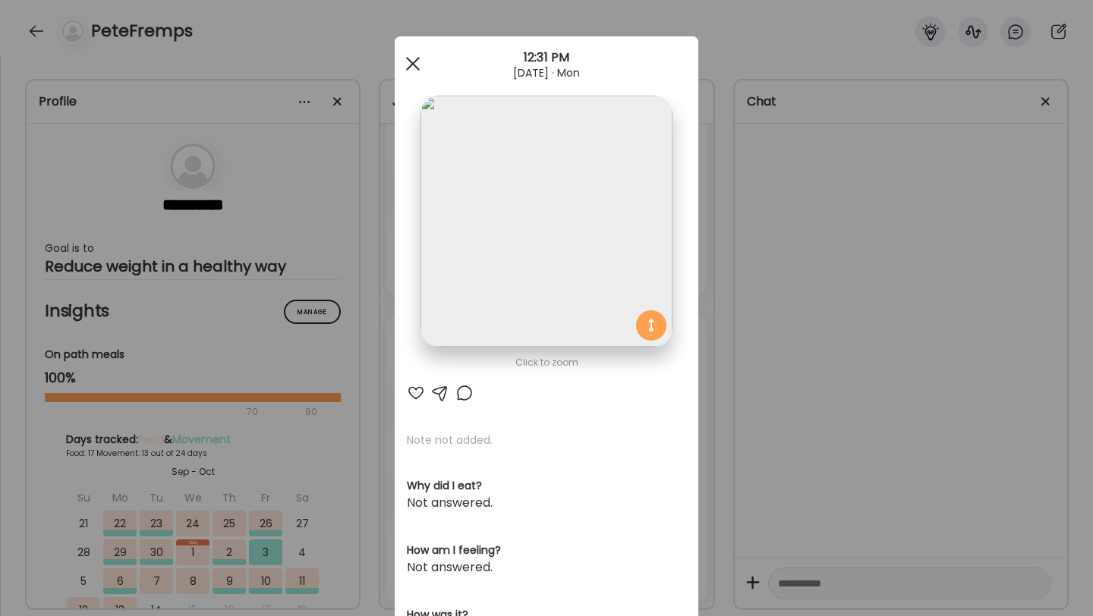
click at [409, 58] on div at bounding box center [413, 64] width 30 height 30
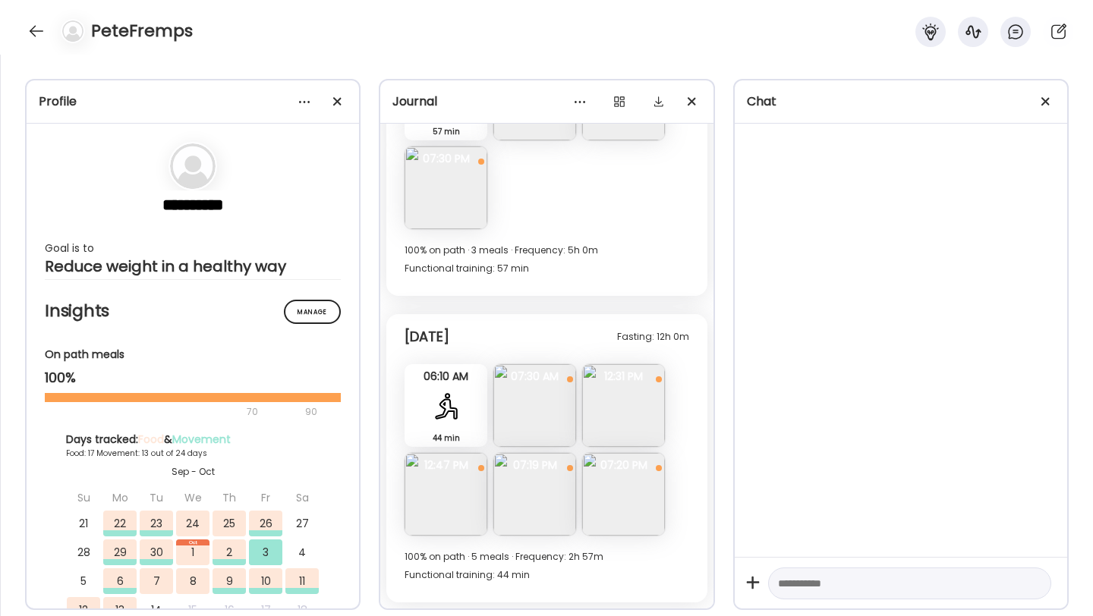
click at [518, 480] on img at bounding box center [534, 494] width 83 height 83
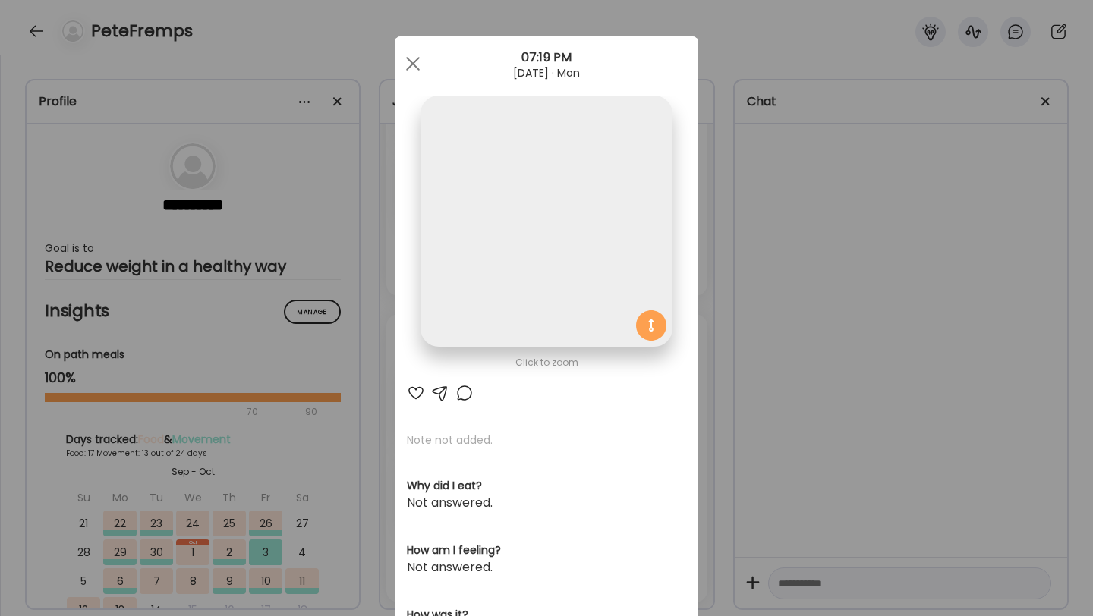
click at [410, 44] on div "Ate Coach Dashboard 07:19 PM Oct 13, 2025 · Mon" at bounding box center [547, 63] width 304 height 55
click at [410, 64] on div at bounding box center [413, 64] width 30 height 30
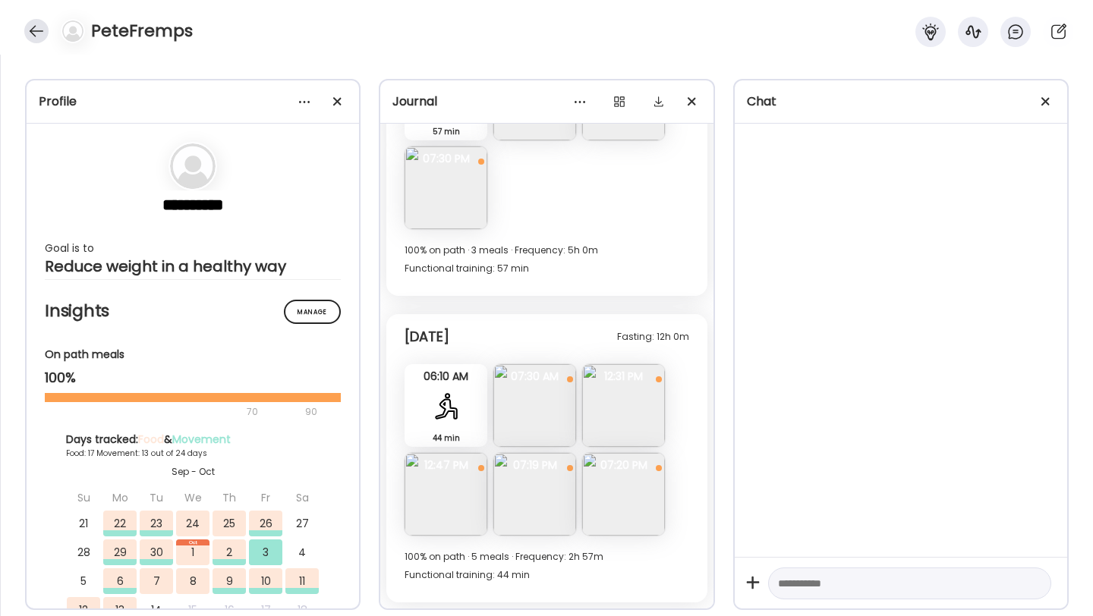
click at [30, 29] on div at bounding box center [36, 31] width 24 height 24
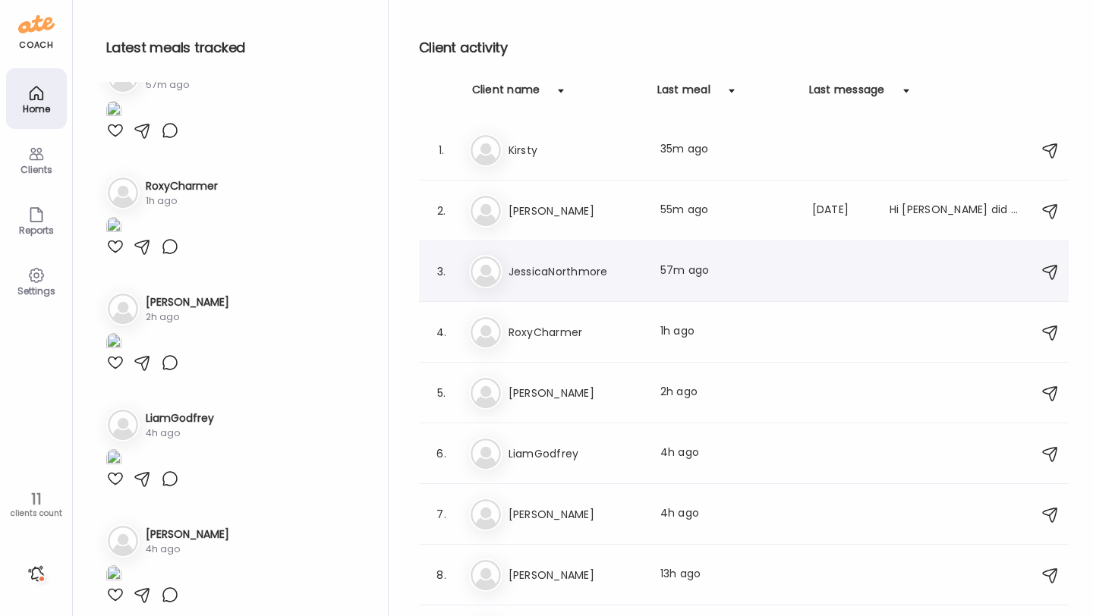
scroll to position [164, 0]
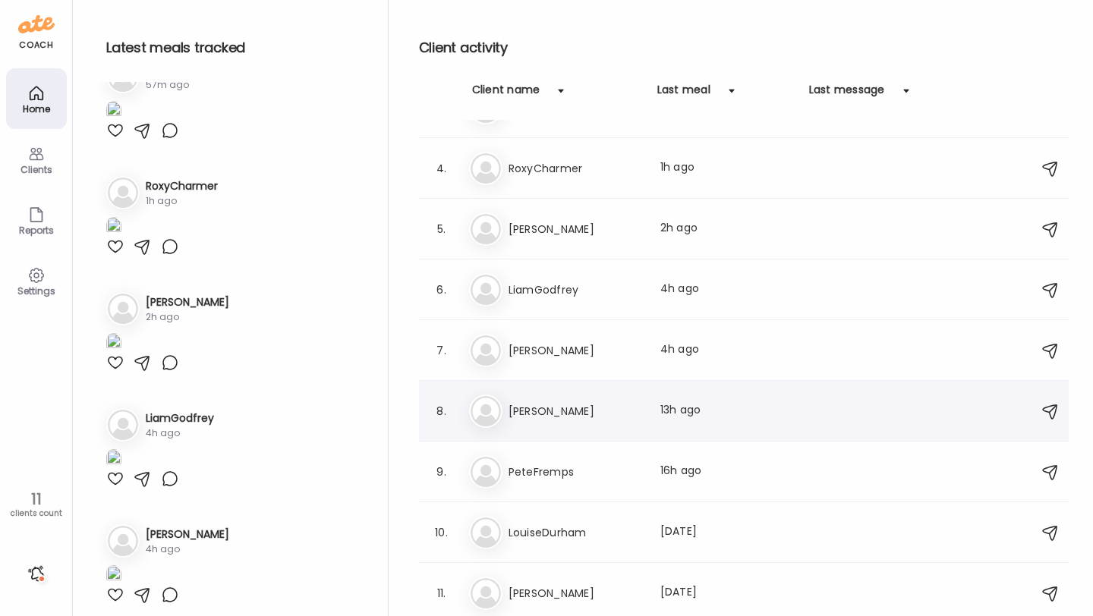
click at [532, 420] on div "Lo Louise Last meal: 13h ago" at bounding box center [746, 411] width 554 height 33
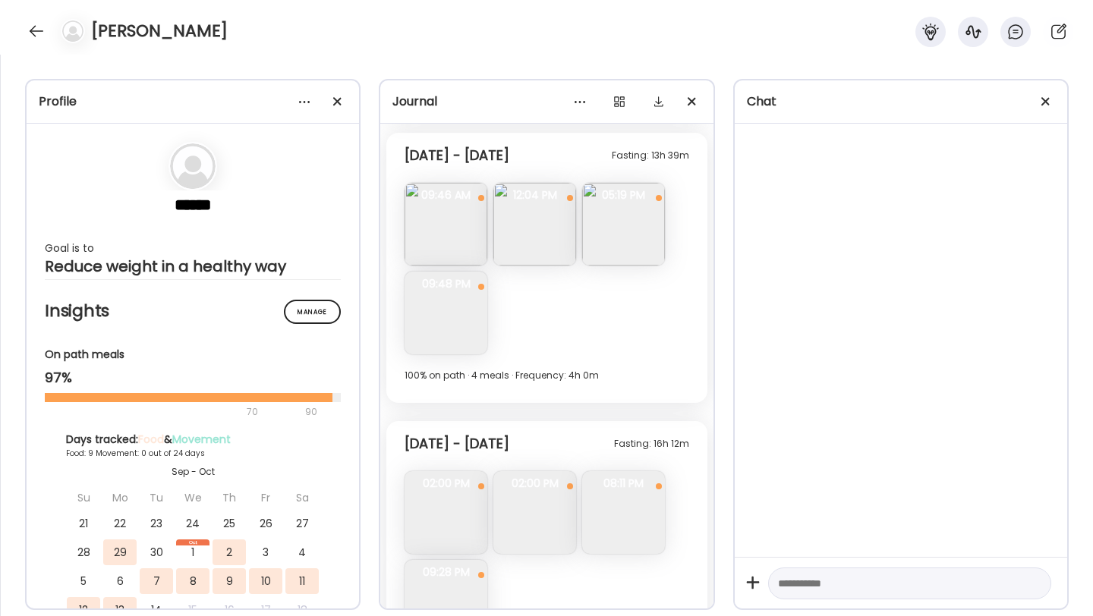
scroll to position [2182, 0]
click at [34, 25] on div at bounding box center [36, 31] width 24 height 24
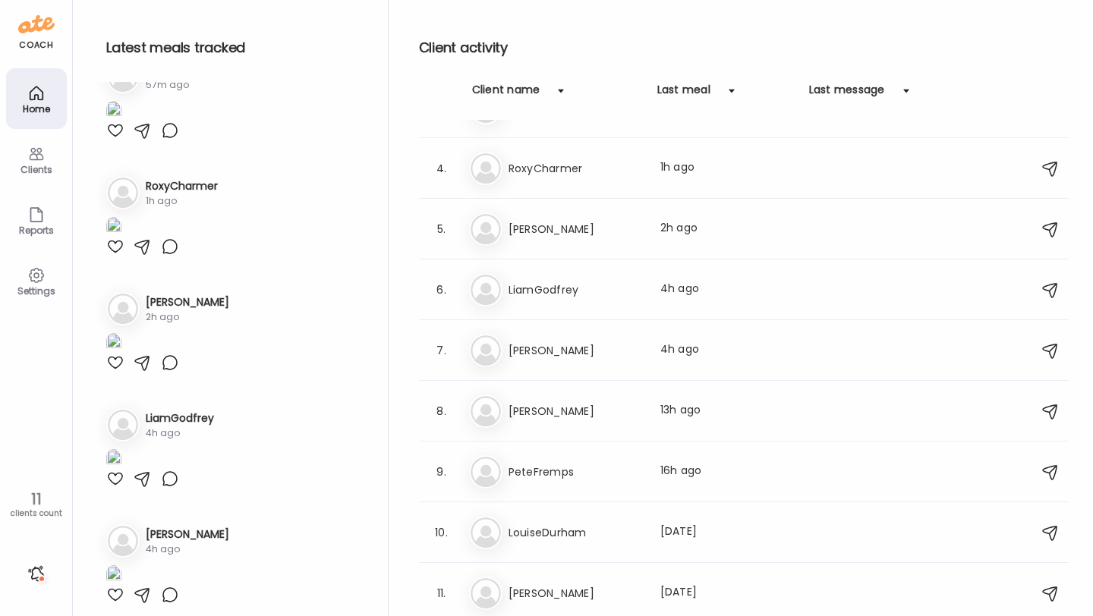
scroll to position [0, 0]
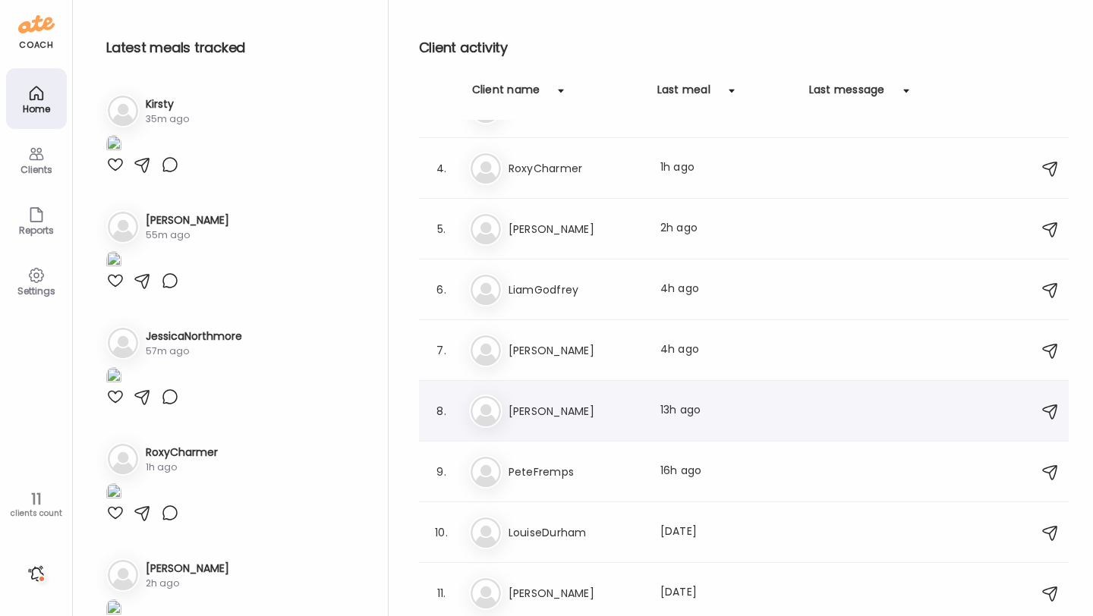
click at [571, 424] on div "Lo Louise Last meal: 13h ago" at bounding box center [746, 411] width 554 height 33
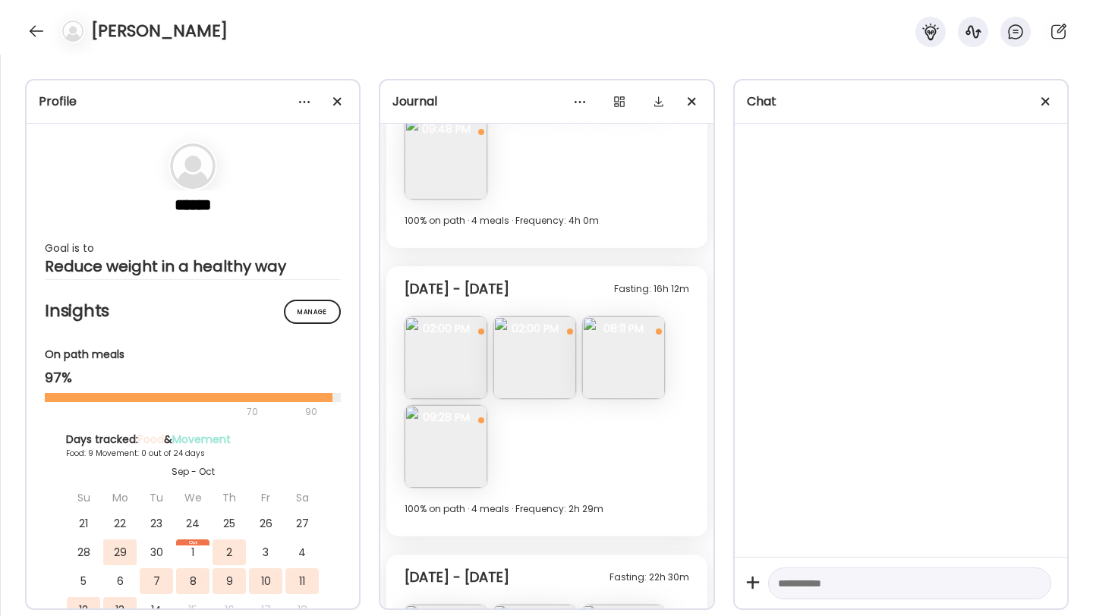
scroll to position [2182, 0]
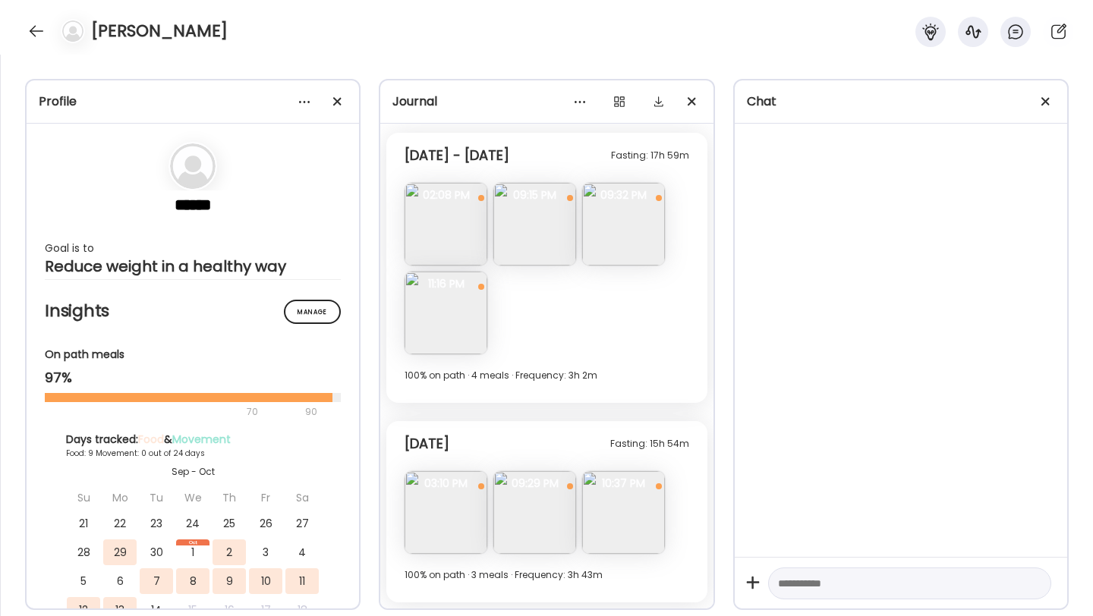
click at [544, 508] on img at bounding box center [534, 512] width 83 height 83
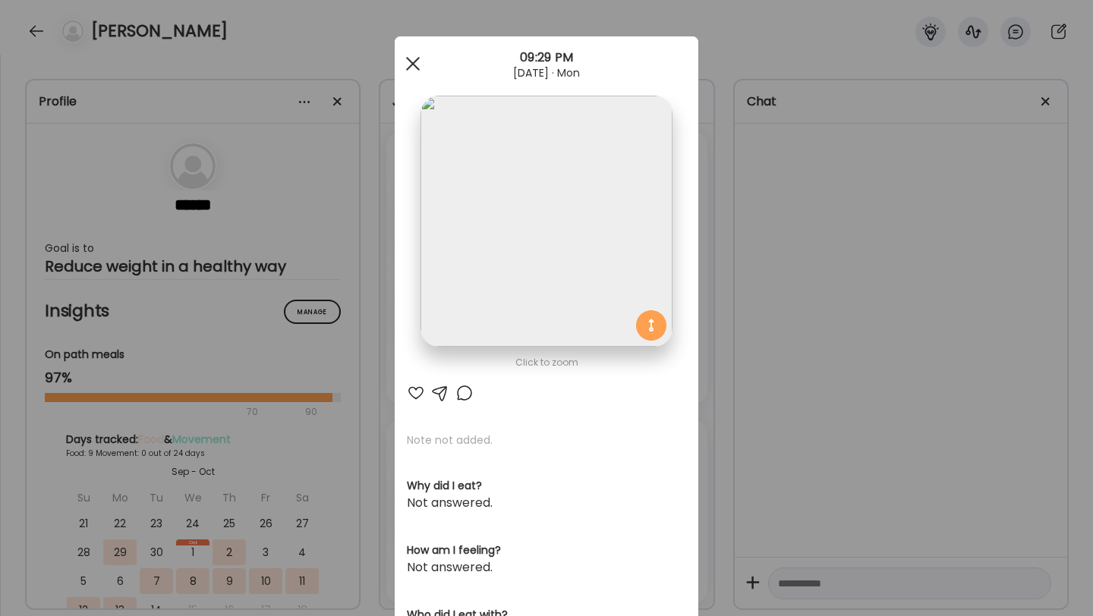
click at [410, 71] on div at bounding box center [413, 64] width 30 height 30
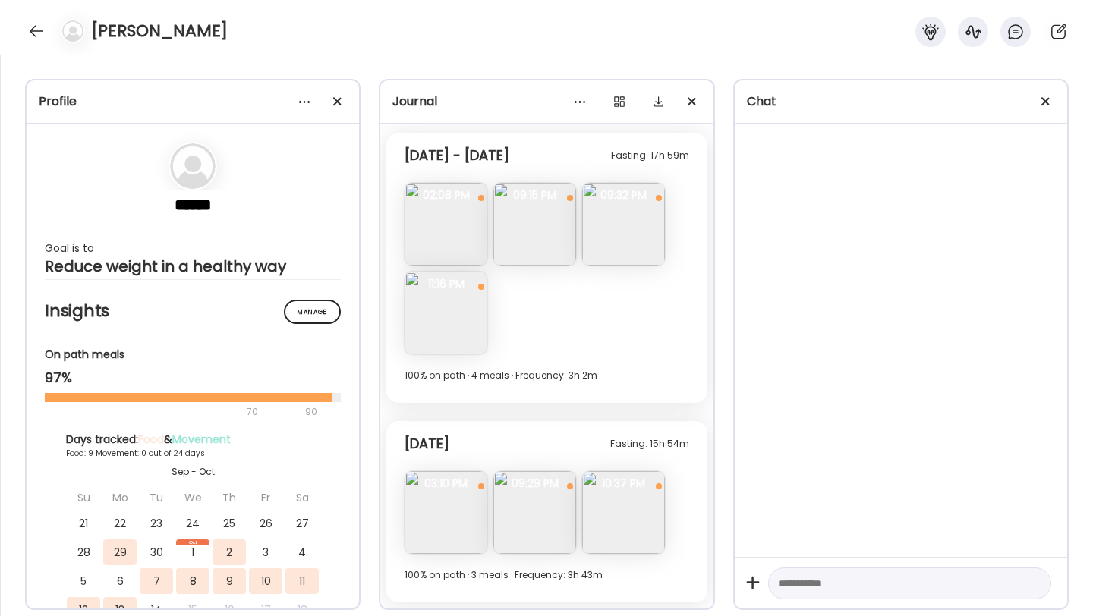
click at [432, 512] on img at bounding box center [446, 512] width 83 height 83
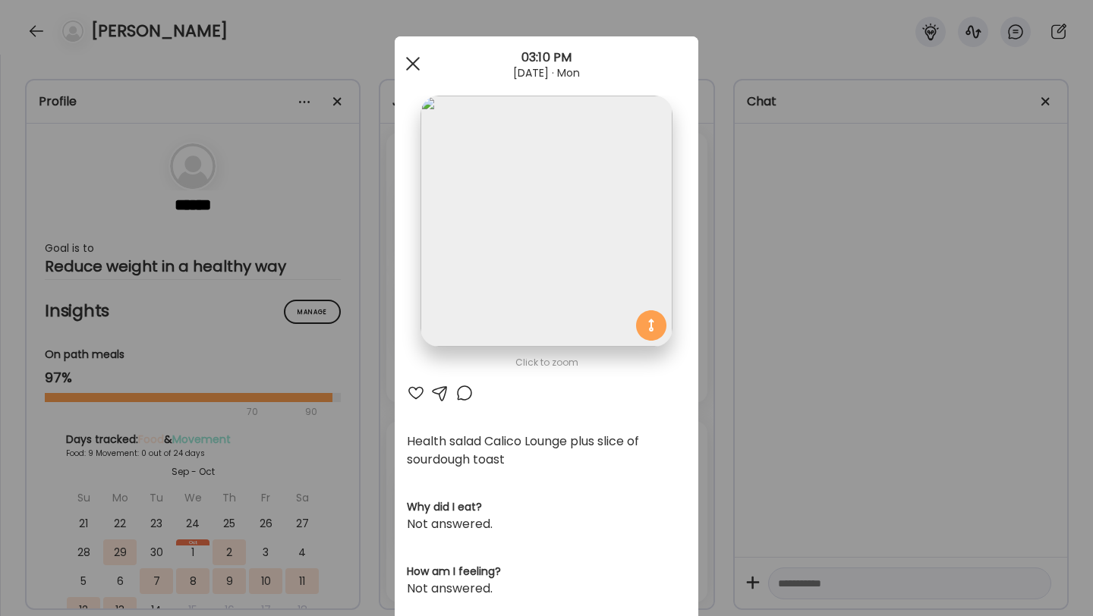
click at [416, 77] on div at bounding box center [413, 64] width 30 height 30
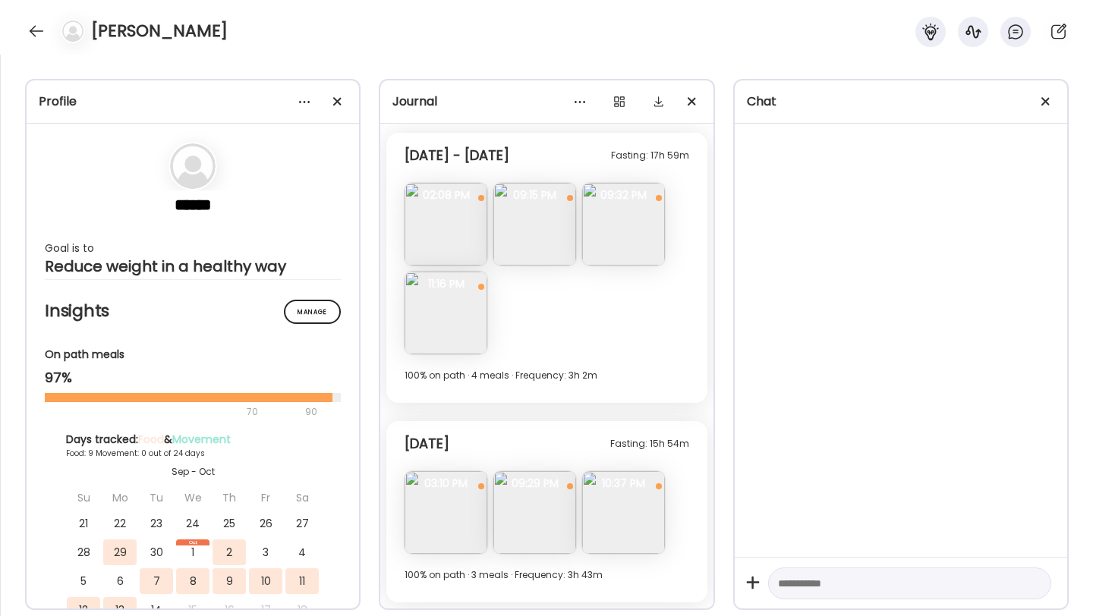
click at [524, 496] on img at bounding box center [534, 512] width 83 height 83
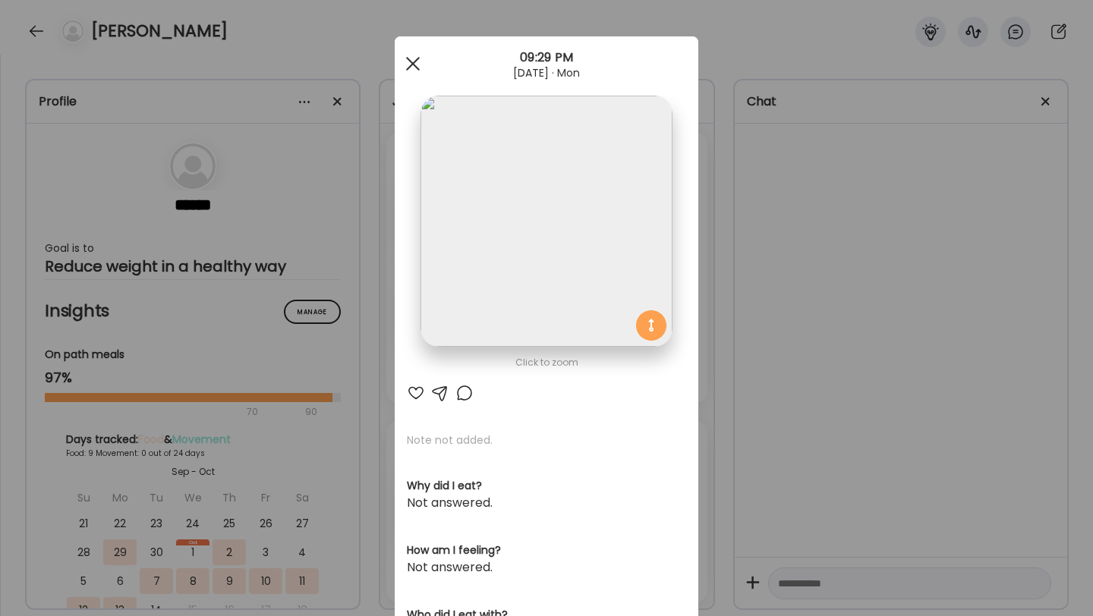
click at [421, 63] on div at bounding box center [413, 64] width 30 height 30
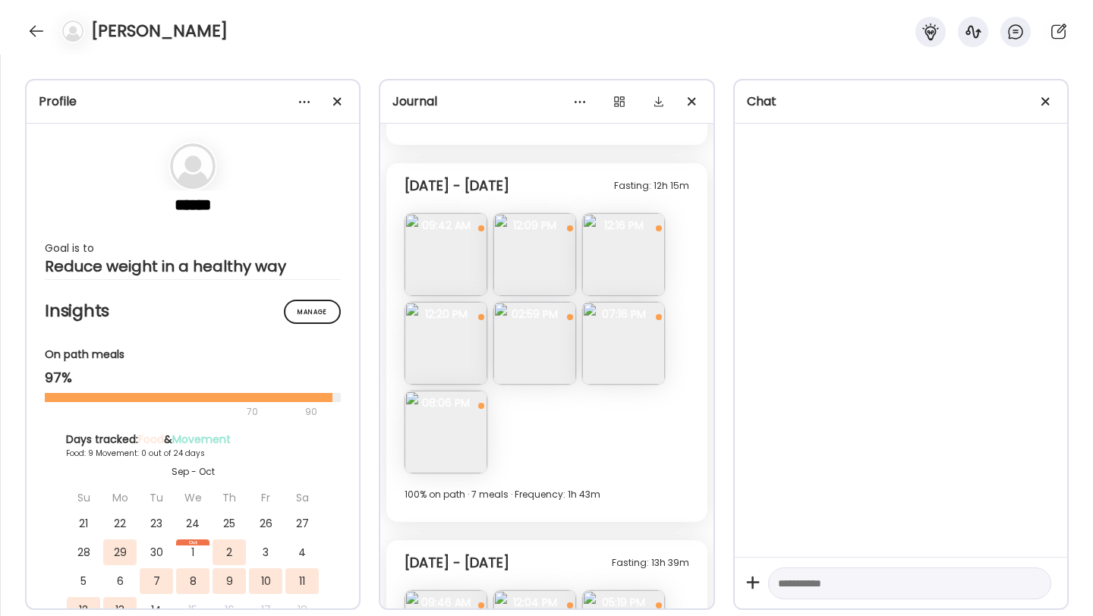
scroll to position [903, 0]
click at [446, 269] on img at bounding box center [446, 255] width 83 height 83
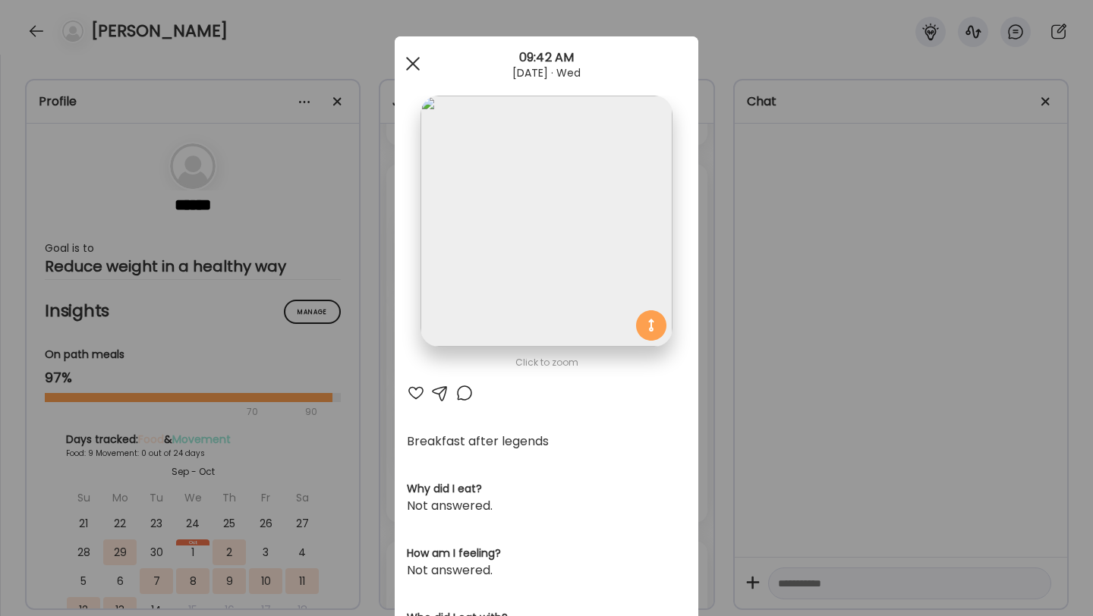
click at [415, 66] on span at bounding box center [413, 64] width 14 height 14
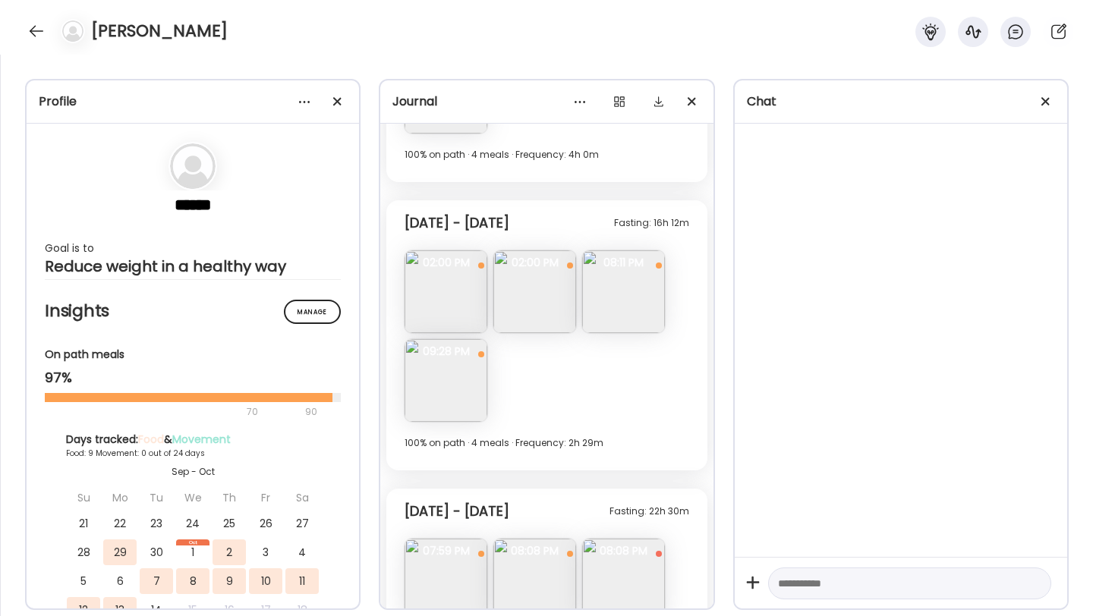
scroll to position [1622, 0]
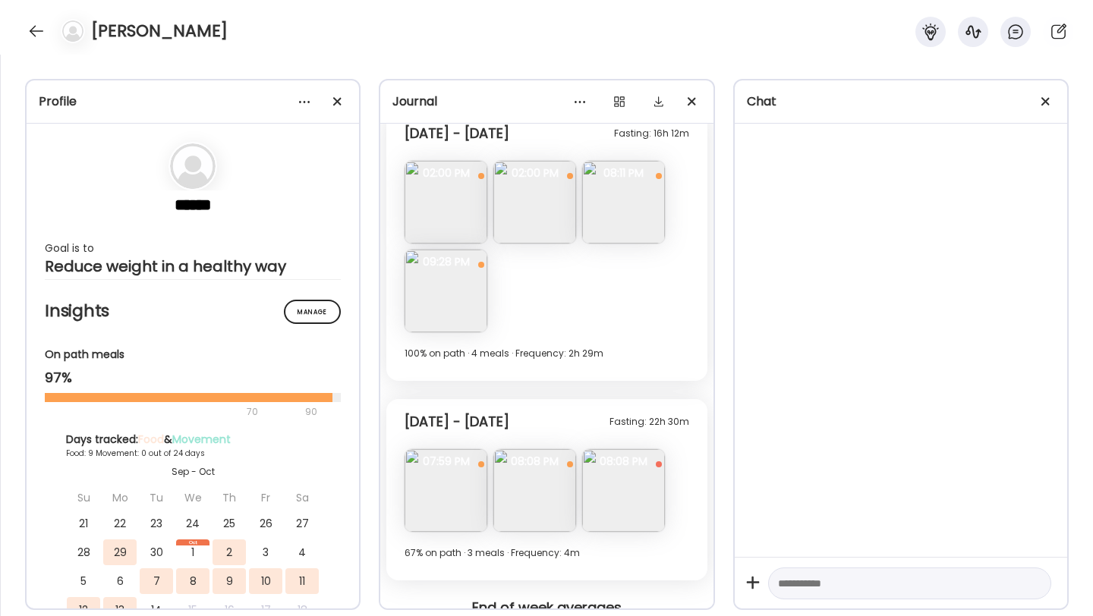
click at [442, 222] on img at bounding box center [446, 202] width 83 height 83
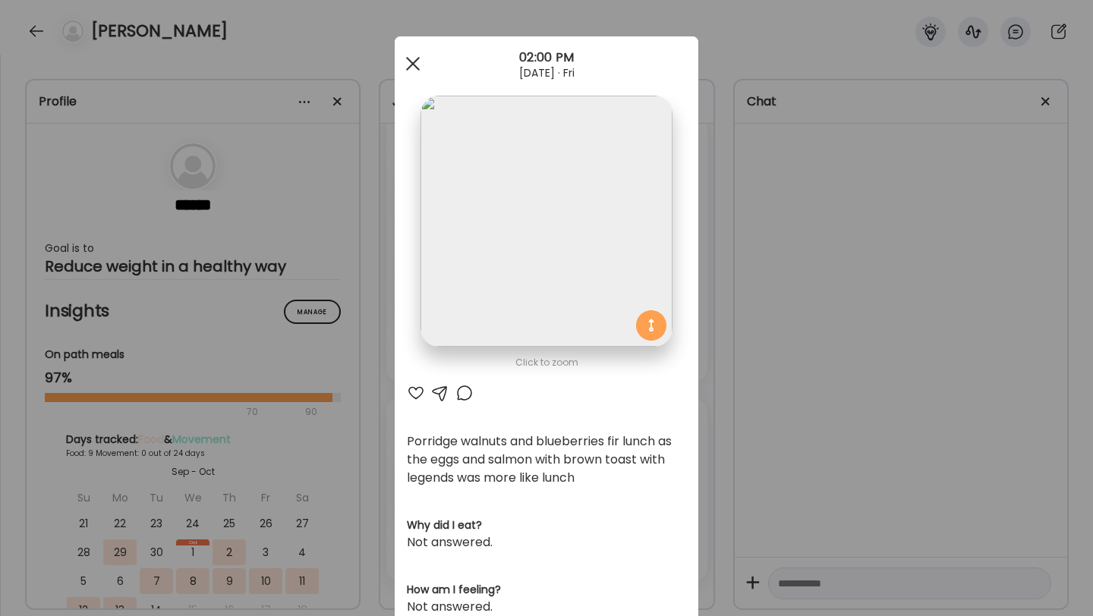
click at [419, 65] on div at bounding box center [413, 64] width 30 height 30
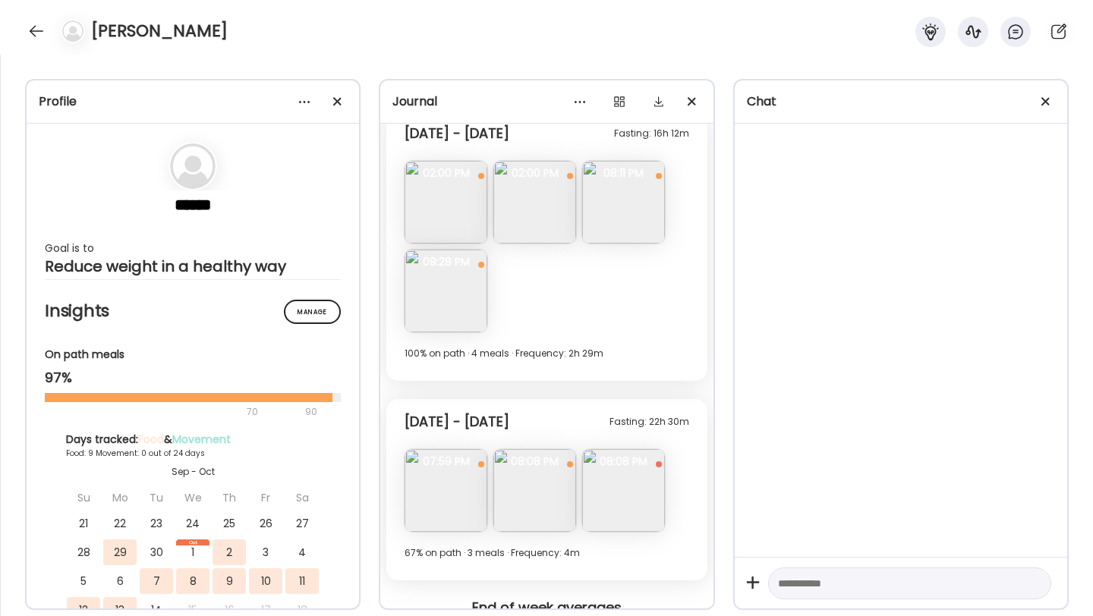
click at [618, 203] on img at bounding box center [623, 202] width 83 height 83
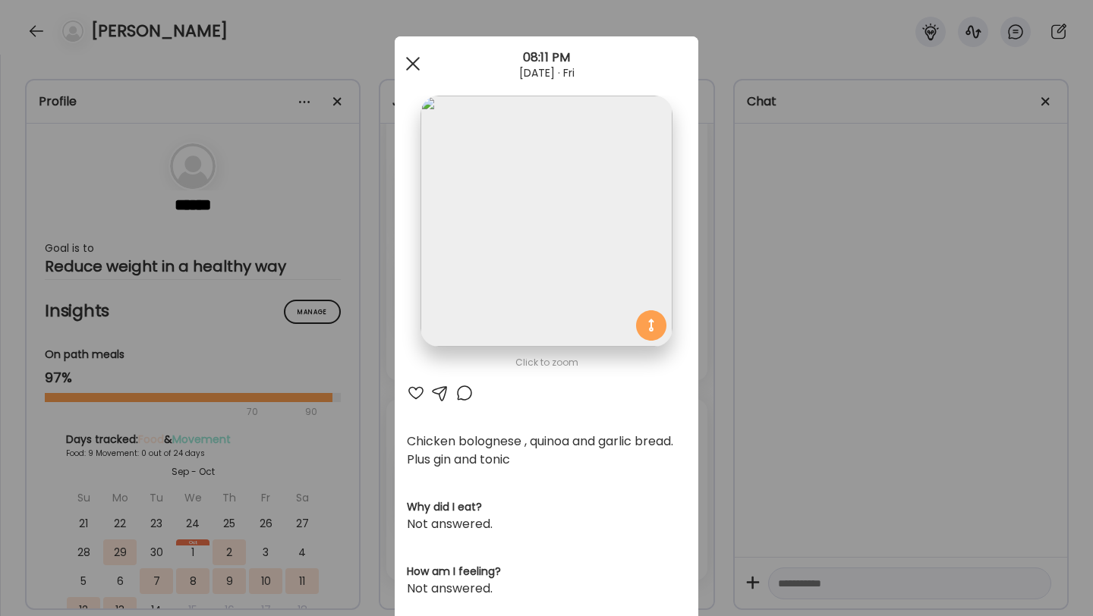
click at [424, 69] on div at bounding box center [413, 64] width 30 height 30
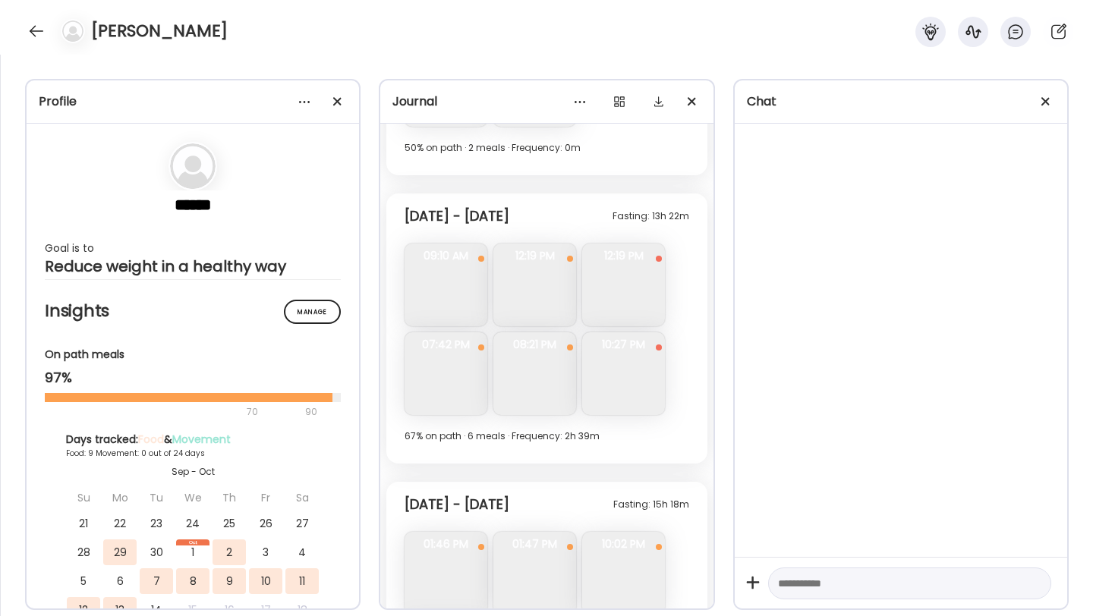
scroll to position [2826, 0]
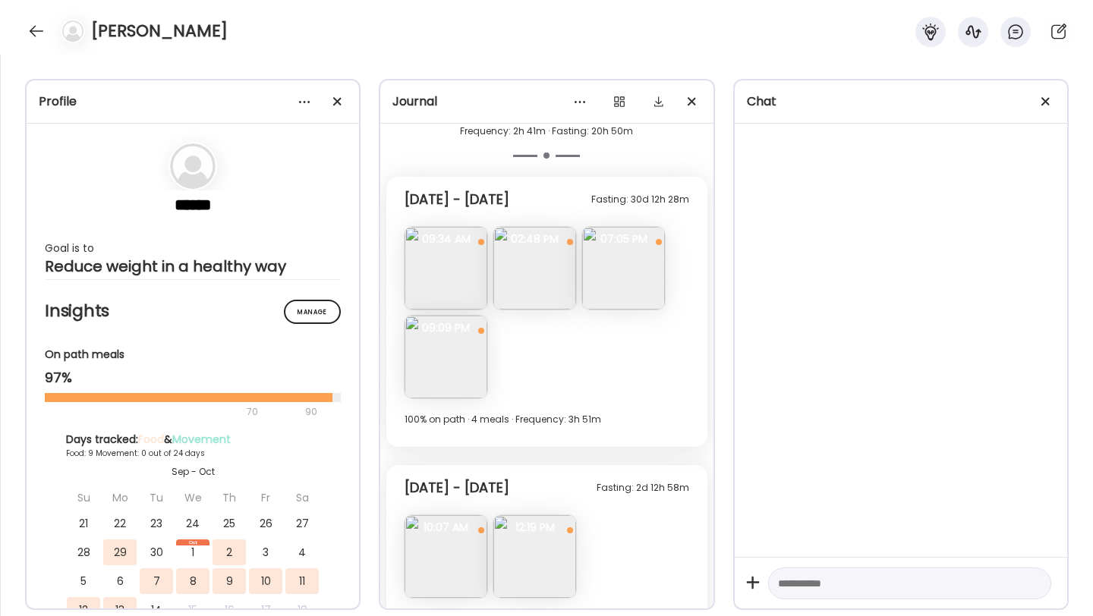
click at [476, 261] on img at bounding box center [446, 268] width 83 height 83
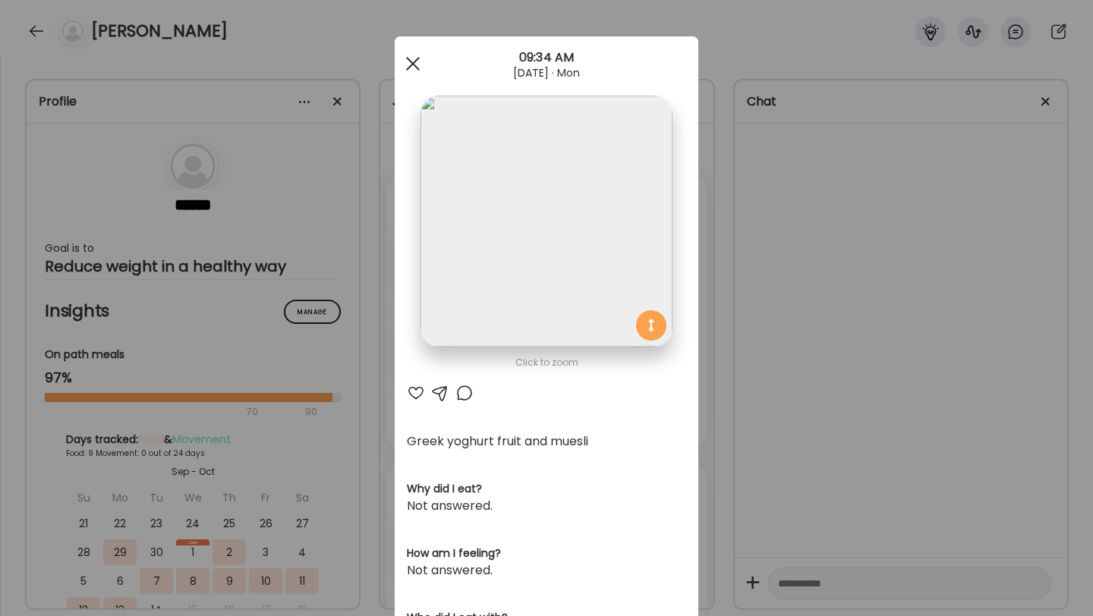
click at [418, 65] on div at bounding box center [413, 64] width 30 height 30
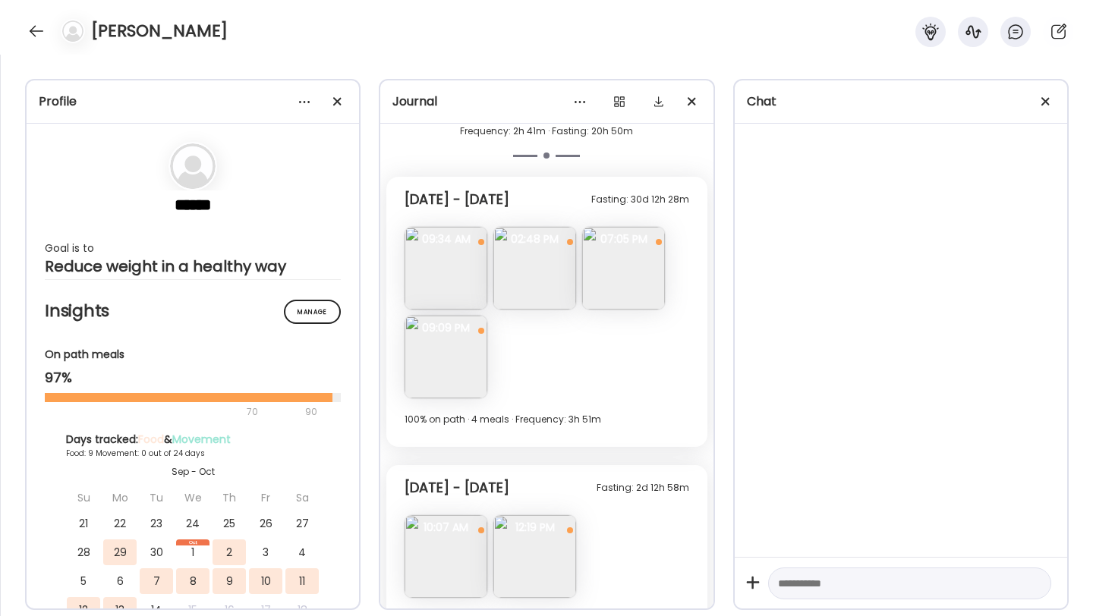
click at [496, 254] on img at bounding box center [534, 268] width 83 height 83
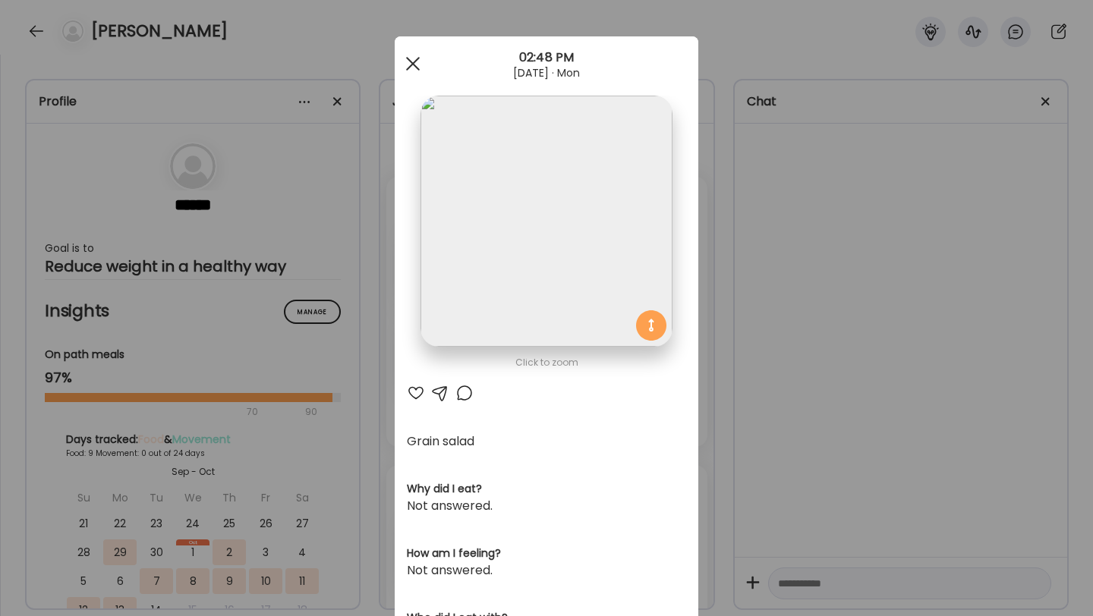
click at [425, 59] on div at bounding box center [413, 64] width 30 height 30
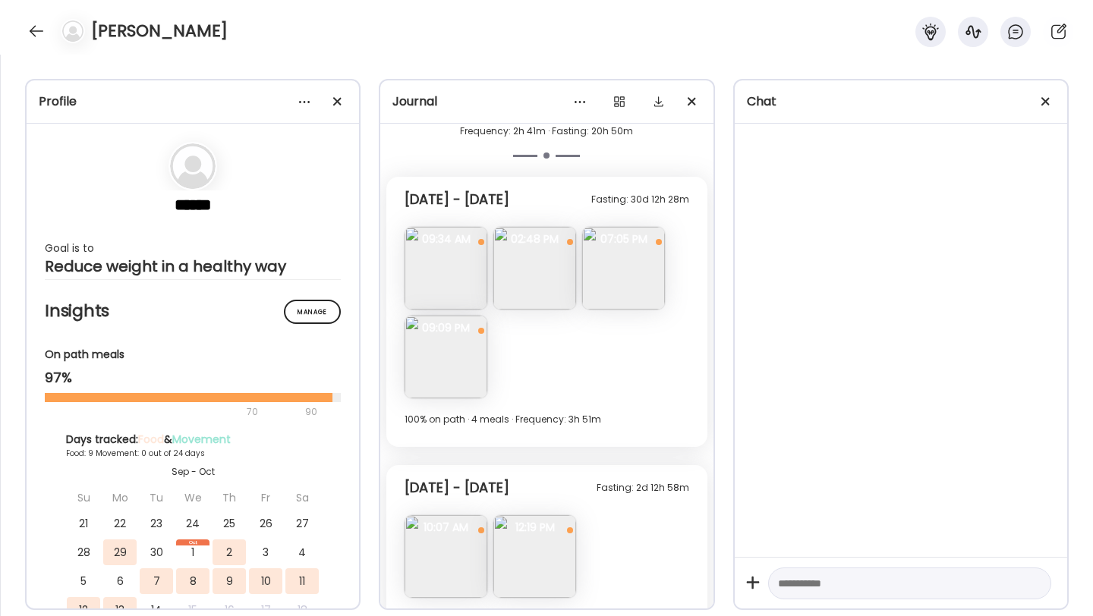
click at [623, 286] on img at bounding box center [623, 268] width 83 height 83
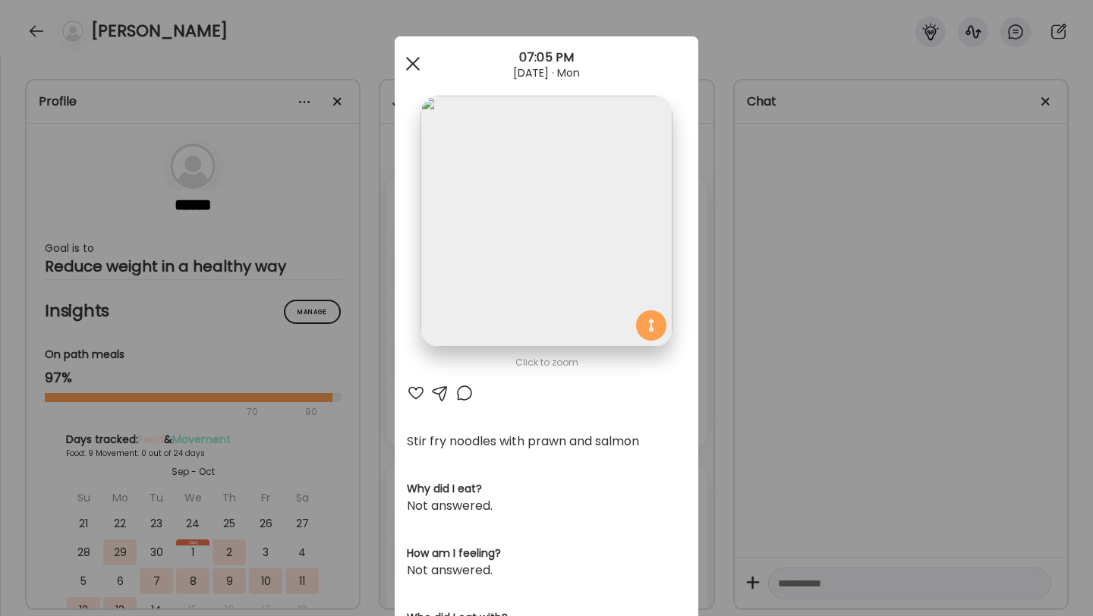
click at [415, 65] on span at bounding box center [413, 64] width 14 height 14
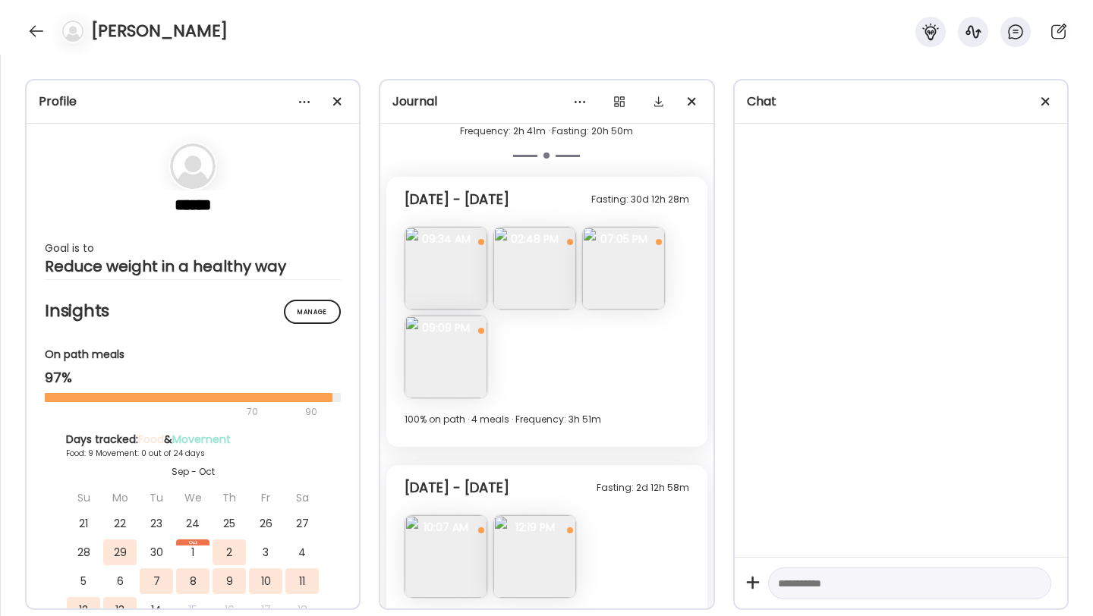
click at [455, 351] on img at bounding box center [446, 357] width 83 height 83
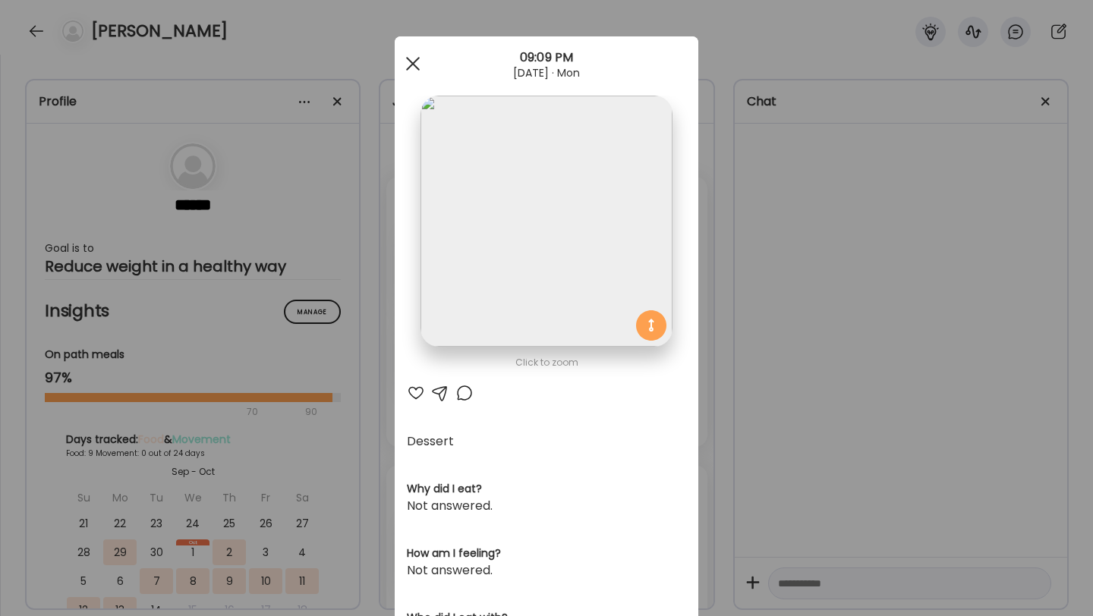
click at [413, 61] on div at bounding box center [413, 64] width 30 height 30
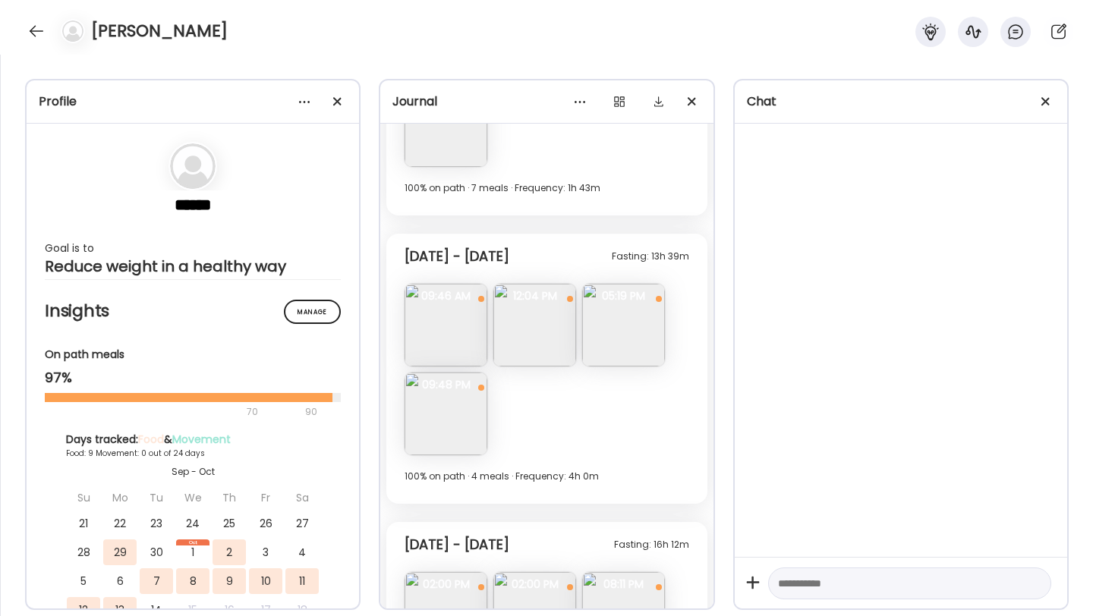
scroll to position [3959, 0]
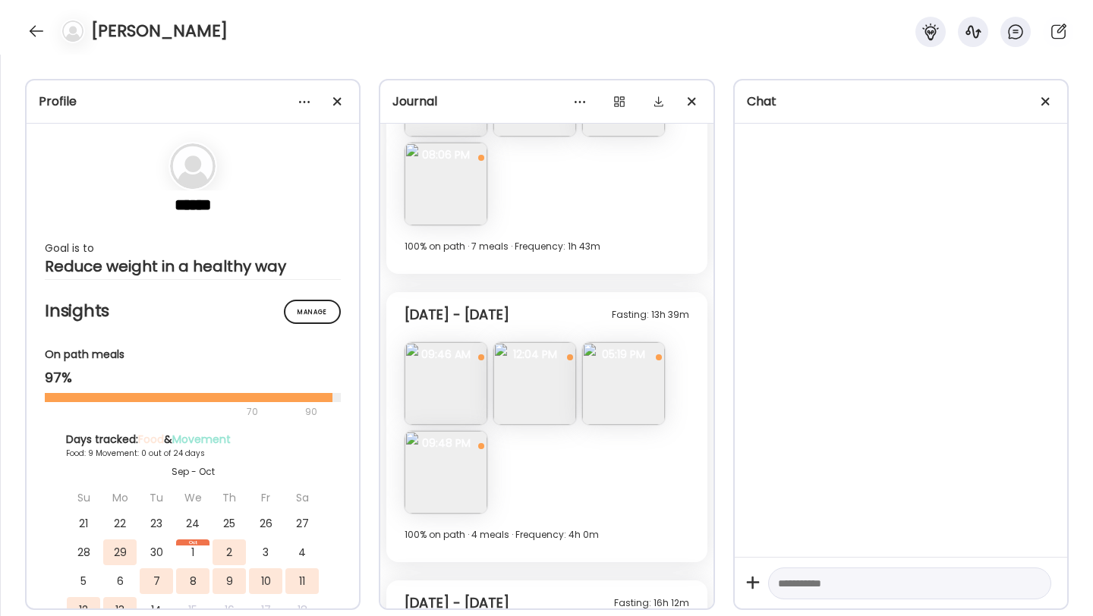
click at [449, 374] on img at bounding box center [446, 383] width 83 height 83
